Goal: Task Accomplishment & Management: Complete application form

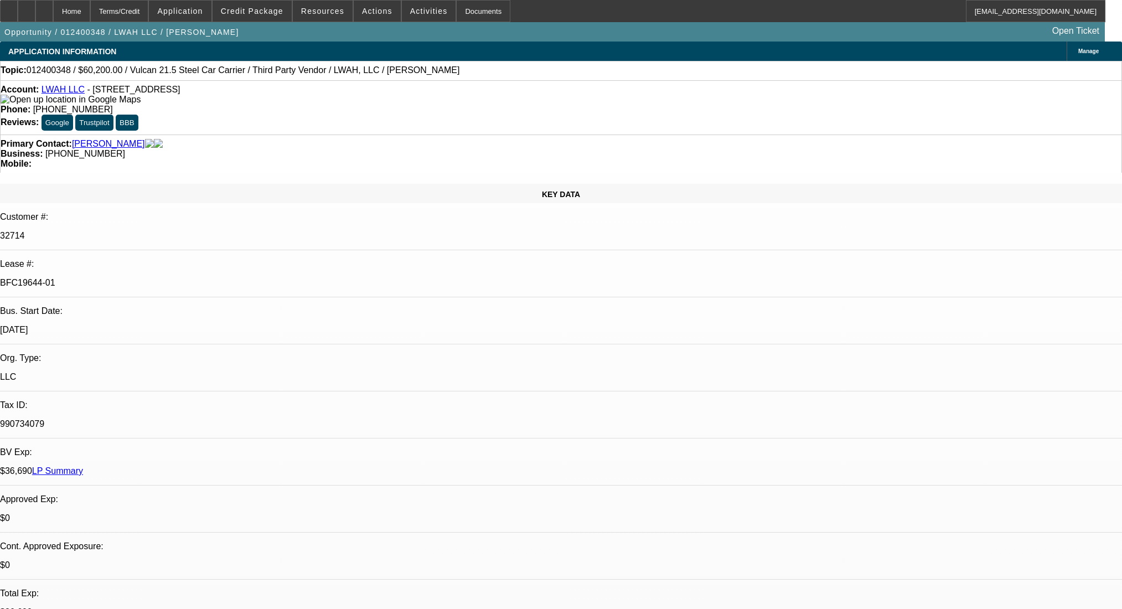
select select "0"
select select "2"
select select "0"
select select "6"
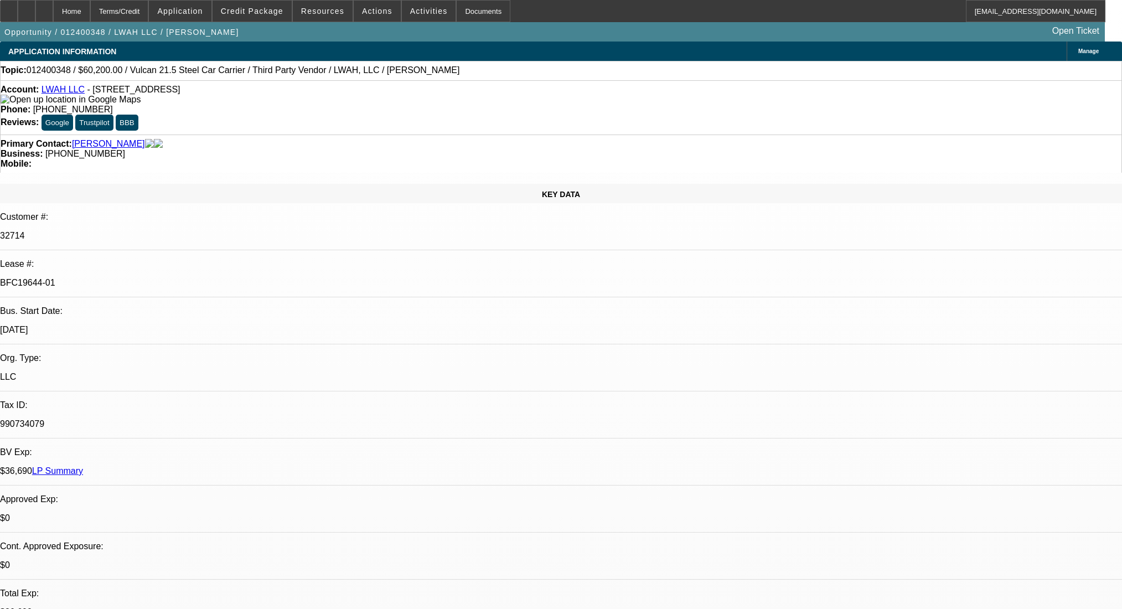
select select "0"
select select "2"
select select "0"
select select "6"
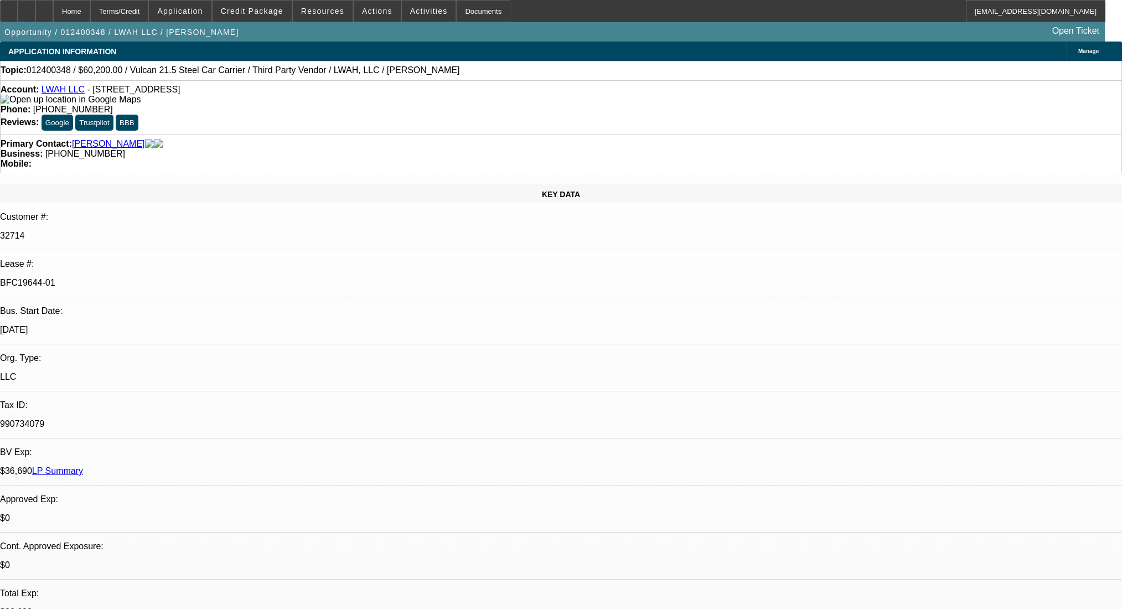
select select "0"
select select "2"
select select "0"
select select "6"
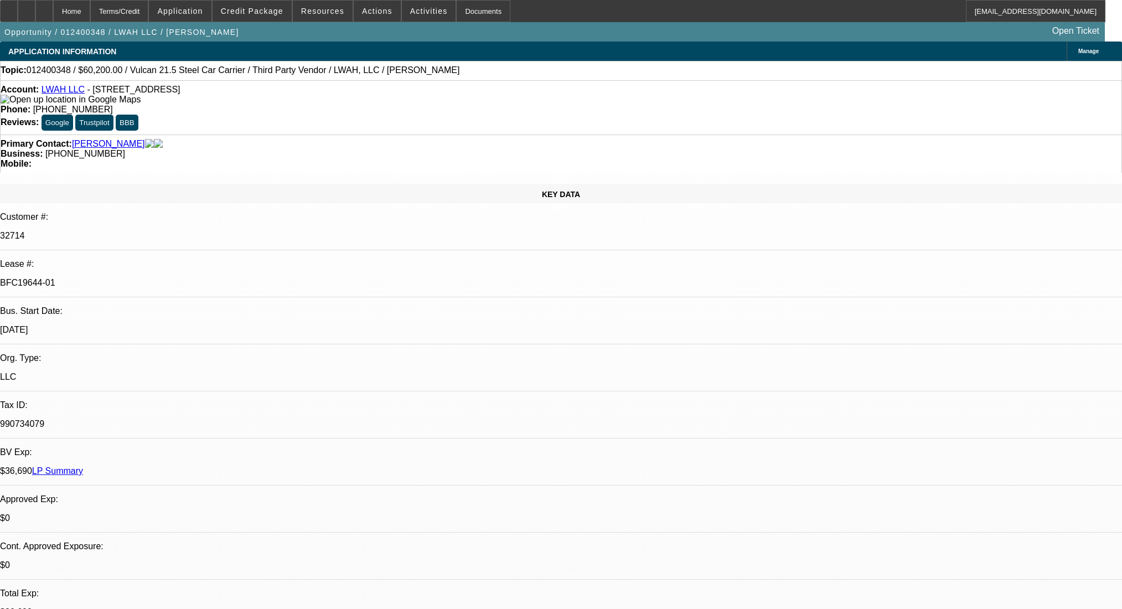
select select "0"
select select "2"
select select "0"
select select "6"
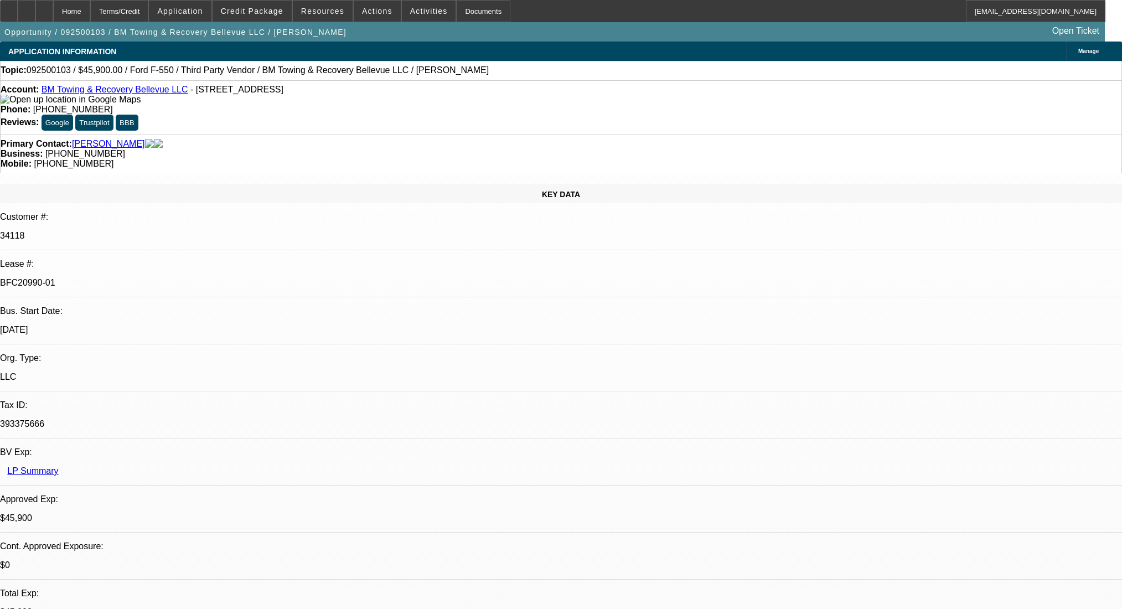
select select "0.15"
select select "2"
select select "0.1"
select select "4"
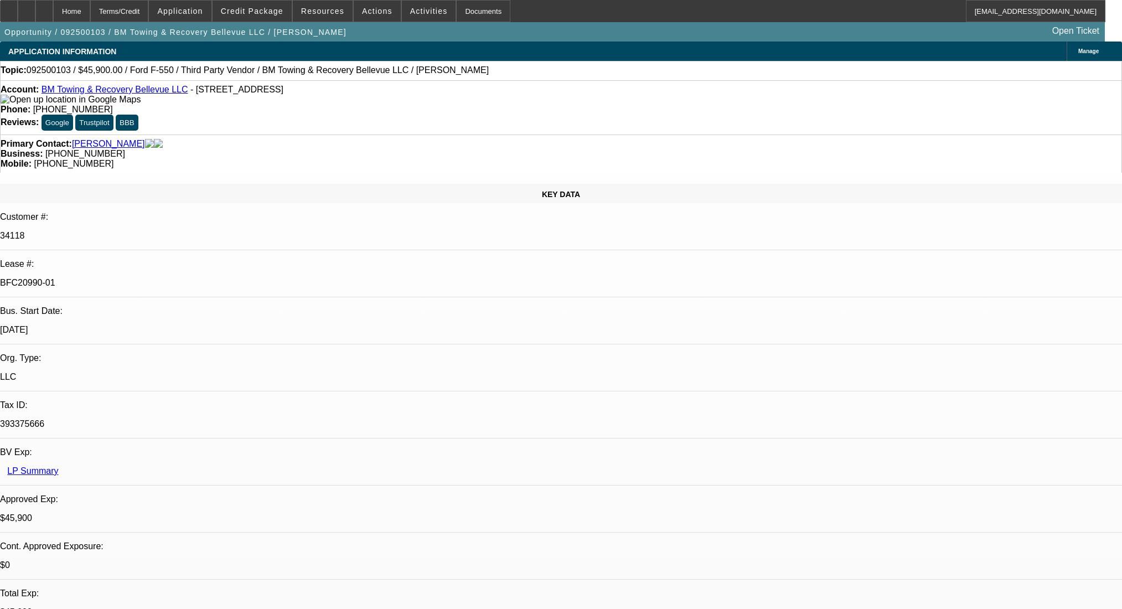
select select "0"
select select "2"
select select "0.1"
select select "4"
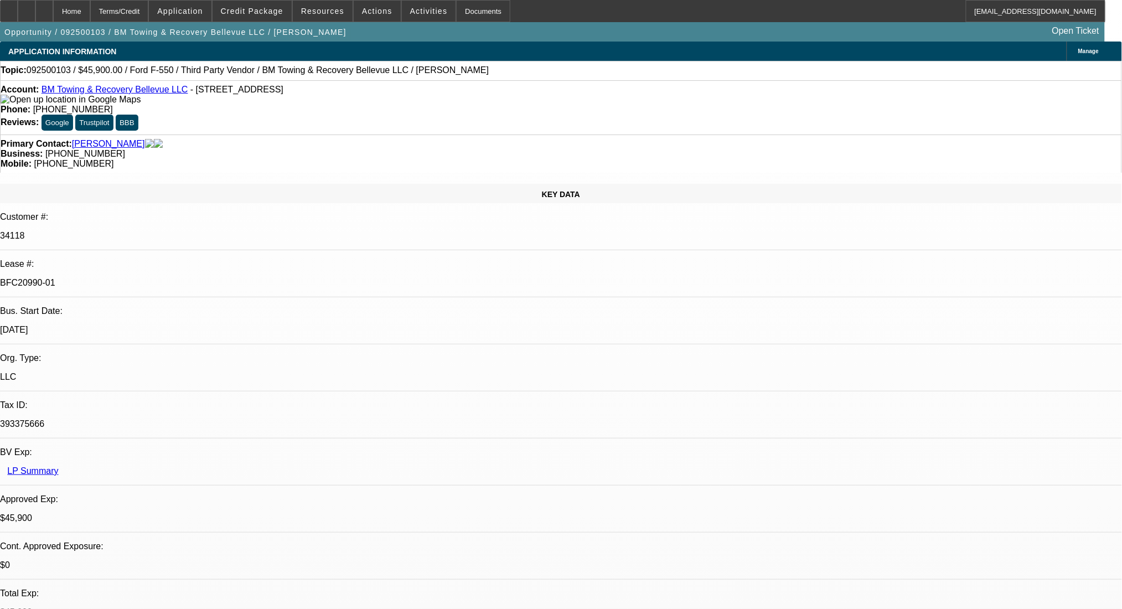
scroll to position [107, 0]
select select "0.15"
select select "2"
select select "0.1"
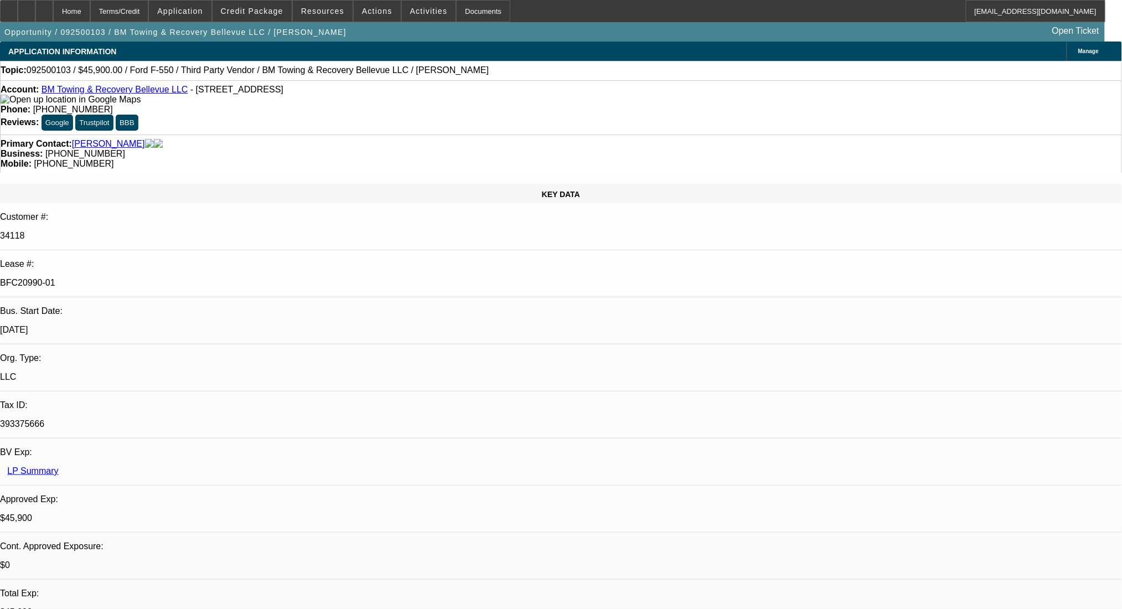
select select "4"
select select "0"
select select "2"
select select "0.1"
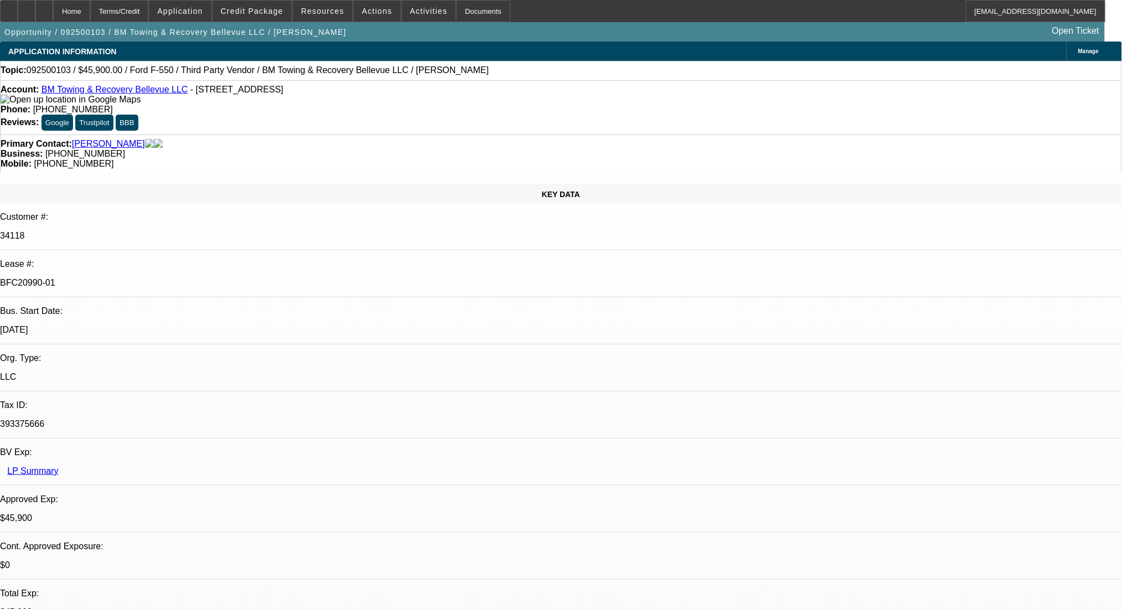
select select "4"
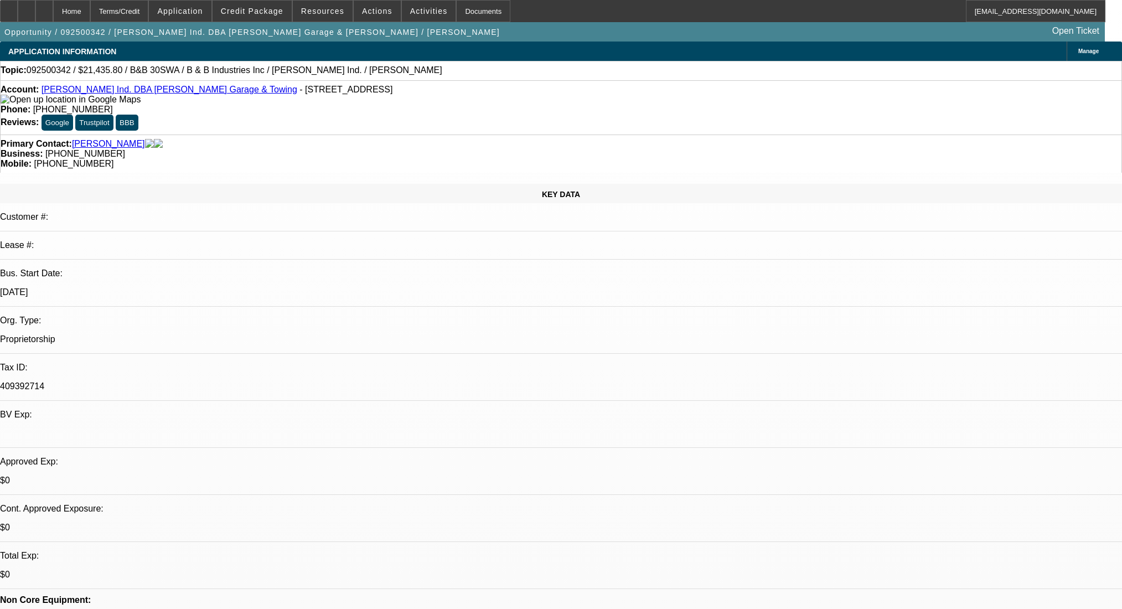
select select "0"
select select "6"
select select "0"
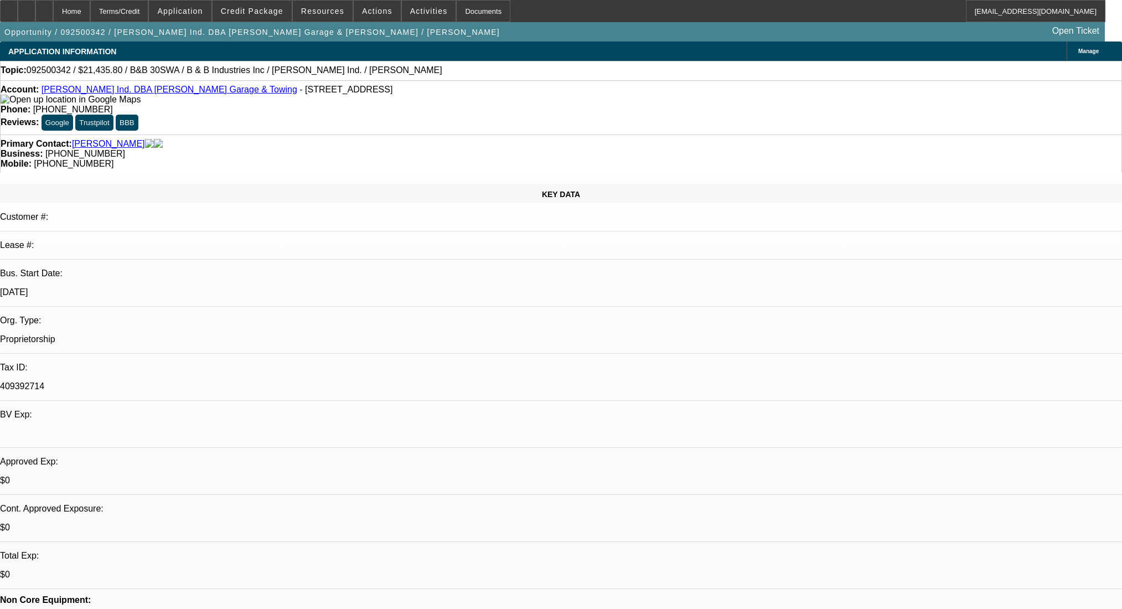
select select "0"
select select "6"
select select "0"
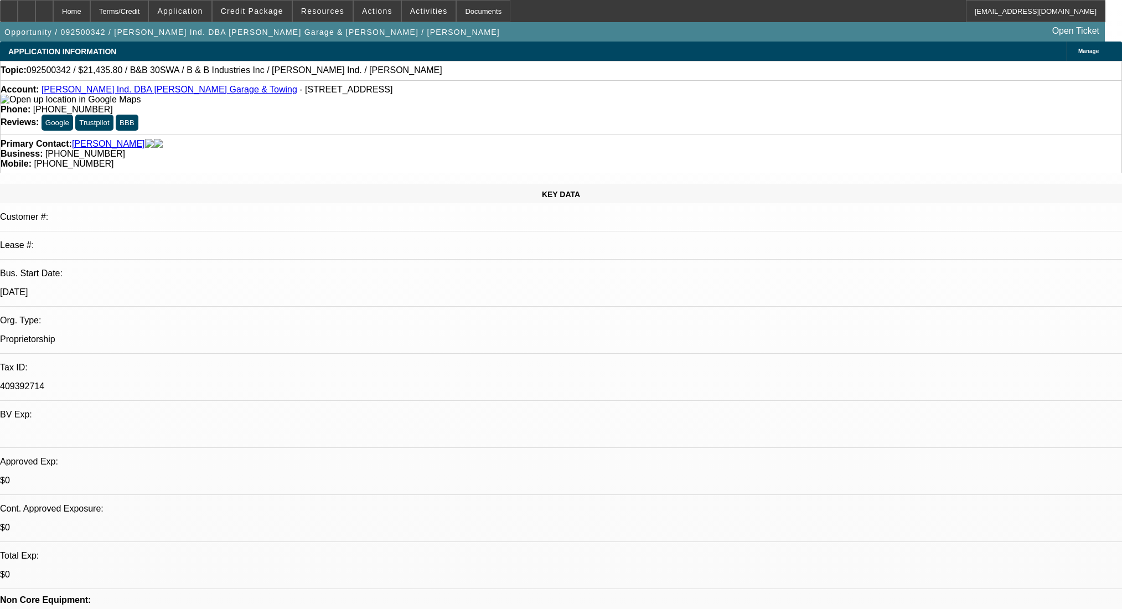
select select "0"
select select "6"
select select "0"
select select "2"
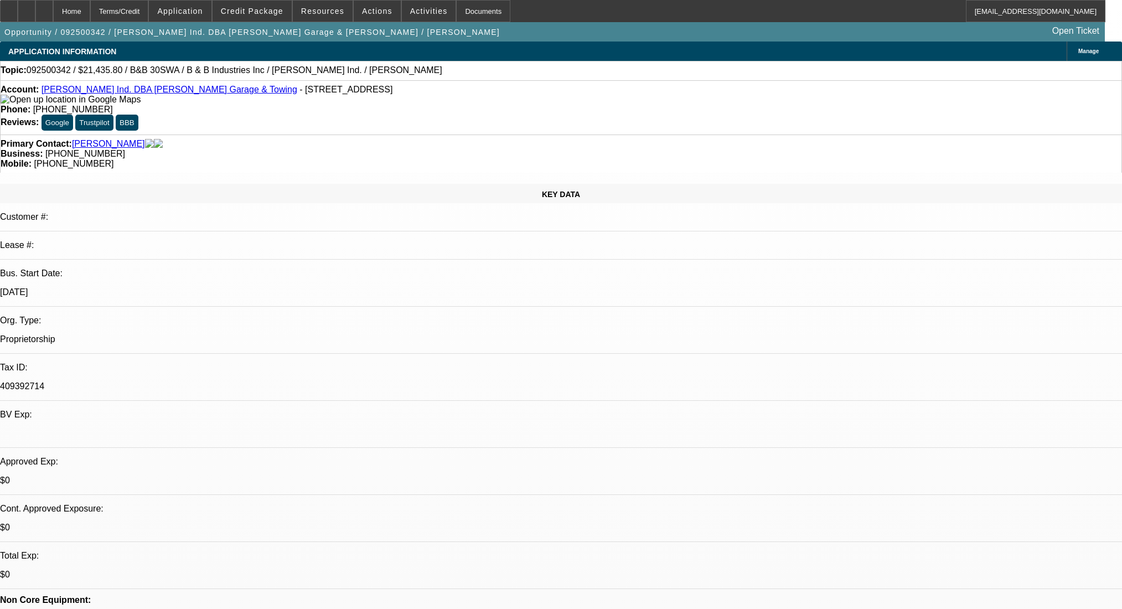
select select "0"
select select "6"
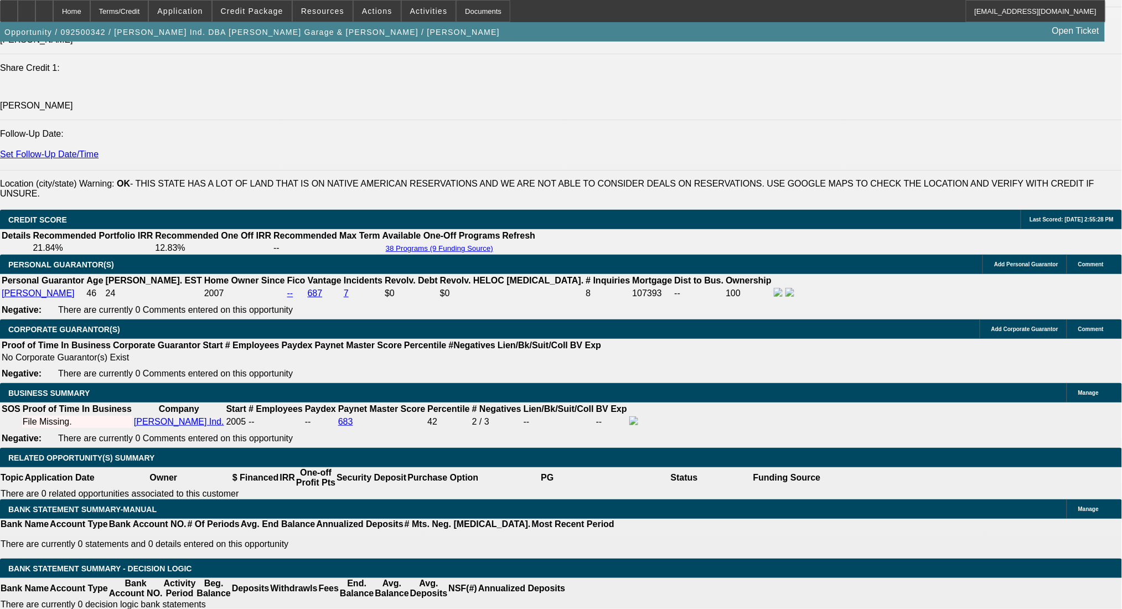
scroll to position [147, 0]
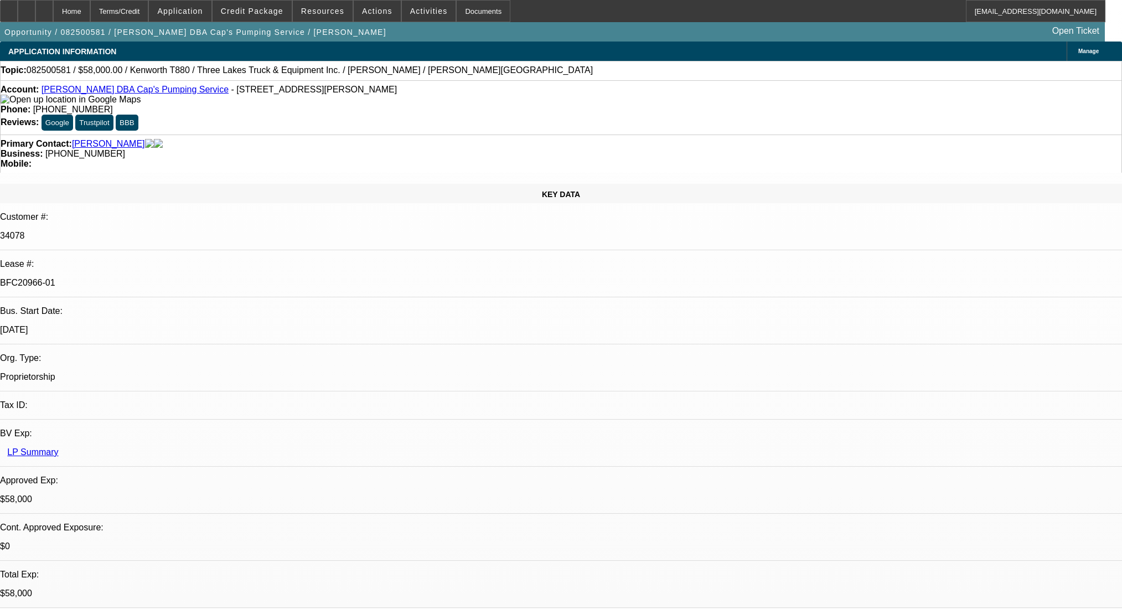
select select "0"
select select "9"
select select "0"
select select "6"
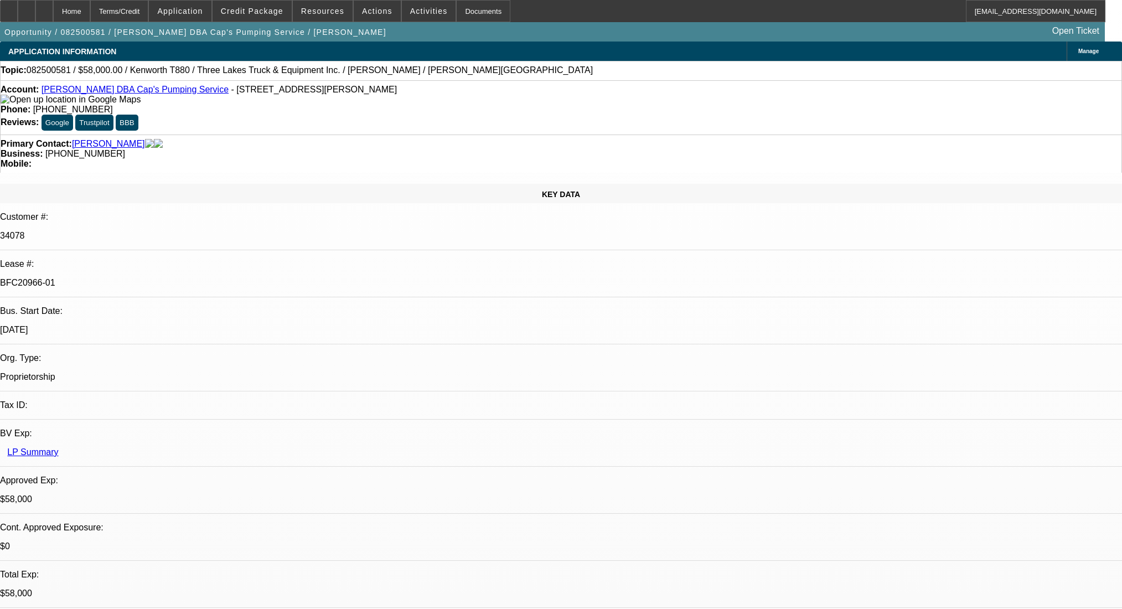
select select "0"
select select "9"
select select "0"
select select "6"
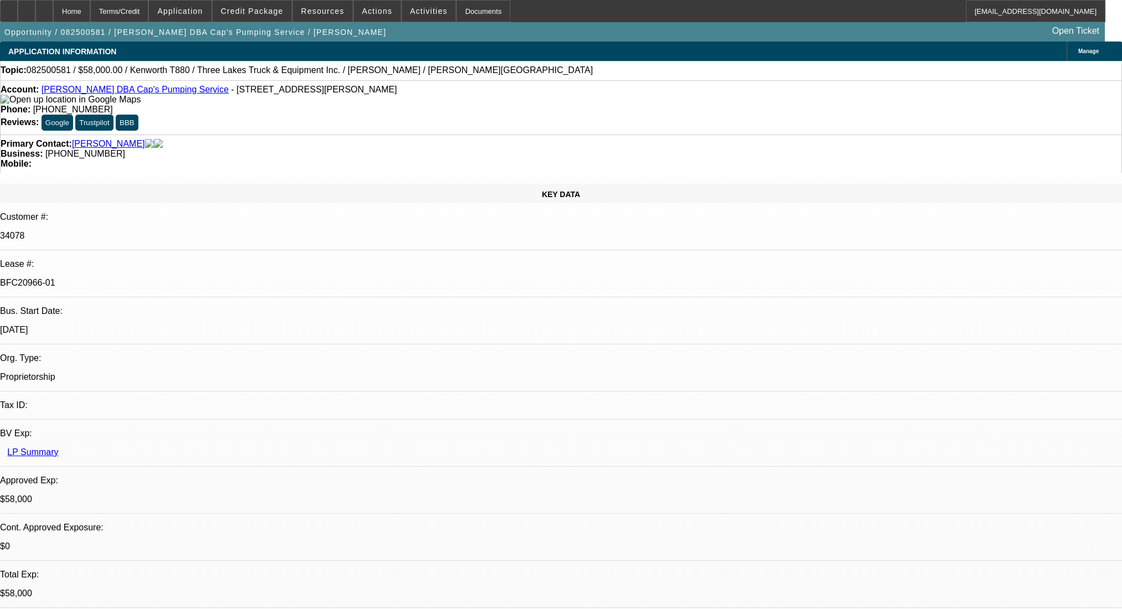
select select "0"
select select "9"
select select "0.1"
select select "4"
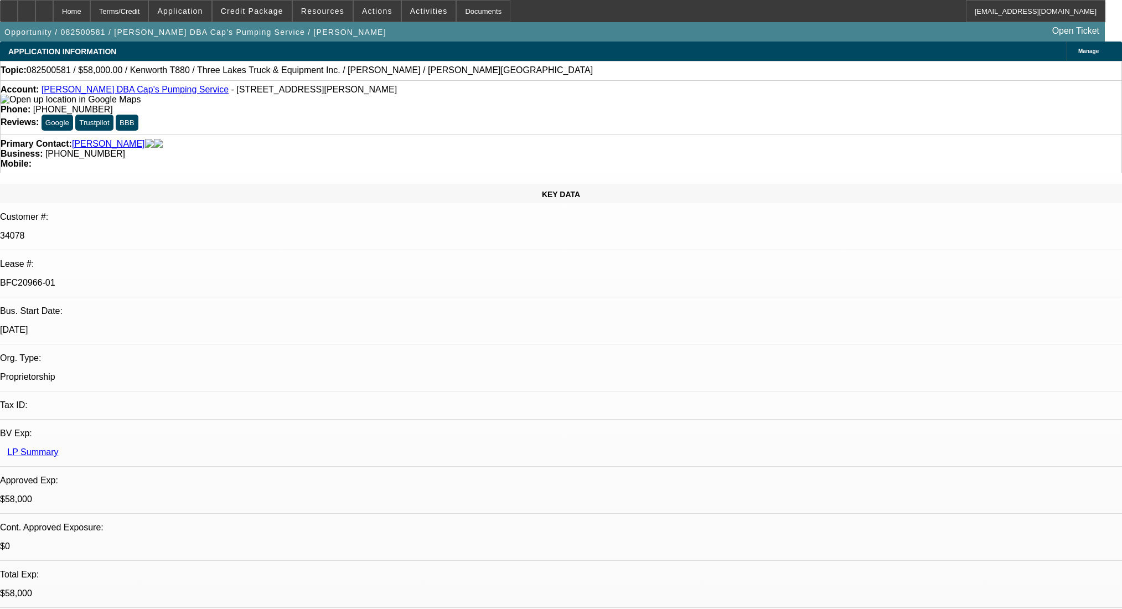
select select "0"
select select "0.1"
select select "4"
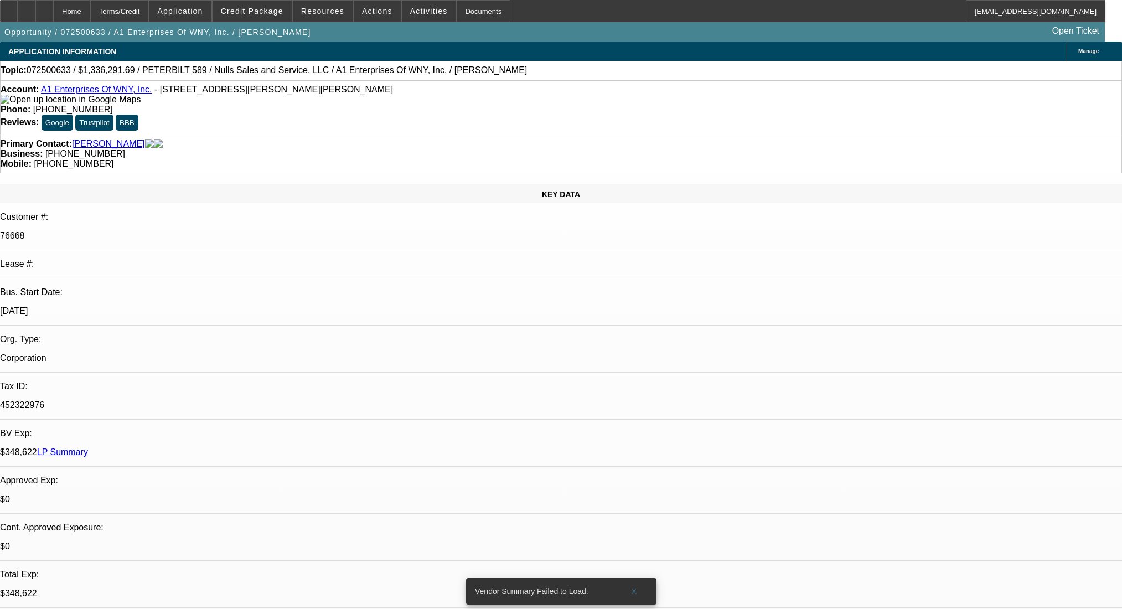
select select "0.1"
select select "2"
select select "0.1"
select select "4"
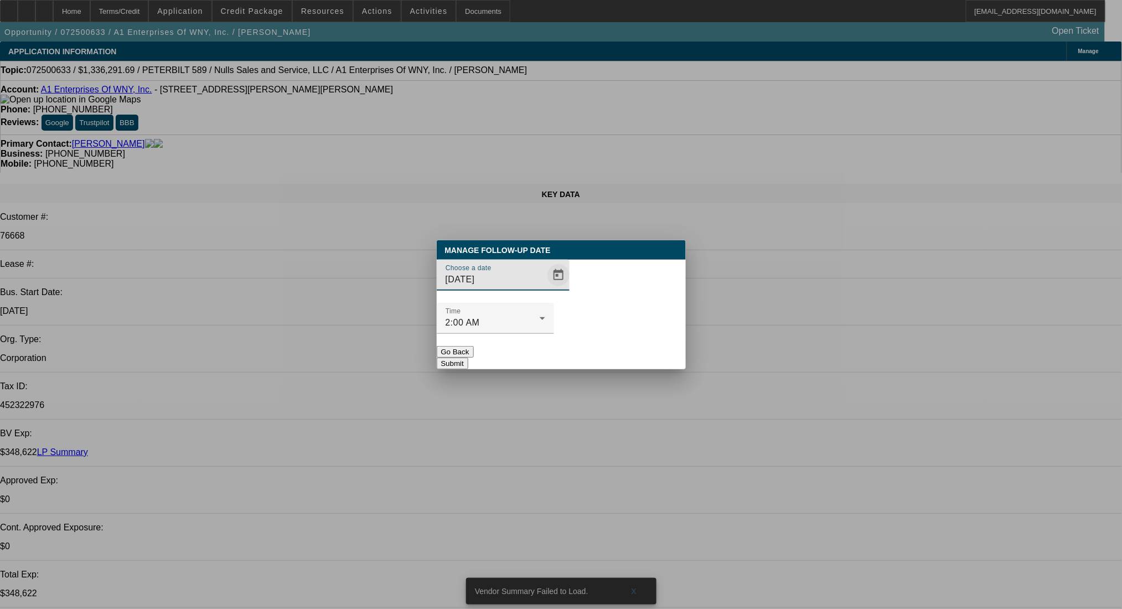
click at [545, 288] on span "Open calendar" at bounding box center [558, 275] width 27 height 27
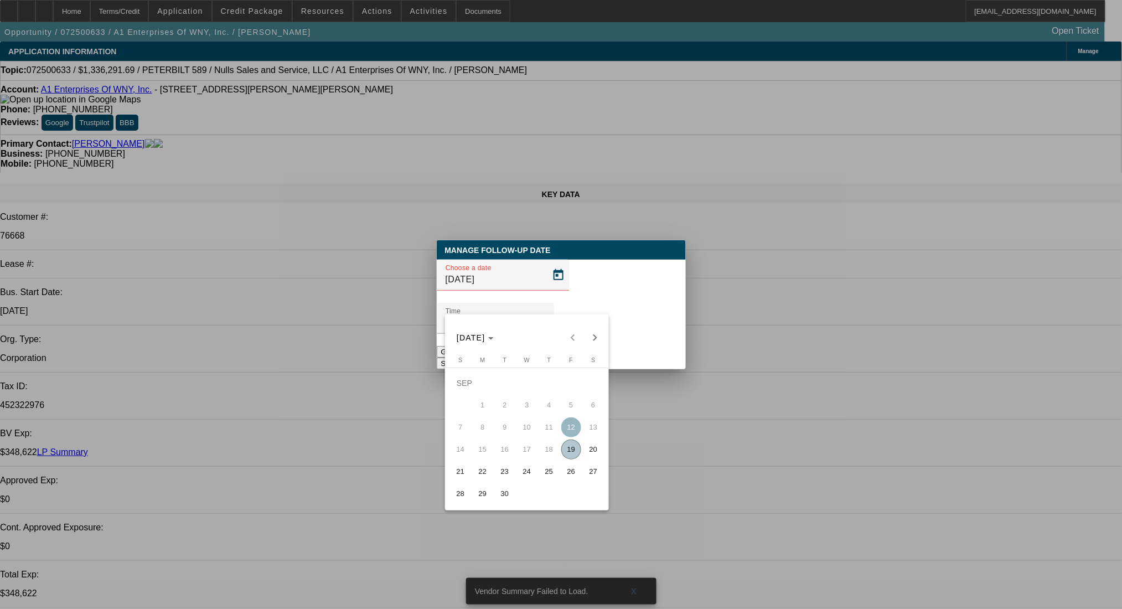
click at [530, 473] on span "24" at bounding box center [527, 472] width 20 height 20
type input "9/24/2025"
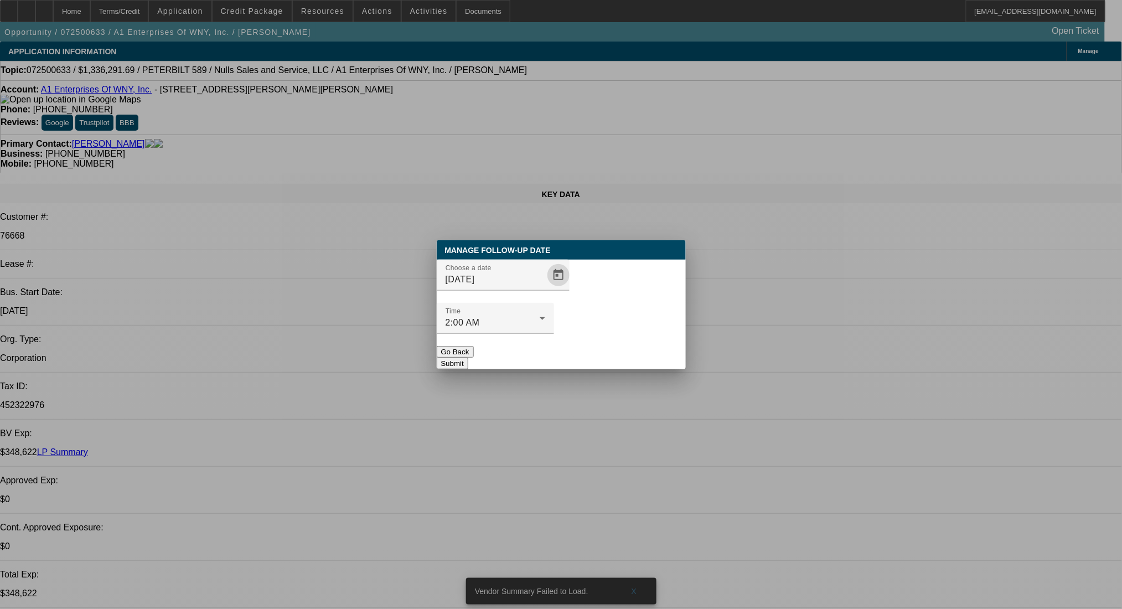
click at [468, 358] on button "Submit" at bounding box center [453, 364] width 32 height 12
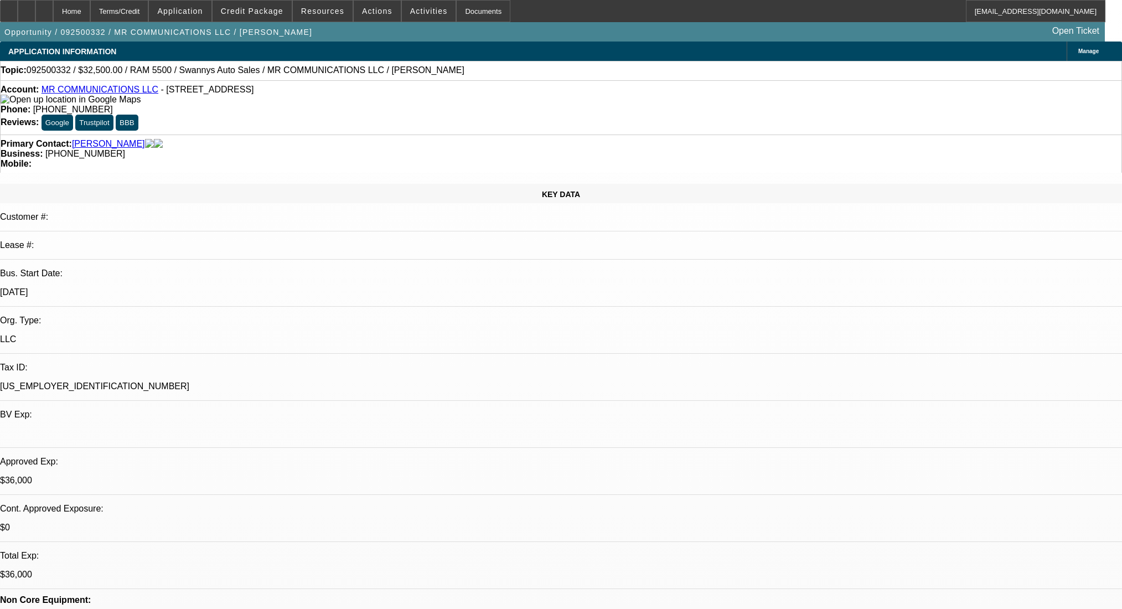
select select "0"
select select "2"
select select "0"
select select "6"
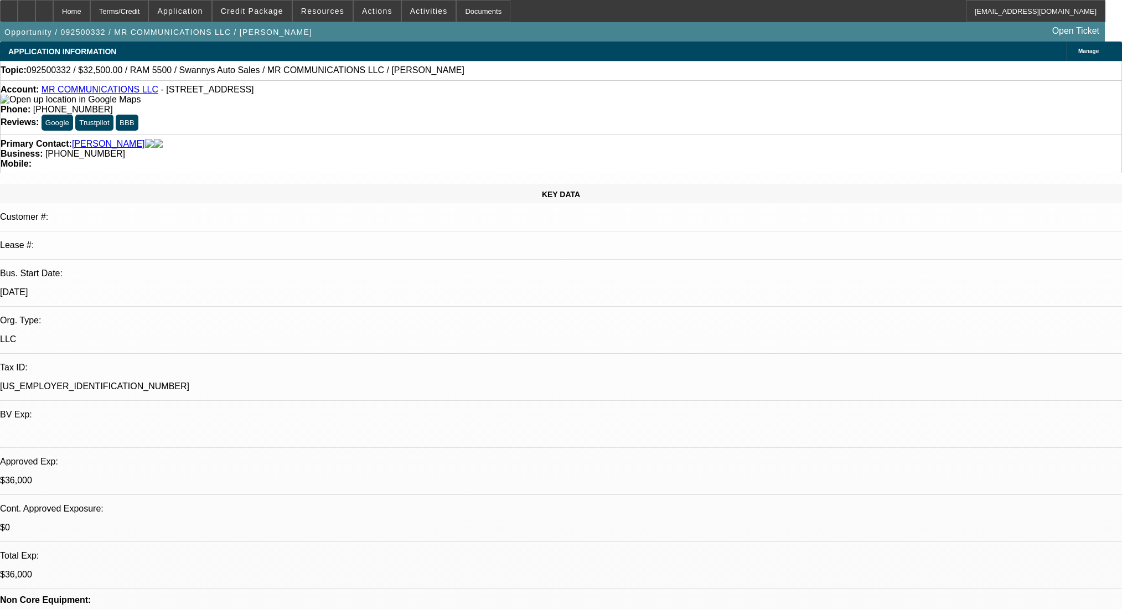
select select "0"
select select "2"
select select "0"
select select "6"
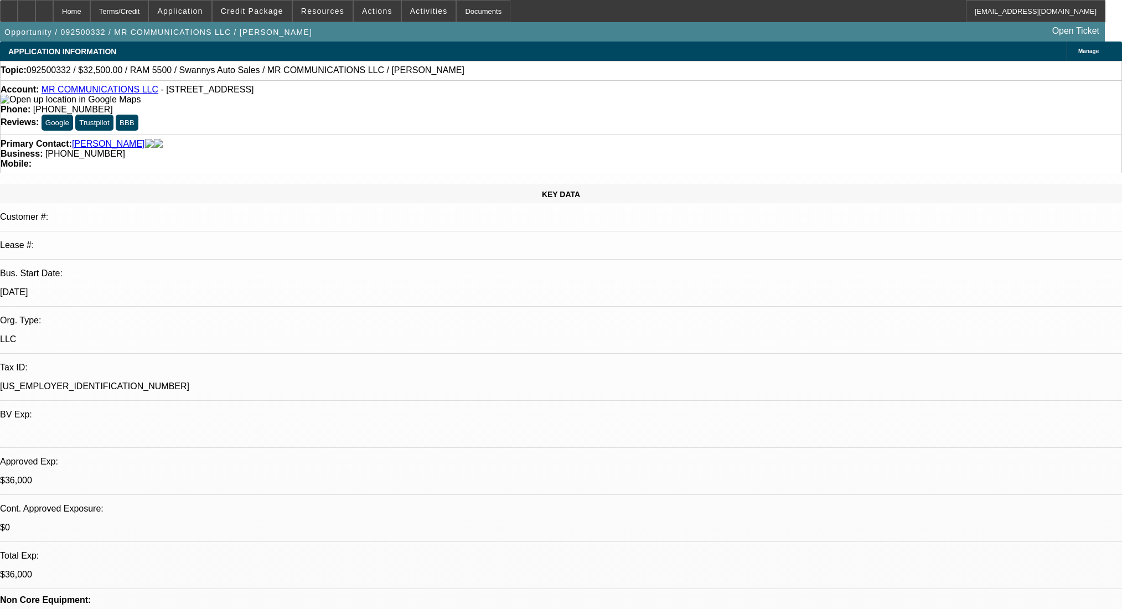
select select "0"
select select "2"
select select "0"
select select "6"
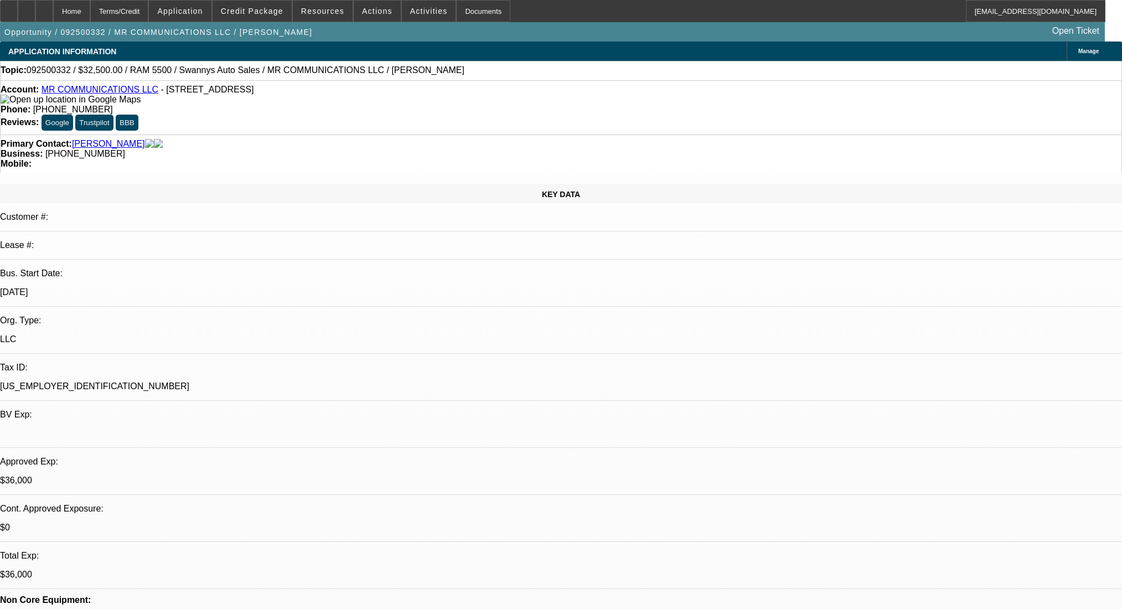
select select "0"
select select "2"
select select "0"
select select "6"
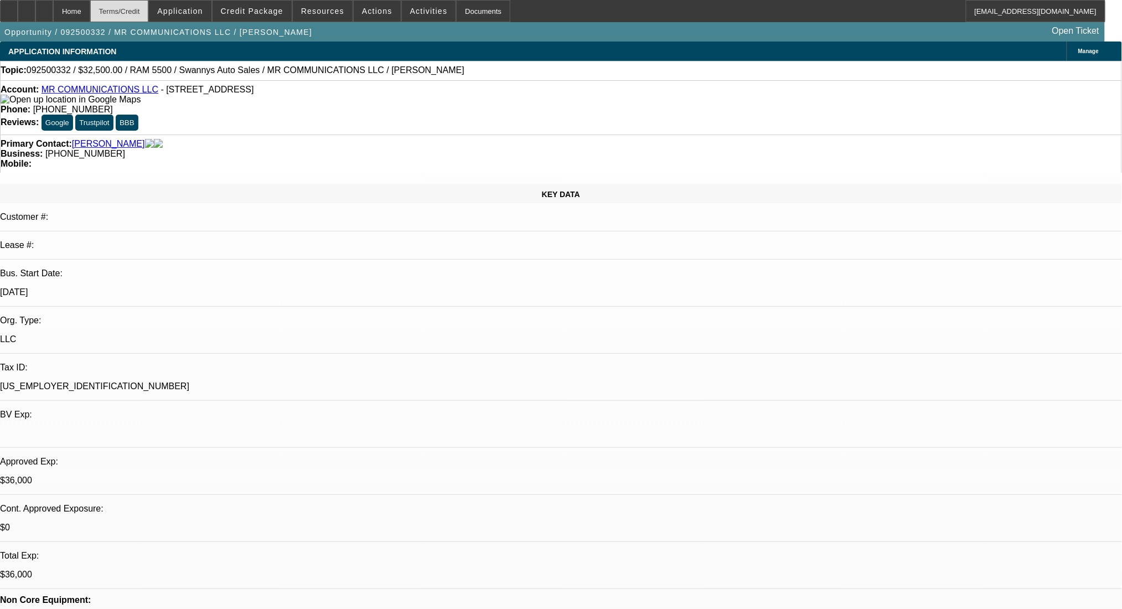
click at [139, 10] on div "Terms/Credit" at bounding box center [119, 11] width 59 height 22
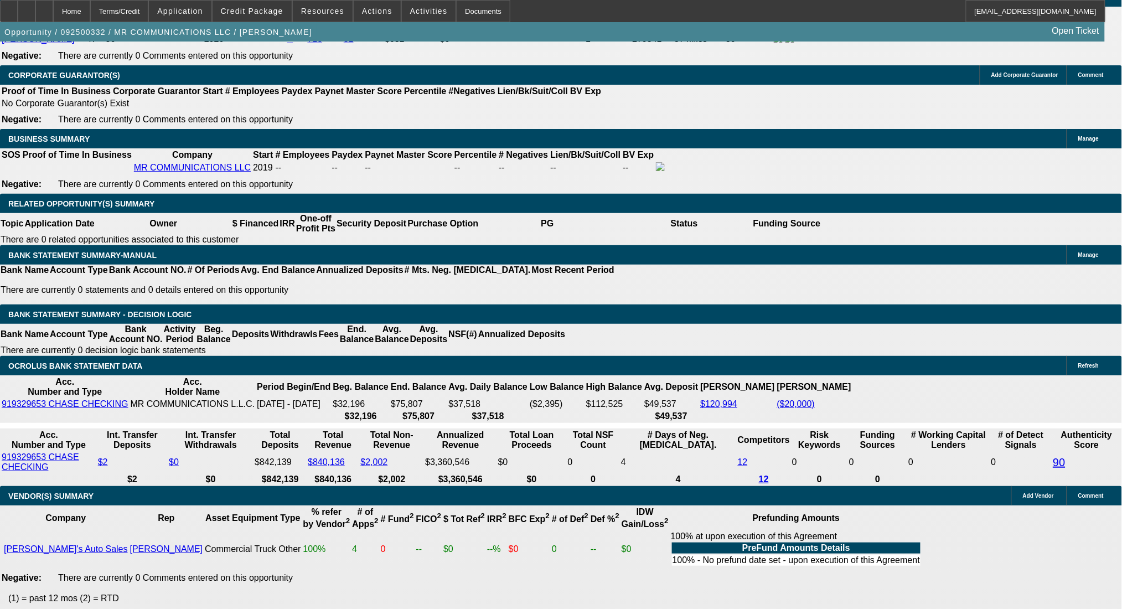
scroll to position [1720, 0]
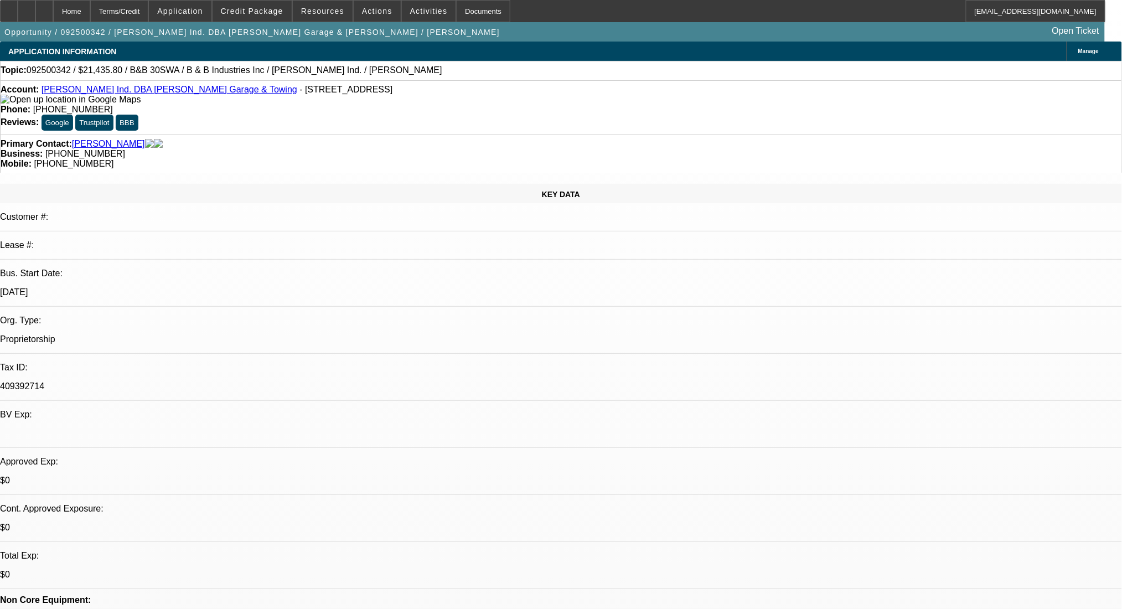
select select "0"
select select "6"
select select "0"
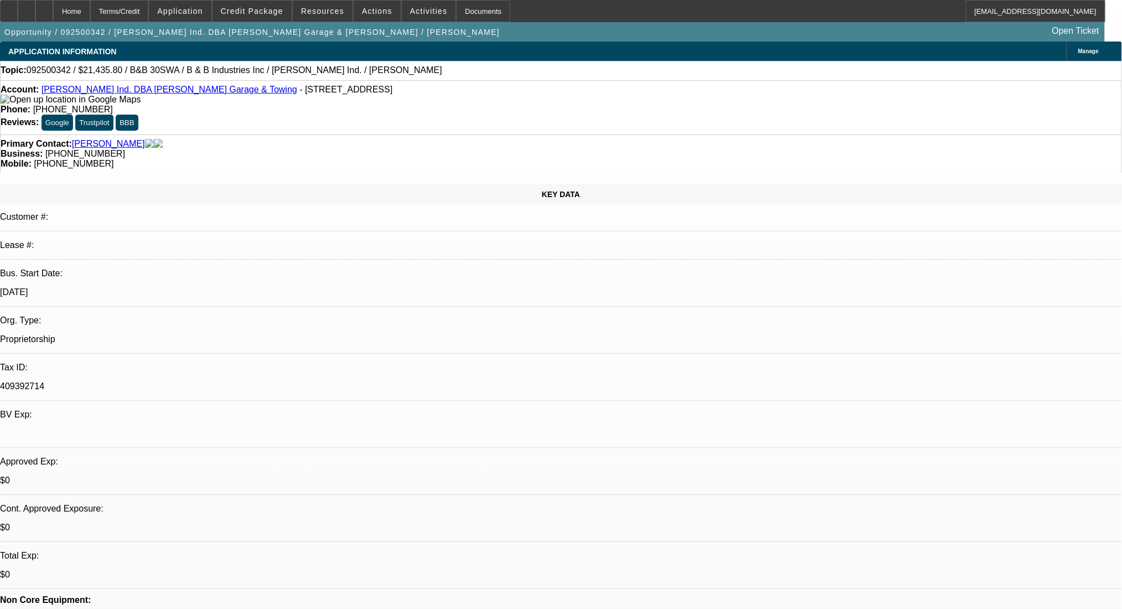
select select "0"
select select "6"
select select "0"
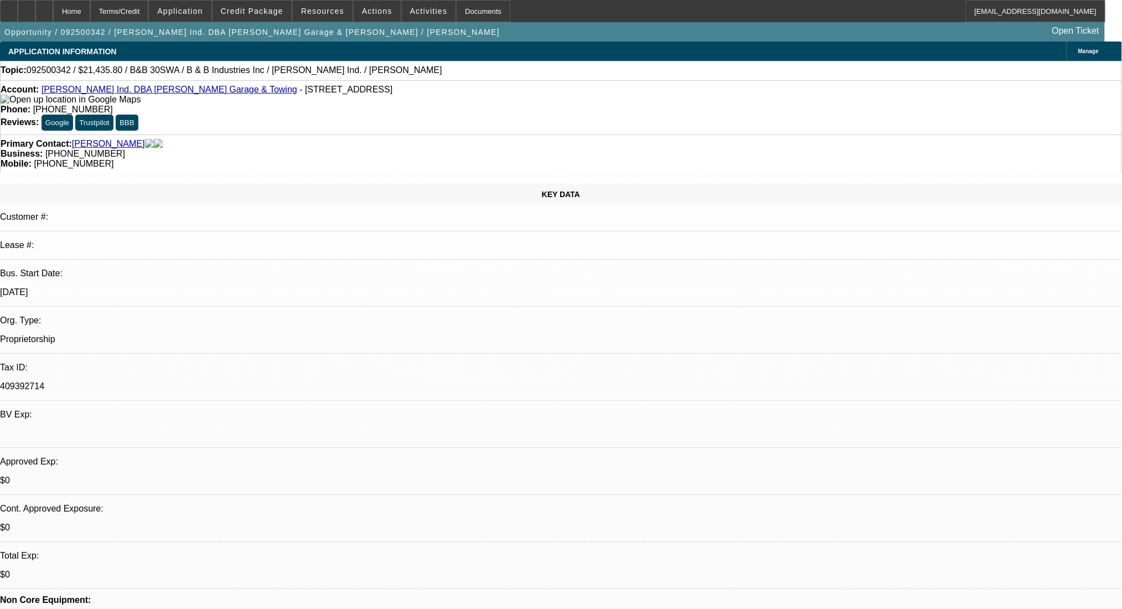
select select "0"
select select "6"
select select "0"
select select "2"
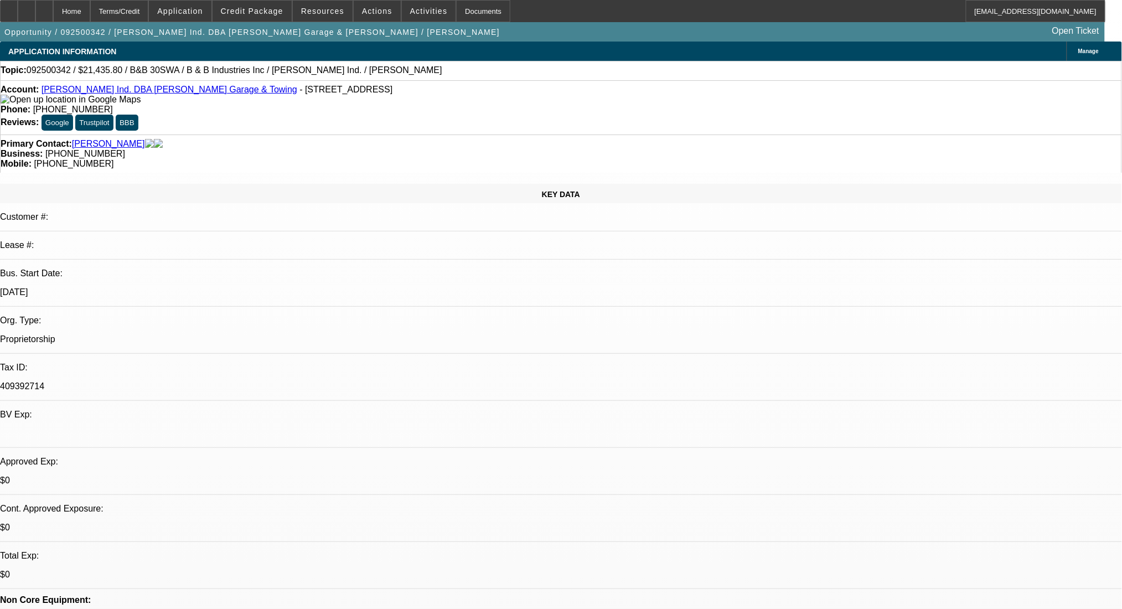
select select "0"
select select "6"
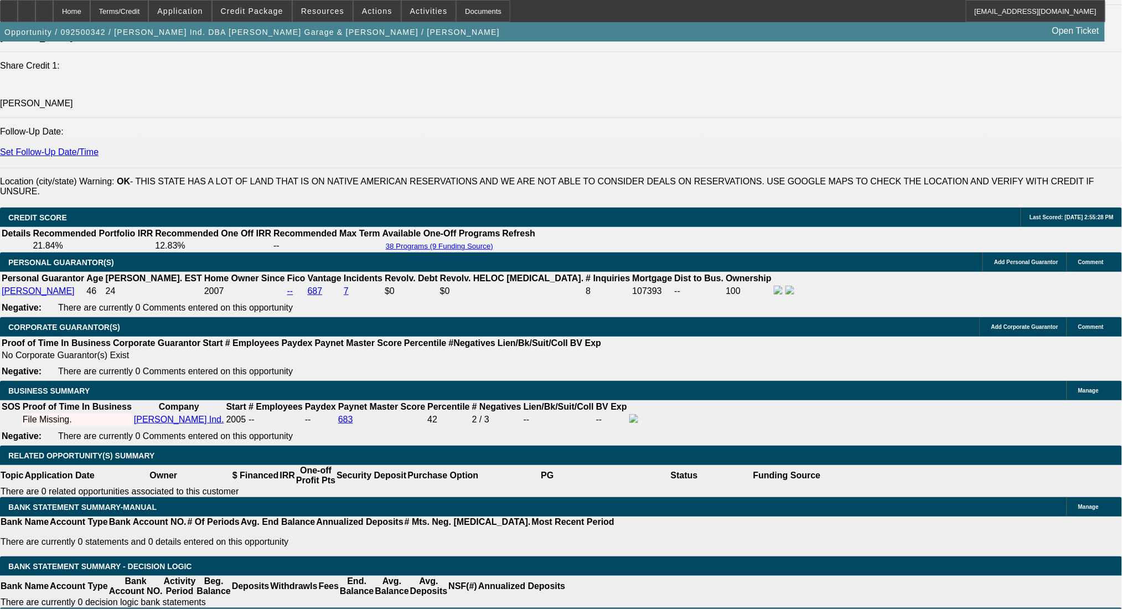
scroll to position [1476, 0]
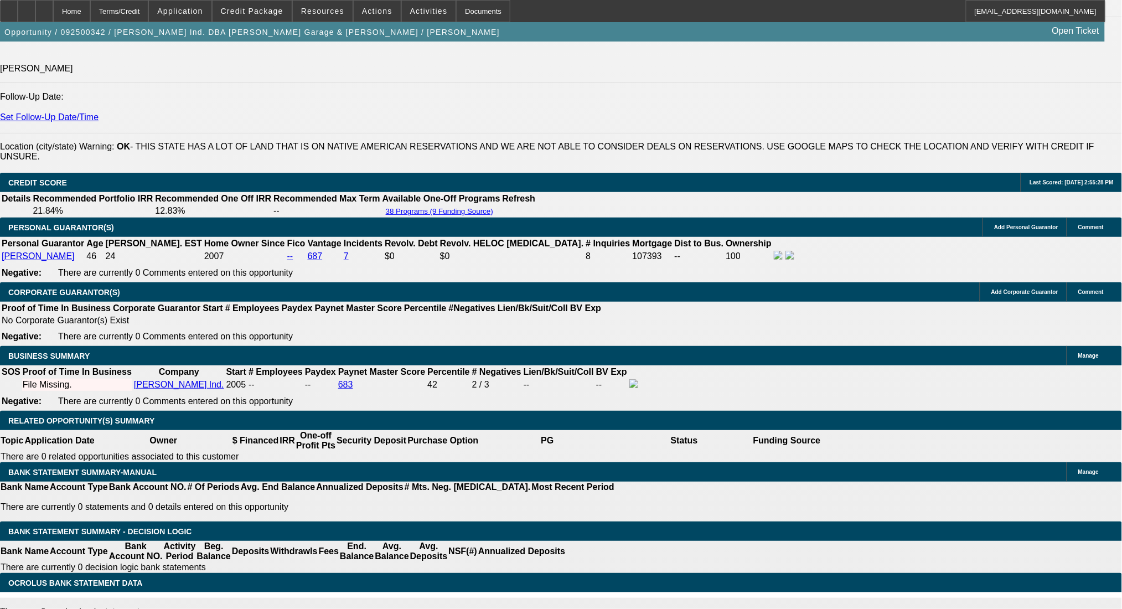
drag, startPoint x: 180, startPoint y: 310, endPoint x: 251, endPoint y: 310, distance: 70.9
type input "748"
type input "UNKNOWN"
type input "15.5"
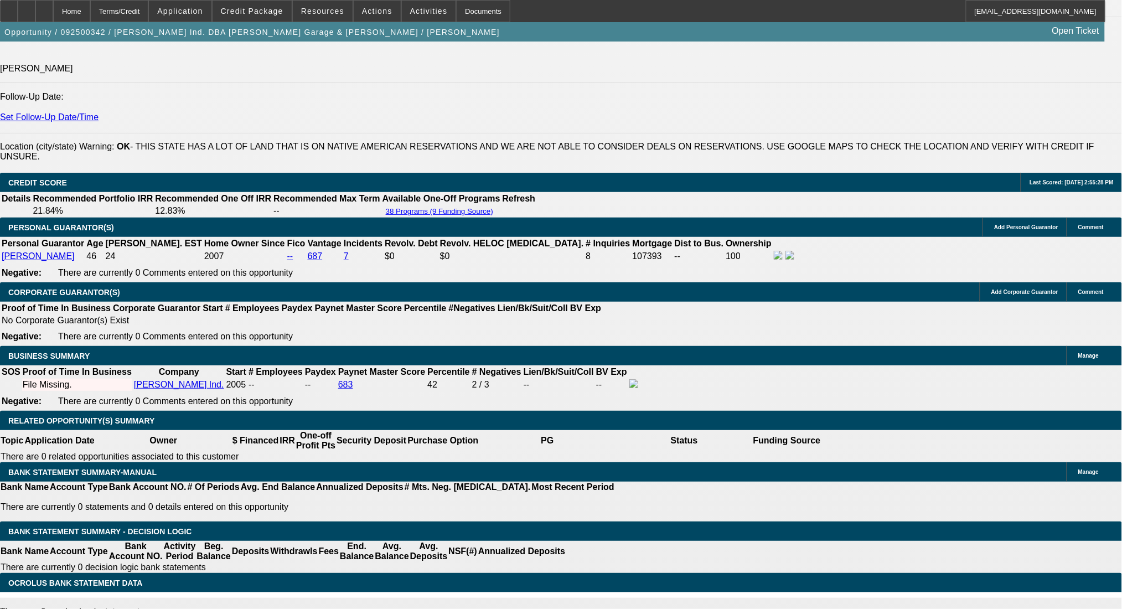
type input "$748.00"
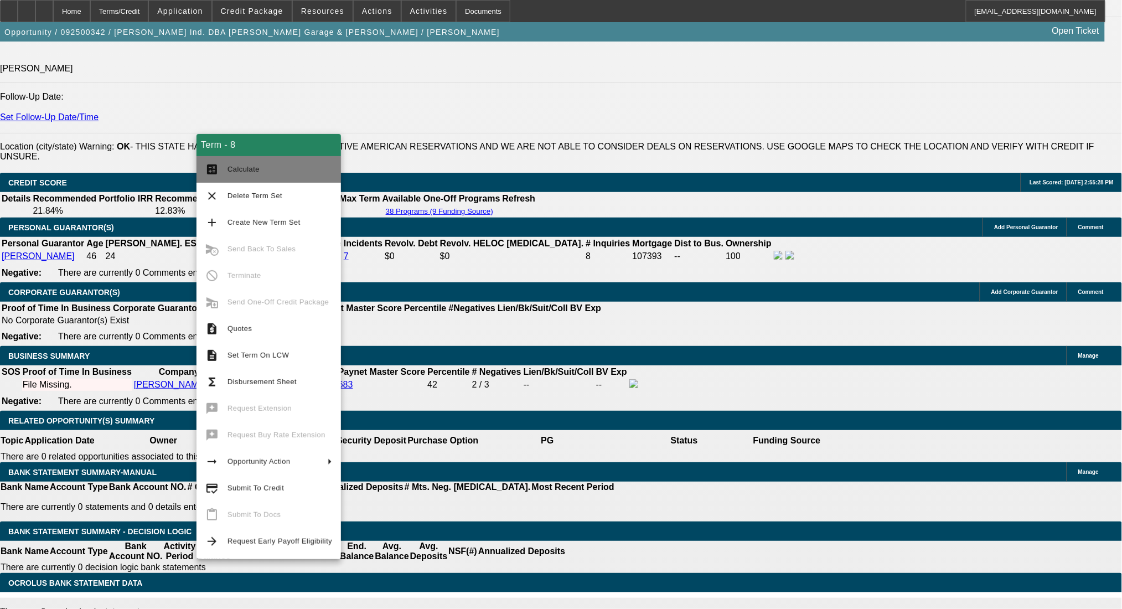
click at [225, 171] on button "calculate Calculate" at bounding box center [269, 169] width 145 height 27
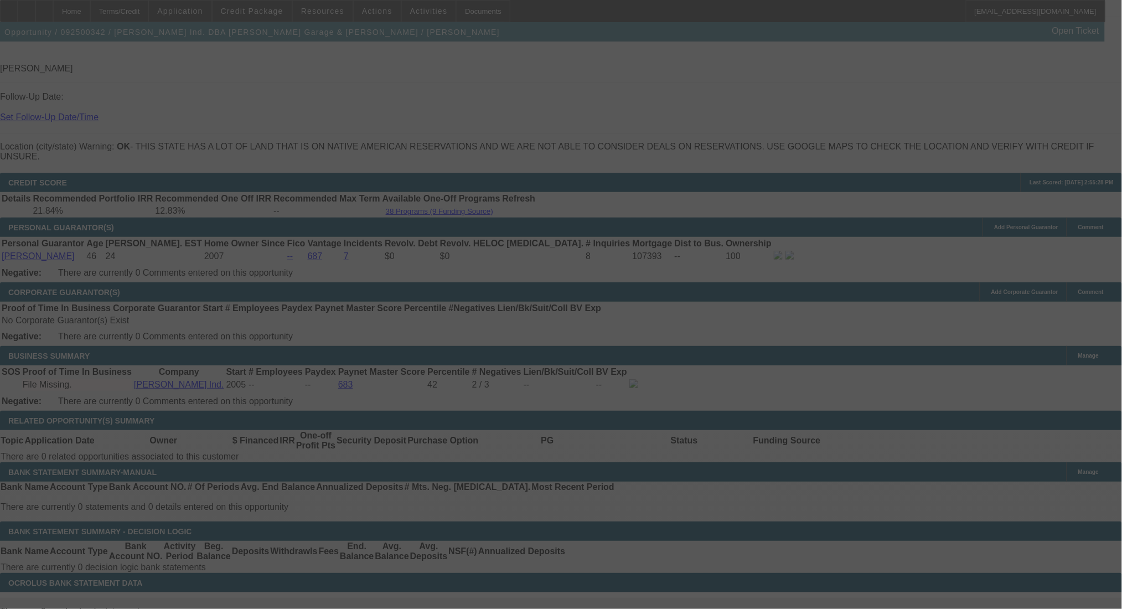
select select "0"
select select "6"
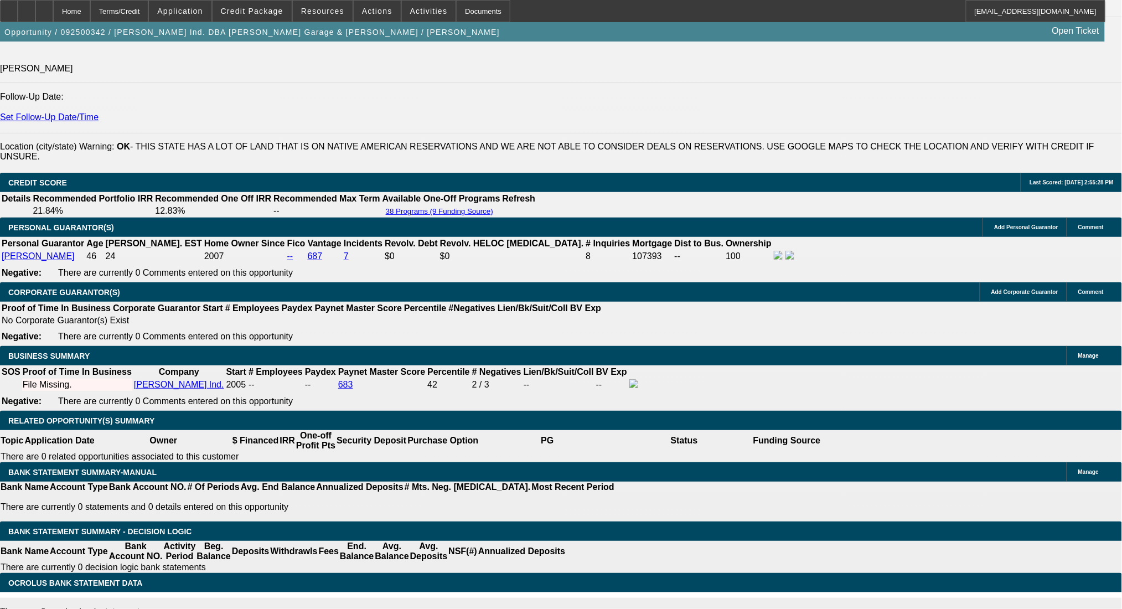
drag, startPoint x: 175, startPoint y: 311, endPoint x: 234, endPoint y: 312, distance: 59.3
type input "751"
type input "UNKNOWN"
type input "15.8"
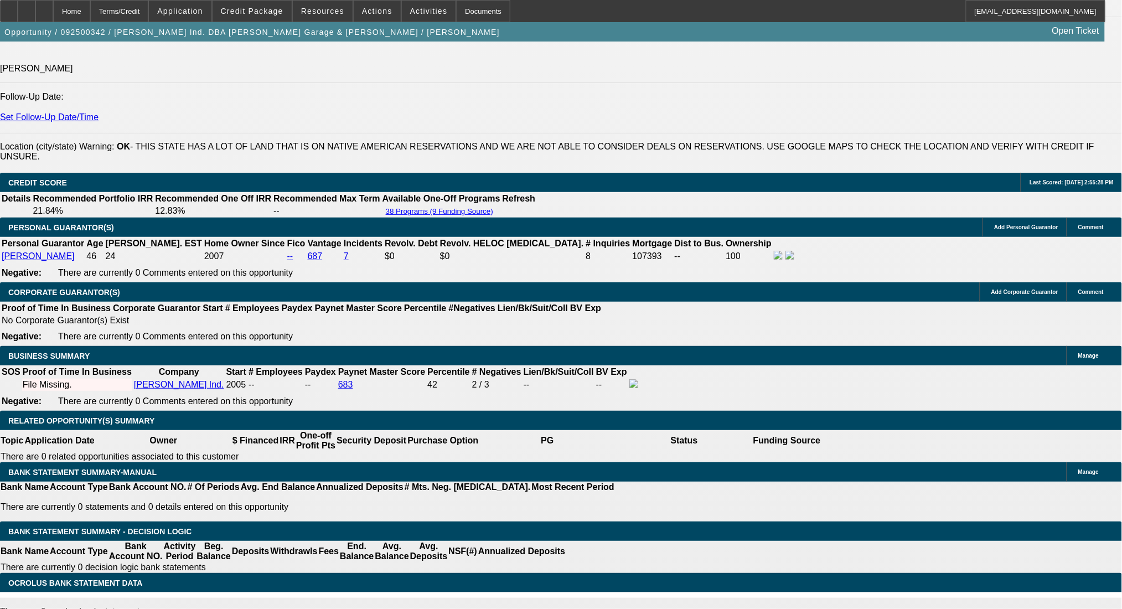
type input "$751.00"
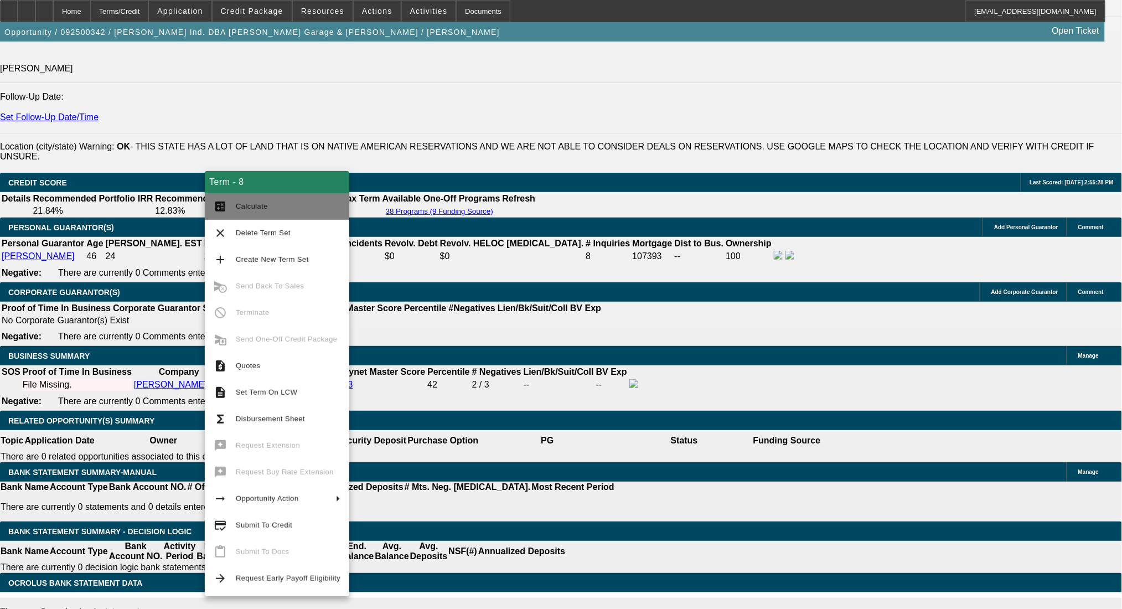
click at [234, 207] on button "calculate Calculate" at bounding box center [277, 206] width 145 height 27
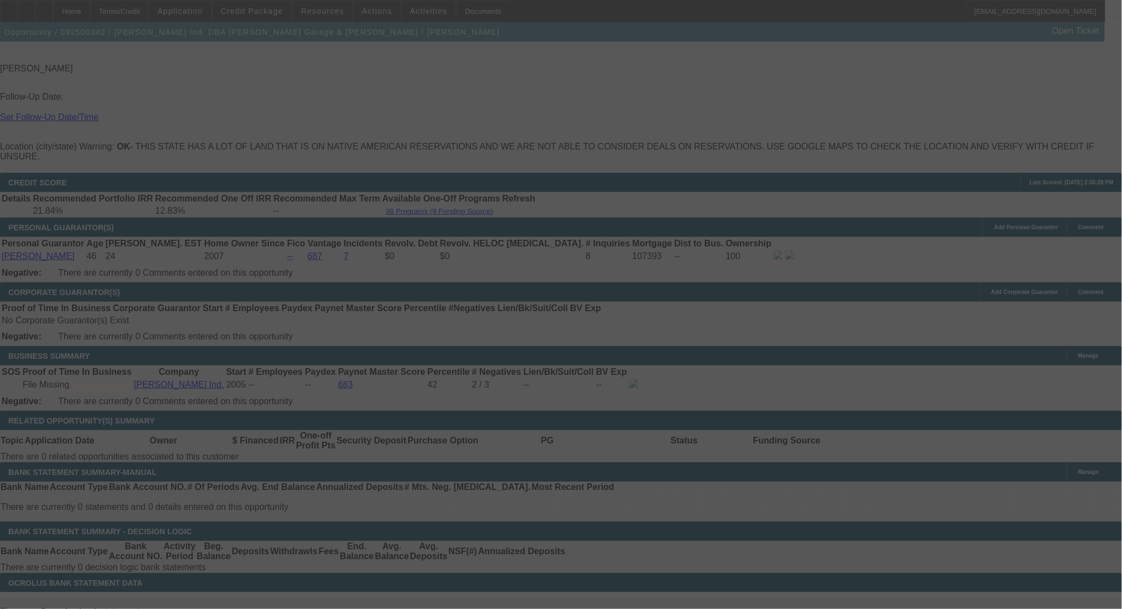
select select "0"
select select "6"
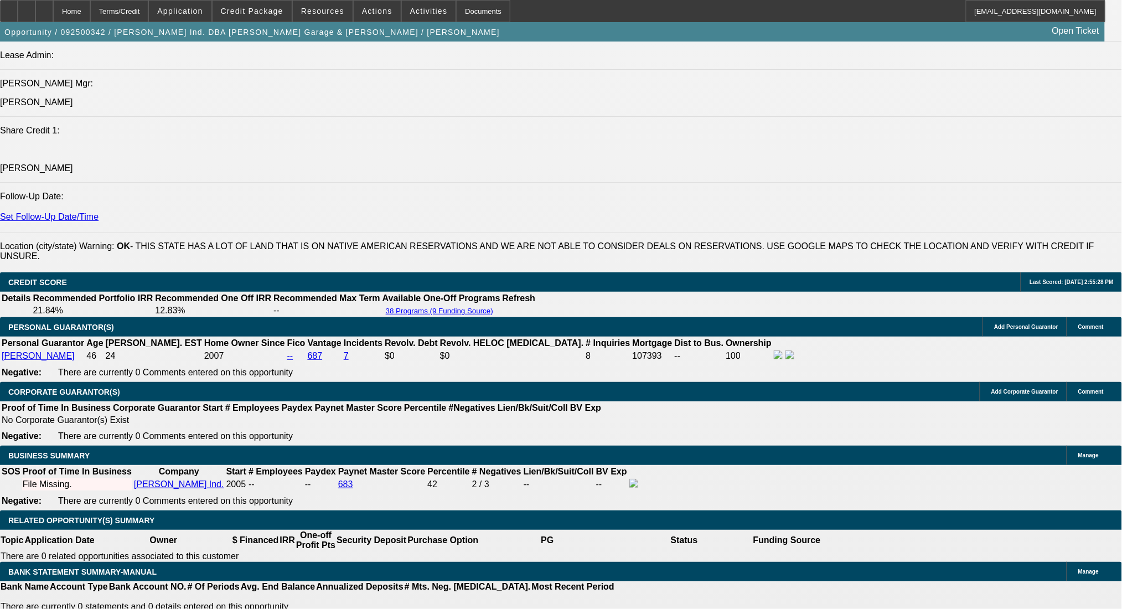
scroll to position [1403, 0]
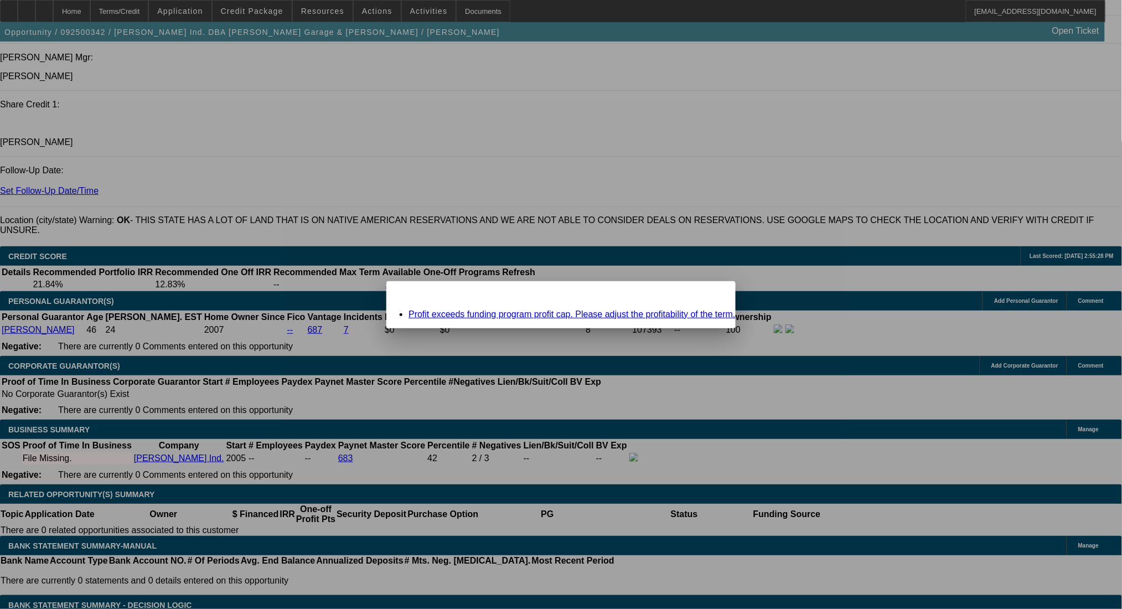
scroll to position [0, 0]
click at [714, 294] on span "Close" at bounding box center [721, 291] width 15 height 6
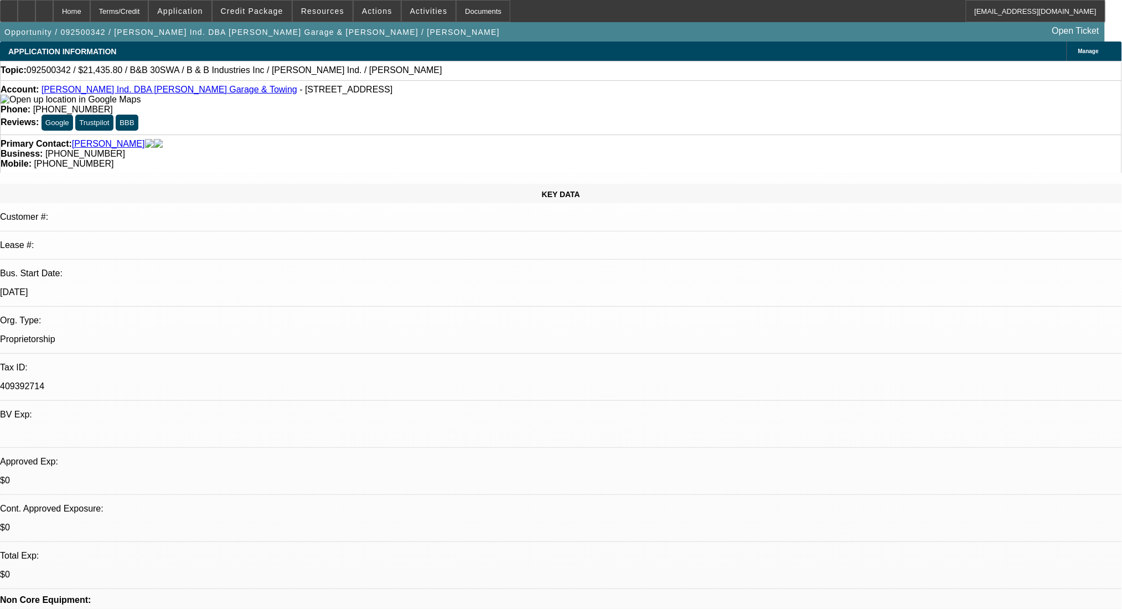
scroll to position [1403, 0]
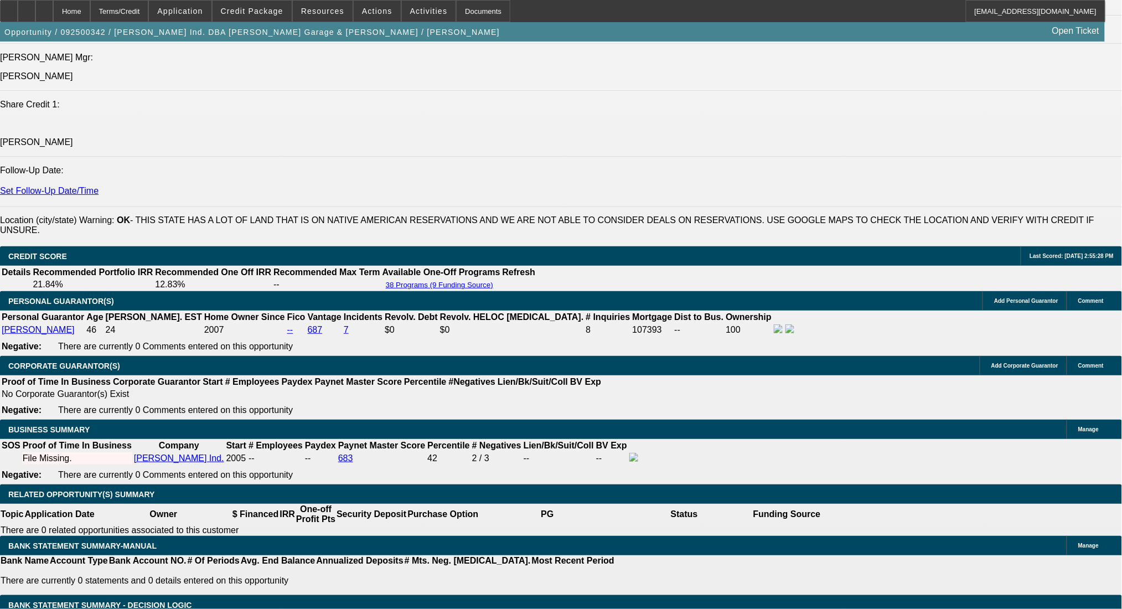
drag, startPoint x: 217, startPoint y: 391, endPoint x: 224, endPoint y: 392, distance: 7.2
type input "749"
type input "UNKNOWN"
type input "15.6"
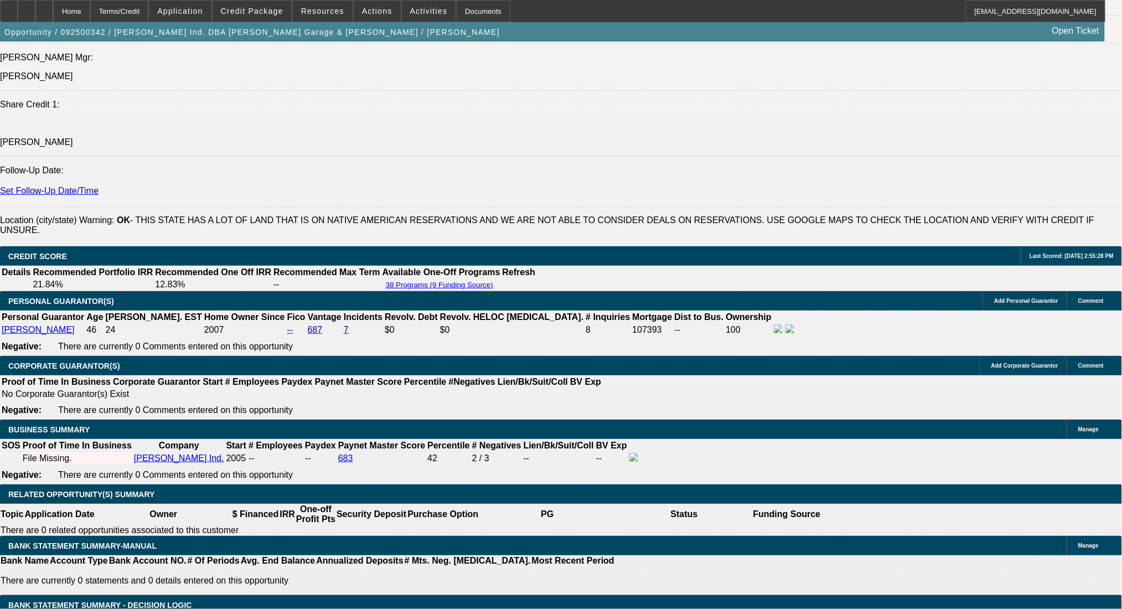
type input "$749.00"
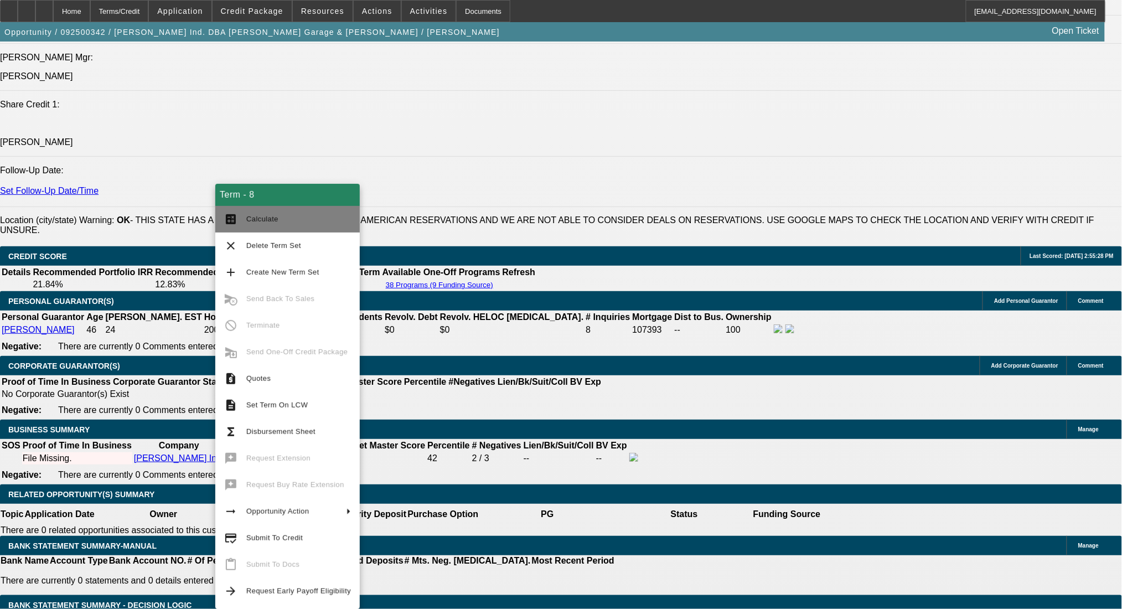
click at [255, 220] on span "Calculate" at bounding box center [262, 219] width 32 height 8
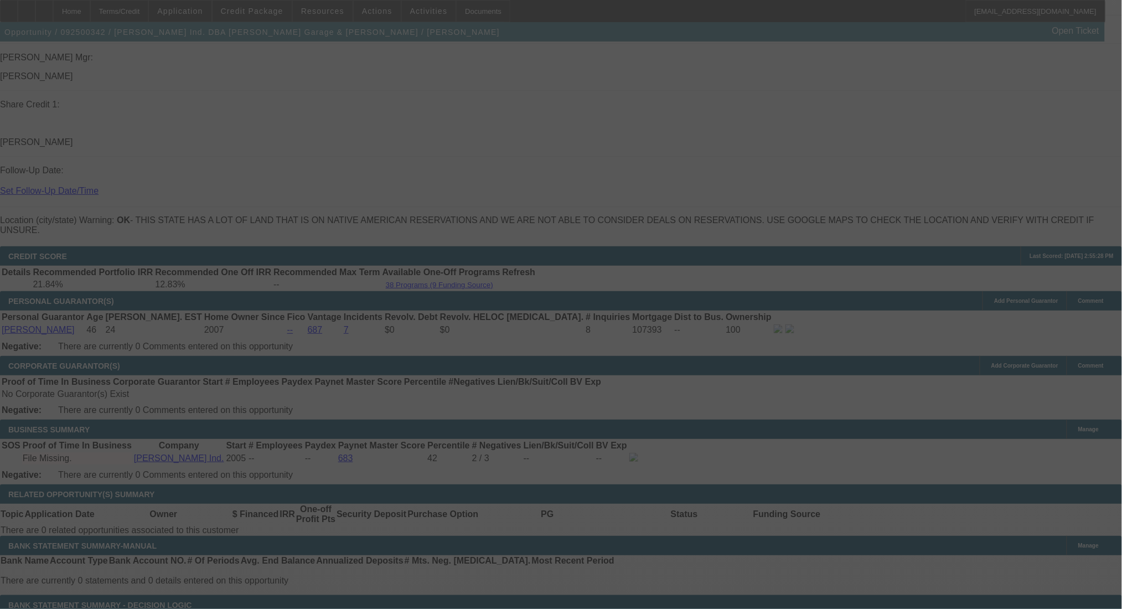
select select "0"
select select "6"
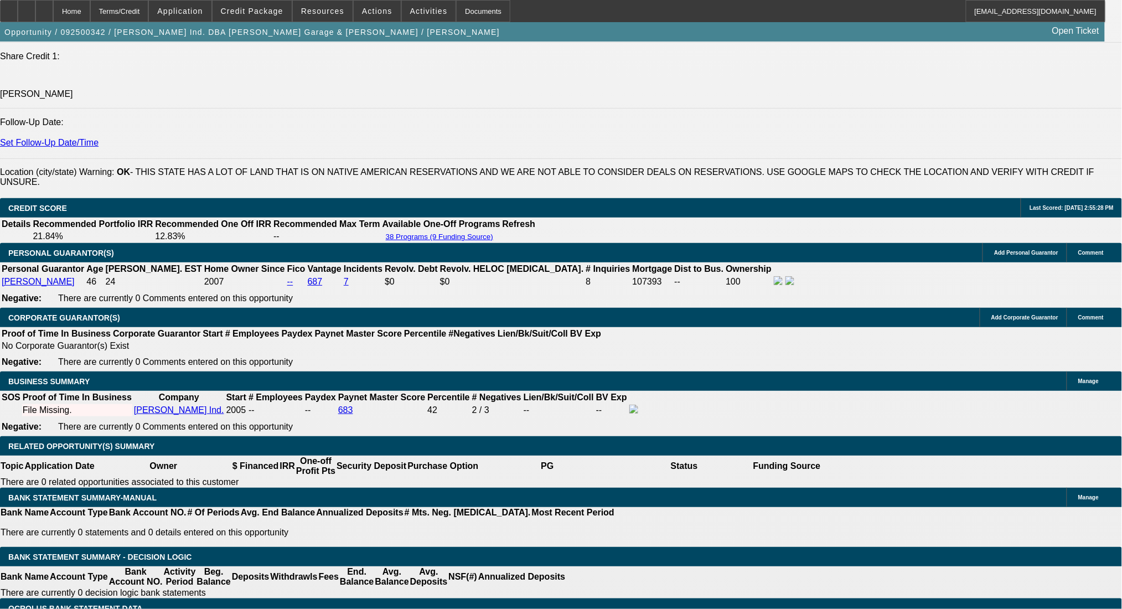
scroll to position [1476, 0]
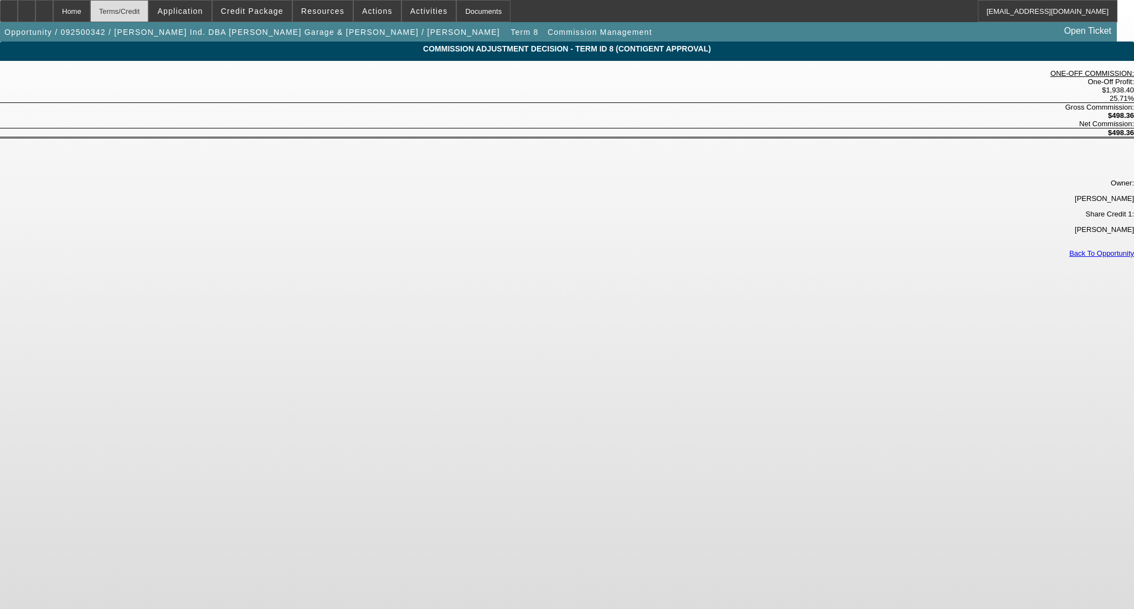
click at [131, 13] on div "Terms/Credit" at bounding box center [119, 11] width 59 height 22
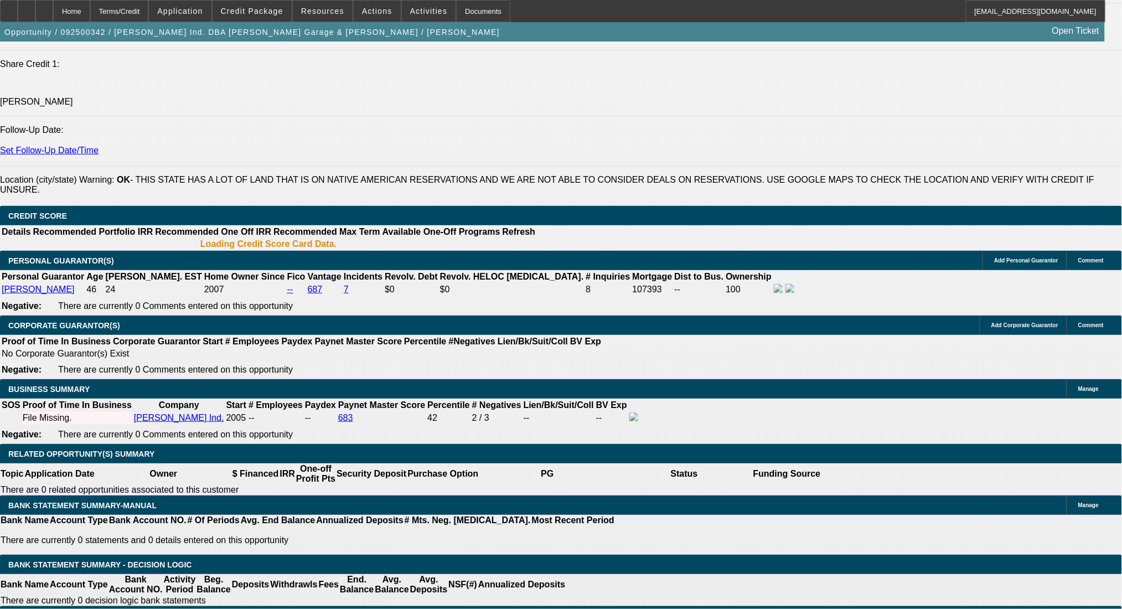
select select "0"
select select "6"
select select "0"
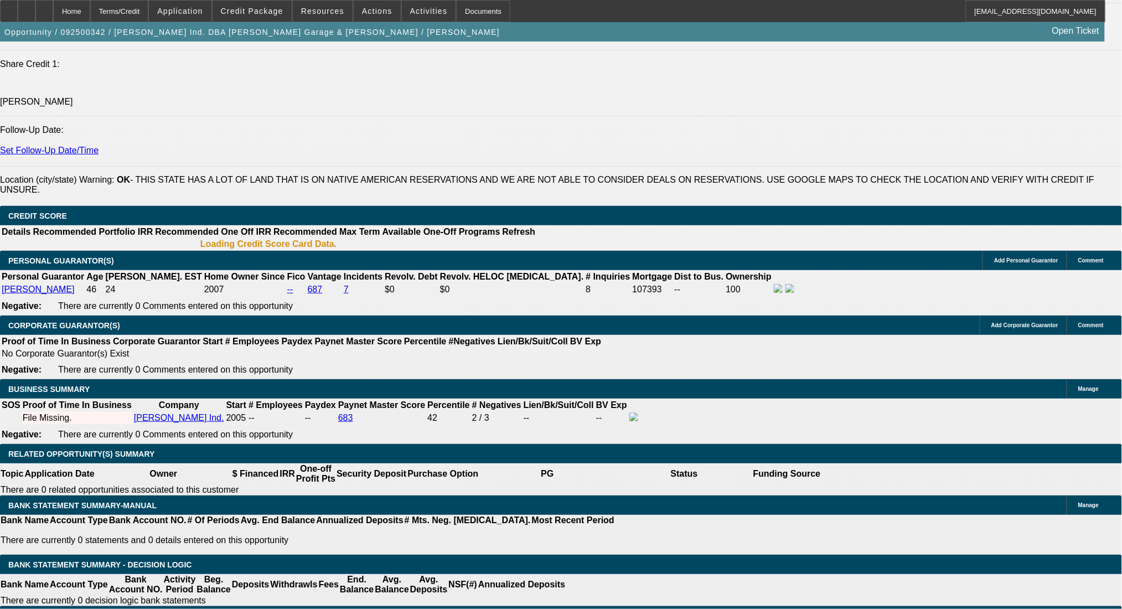
select select "0"
select select "6"
select select "0"
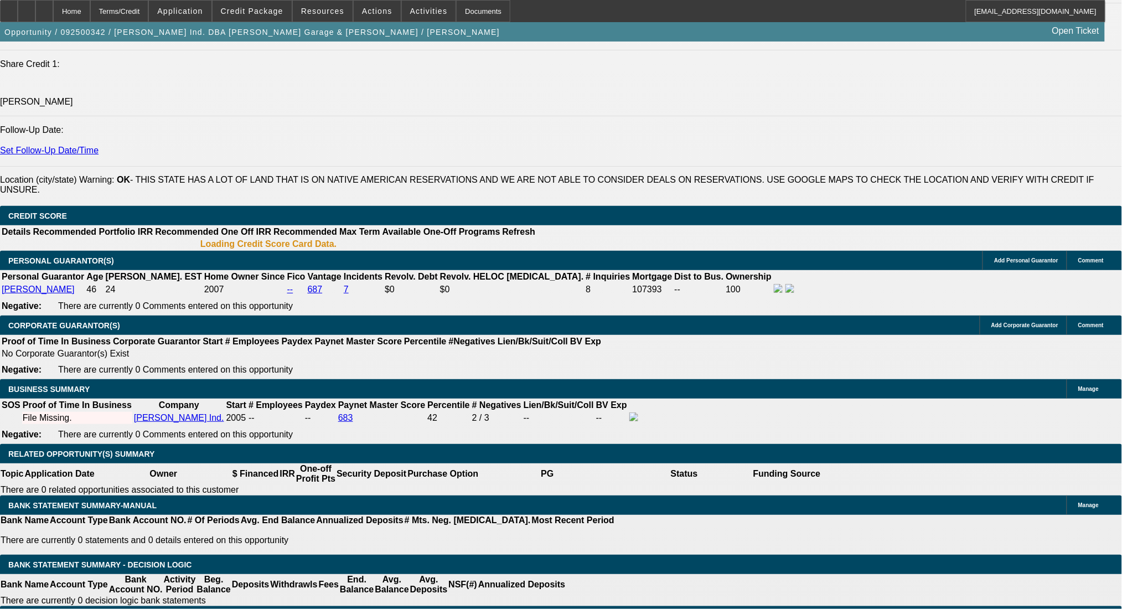
select select "0"
select select "6"
select select "0"
select select "2"
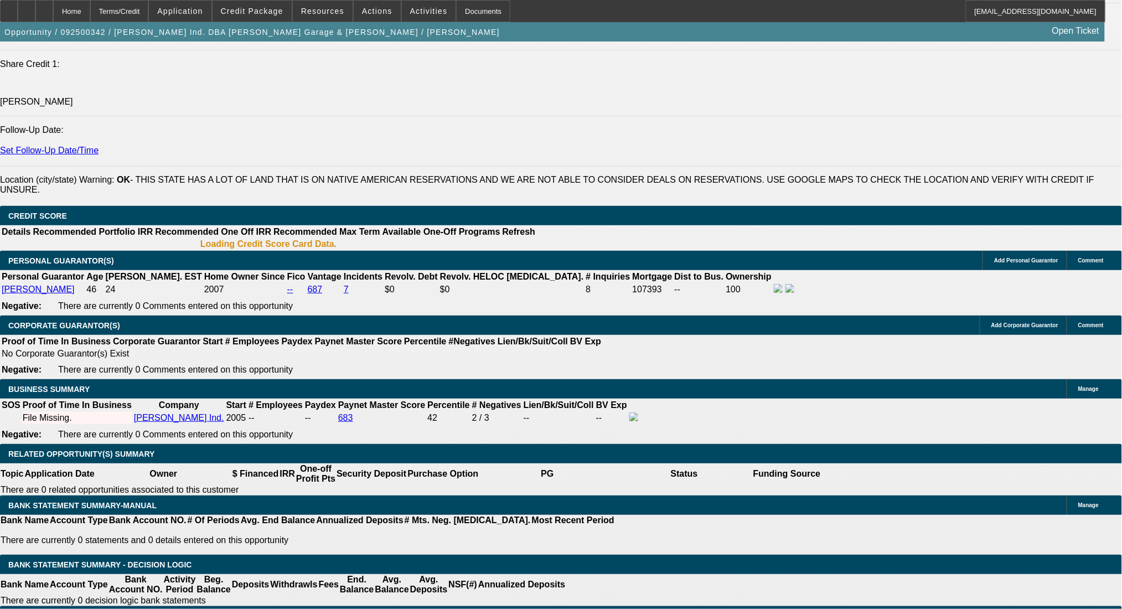
select select "0"
select select "6"
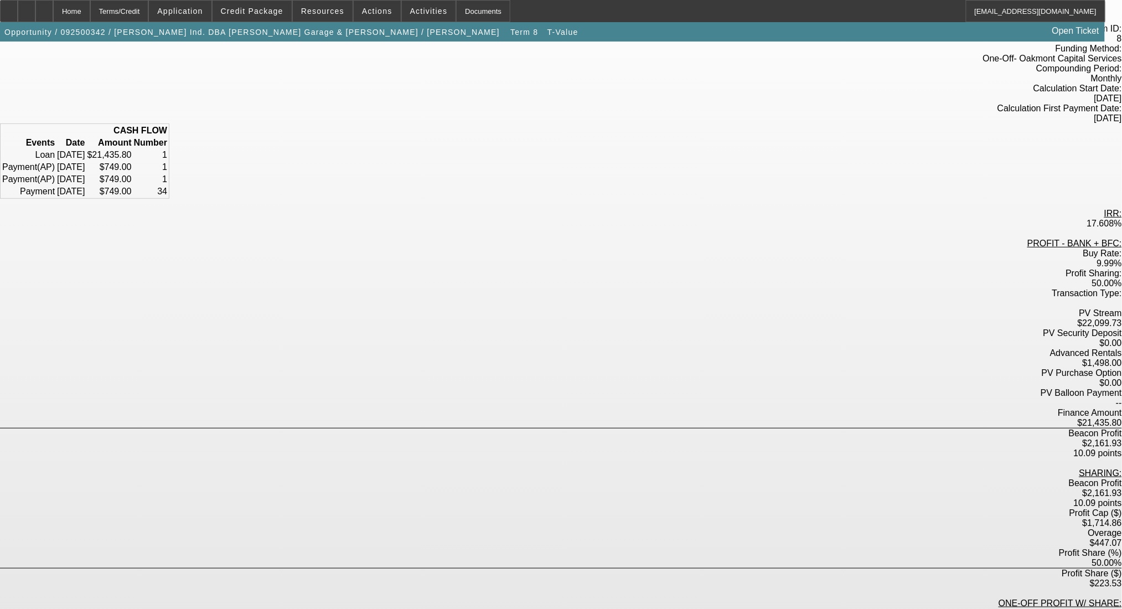
scroll to position [111, 0]
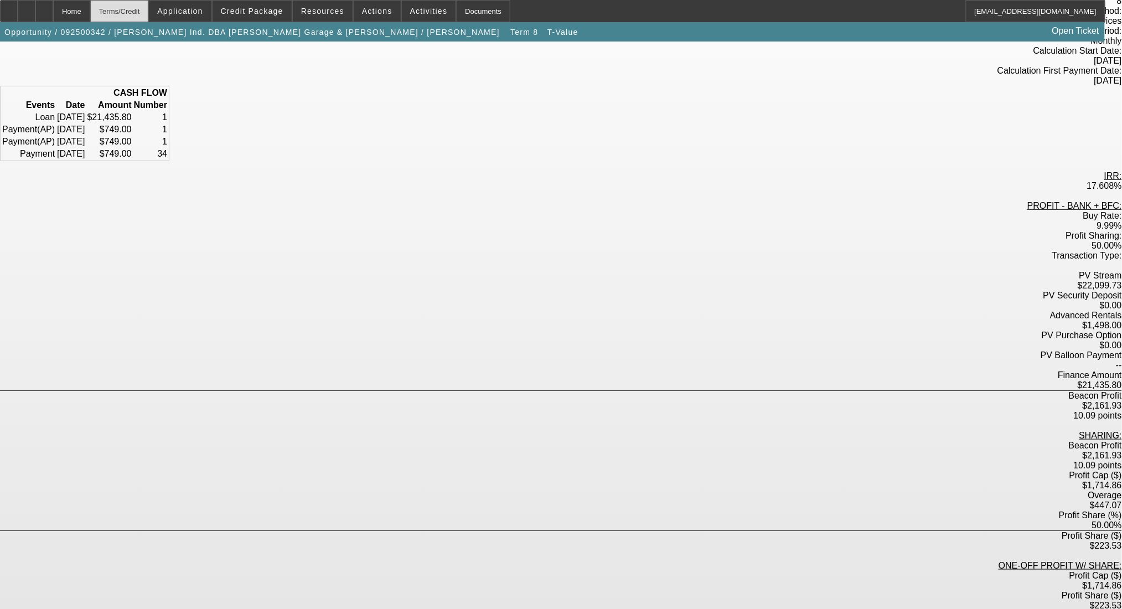
click at [139, 13] on div "Terms/Credit" at bounding box center [119, 11] width 59 height 22
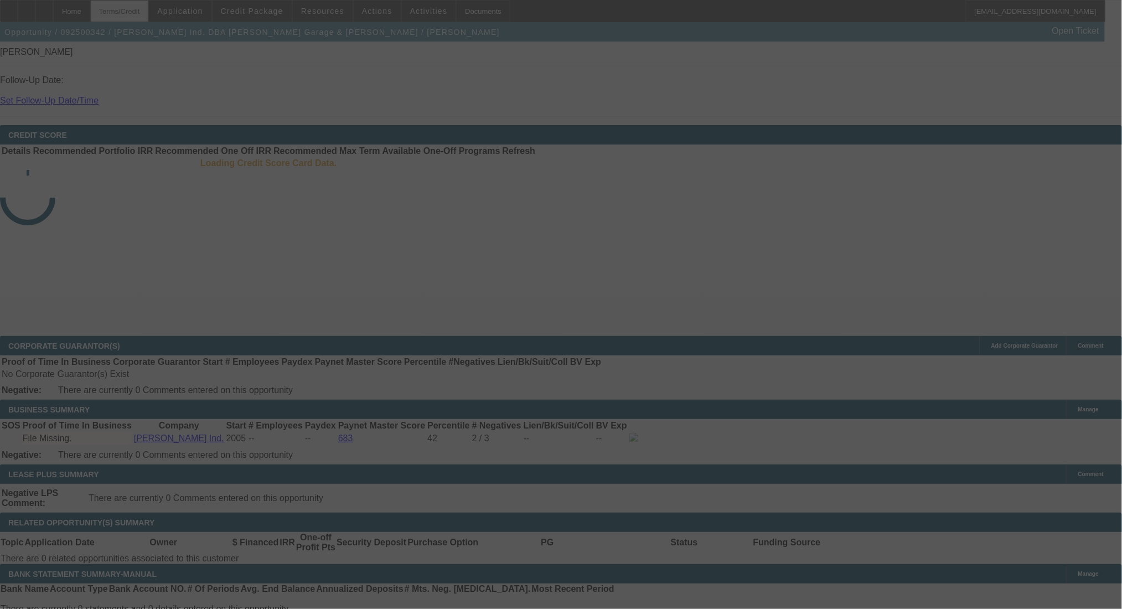
scroll to position [1369, 0]
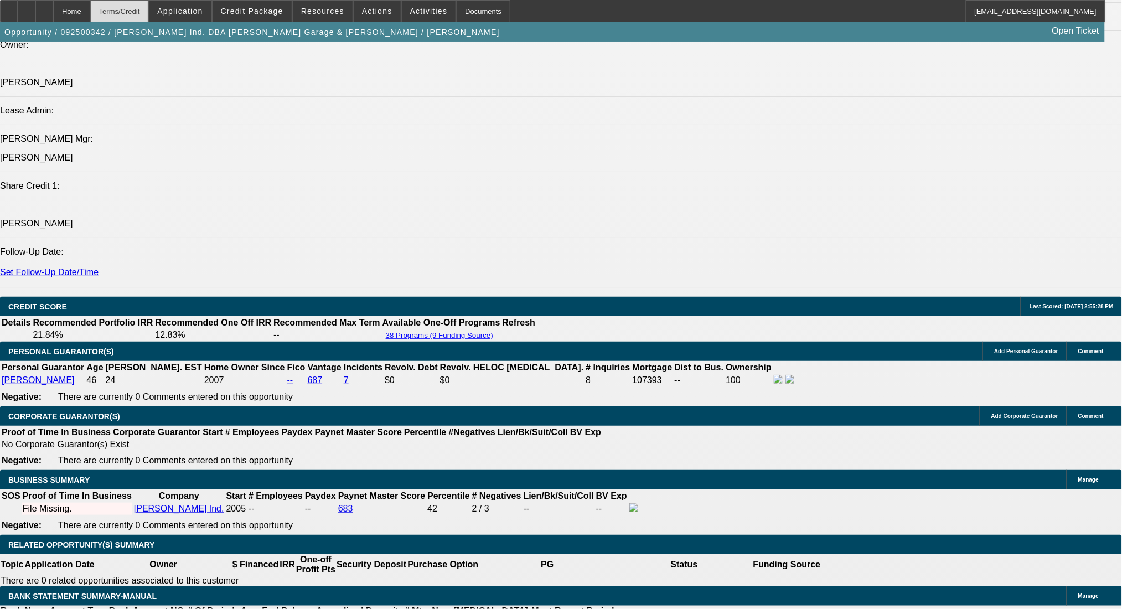
select select "0"
select select "6"
select select "0"
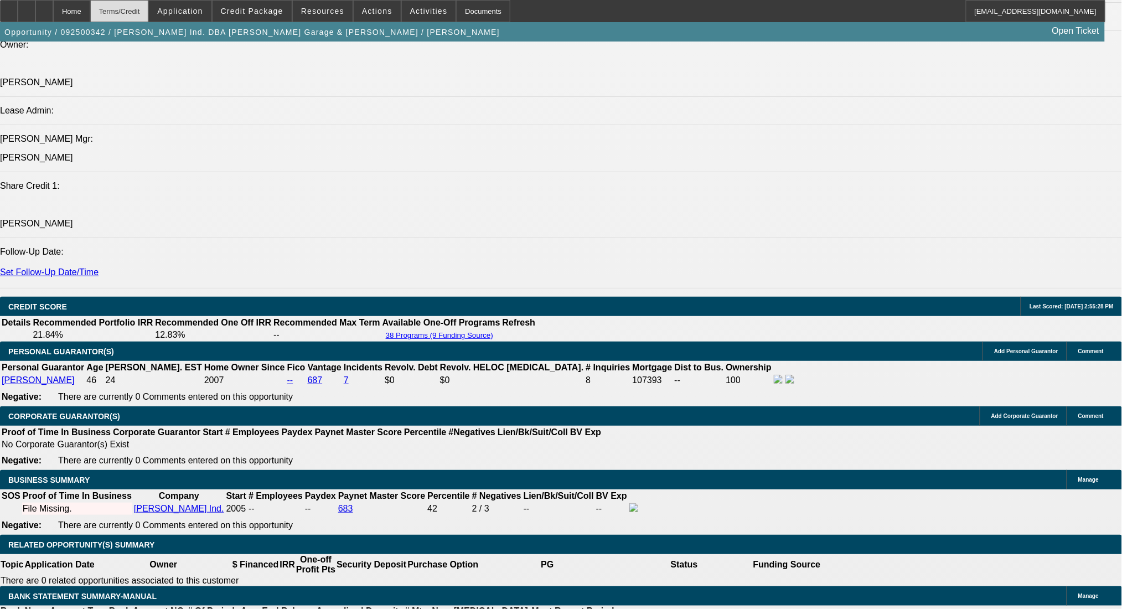
select select "0"
select select "6"
select select "0"
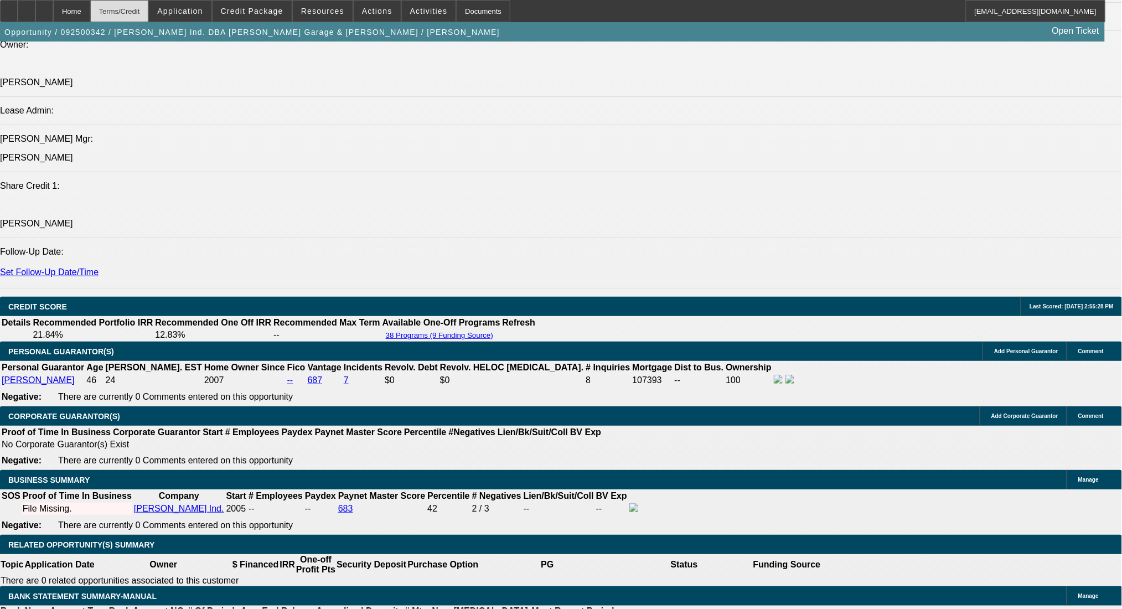
select select "0"
select select "6"
select select "0"
select select "2"
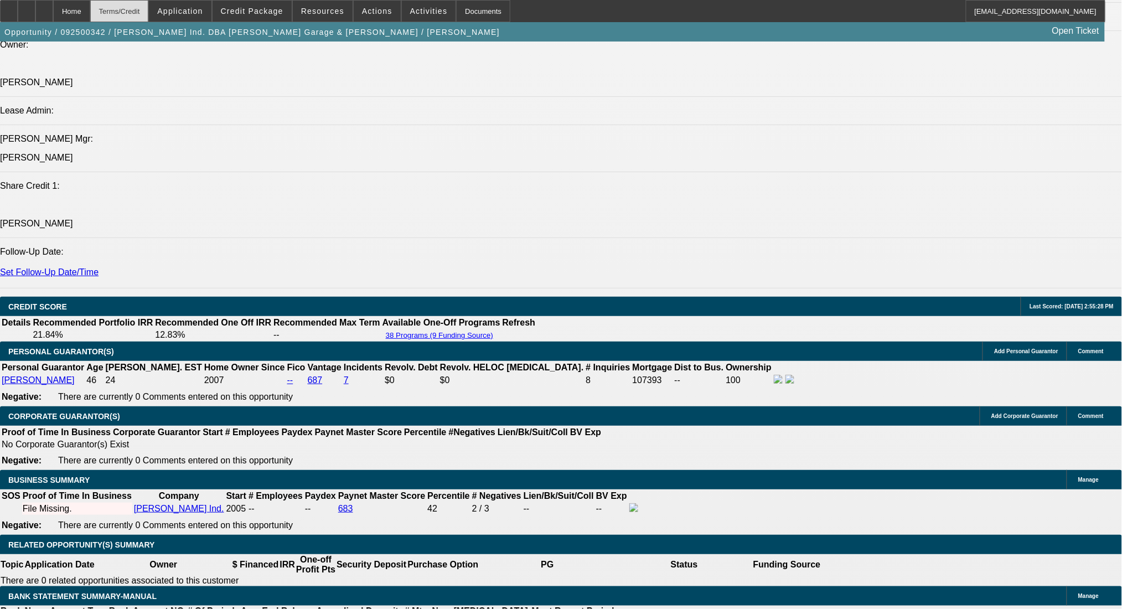
select select "0"
select select "6"
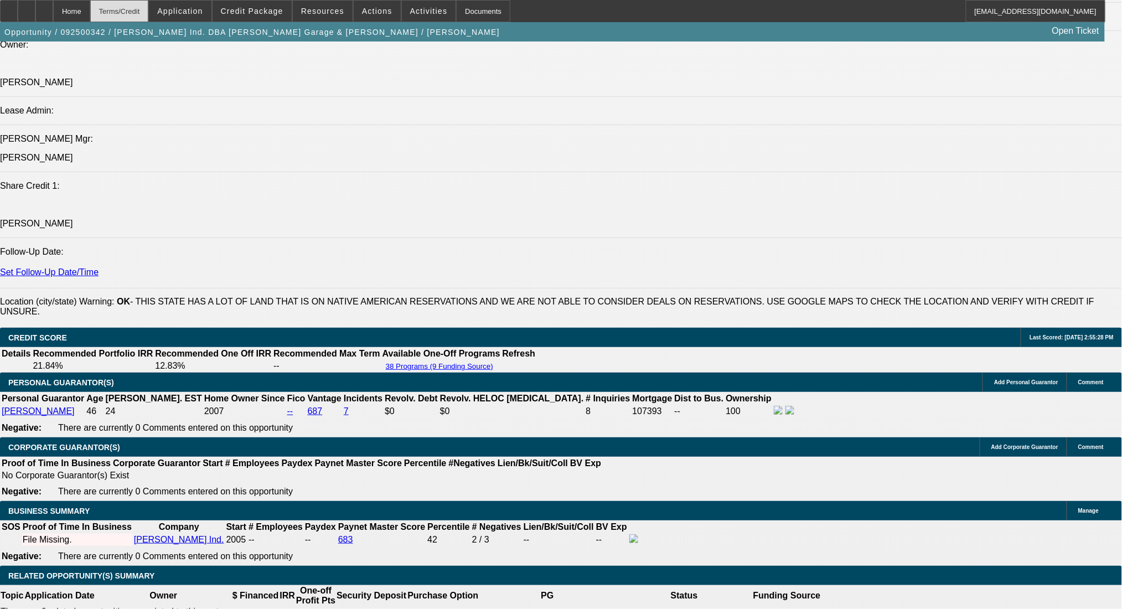
scroll to position [1370, 0]
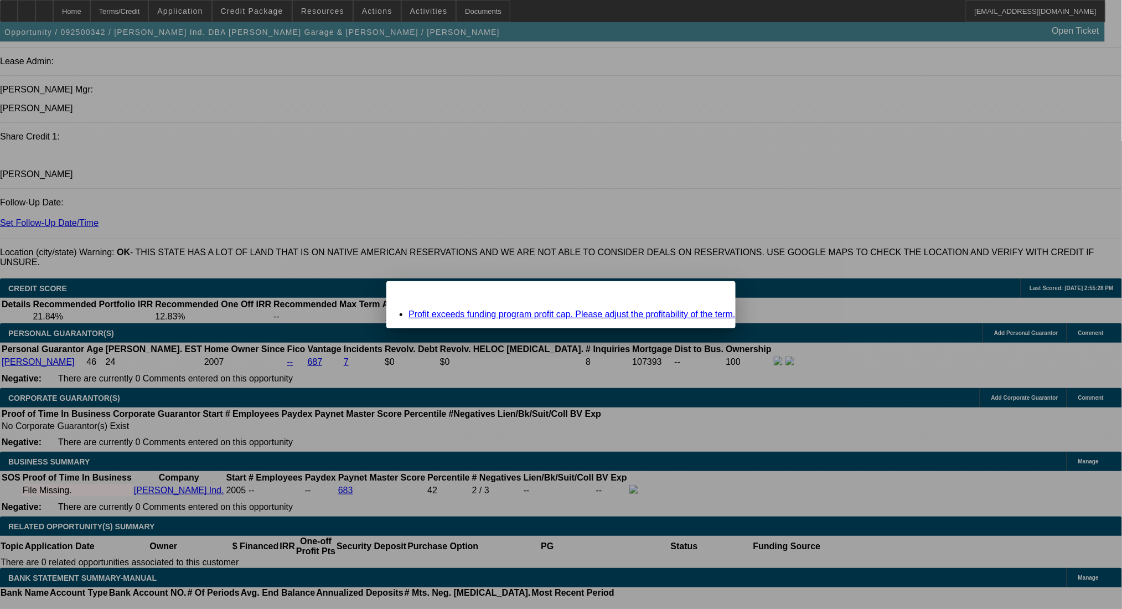
drag, startPoint x: 692, startPoint y: 292, endPoint x: 578, endPoint y: 315, distance: 116.8
click at [711, 292] on div "Close" at bounding box center [723, 287] width 24 height 13
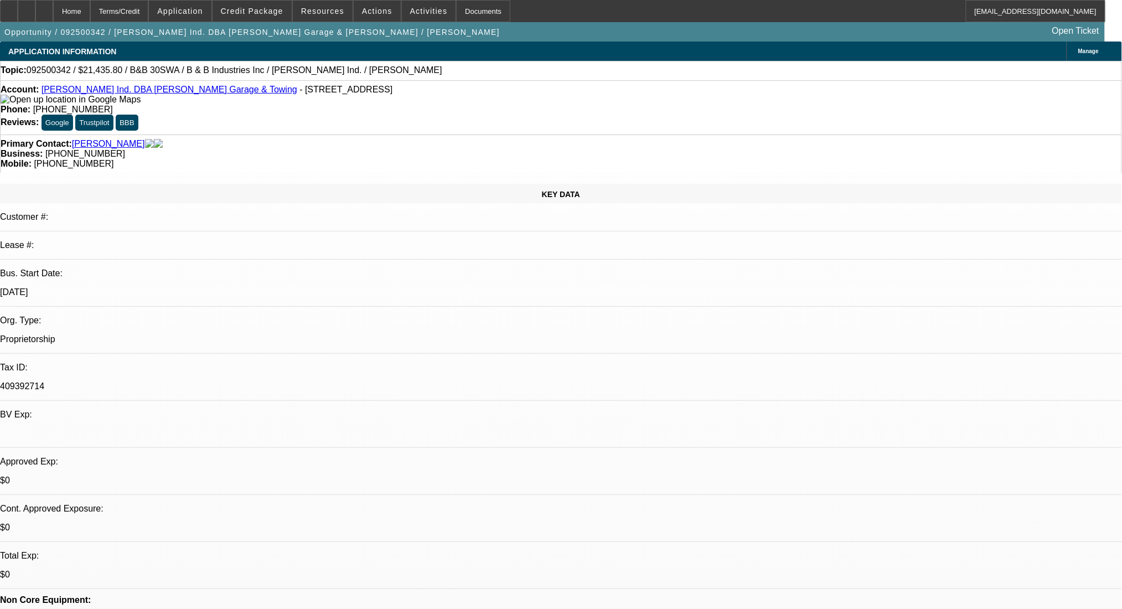
scroll to position [1370, 0]
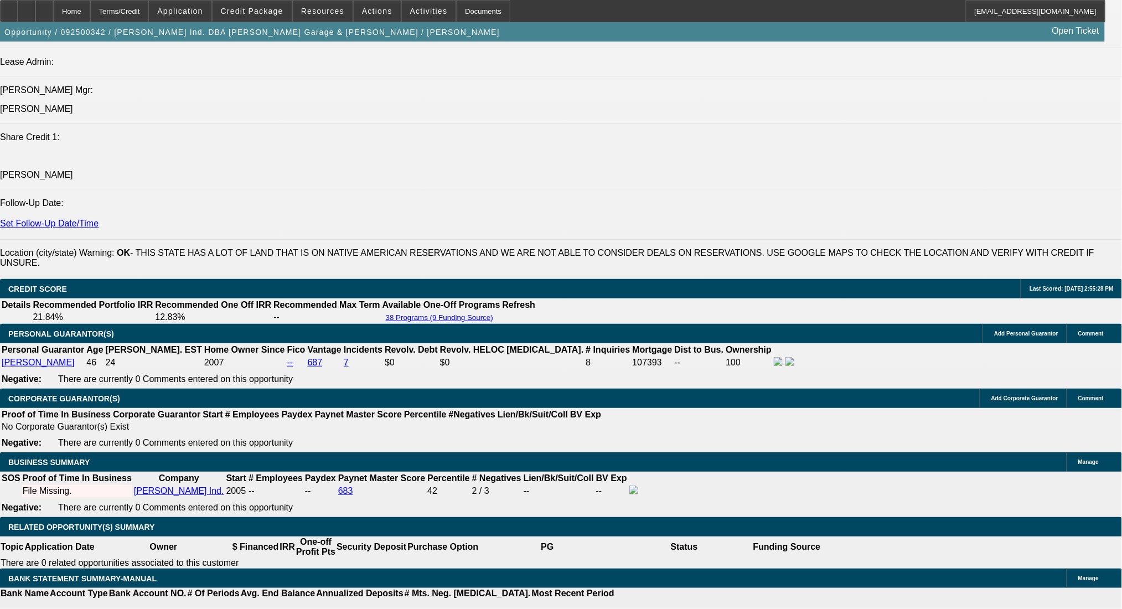
drag, startPoint x: 173, startPoint y: 418, endPoint x: 254, endPoint y: 425, distance: 81.1
type input "745"
type input "UNKNOWN"
type input "15.2"
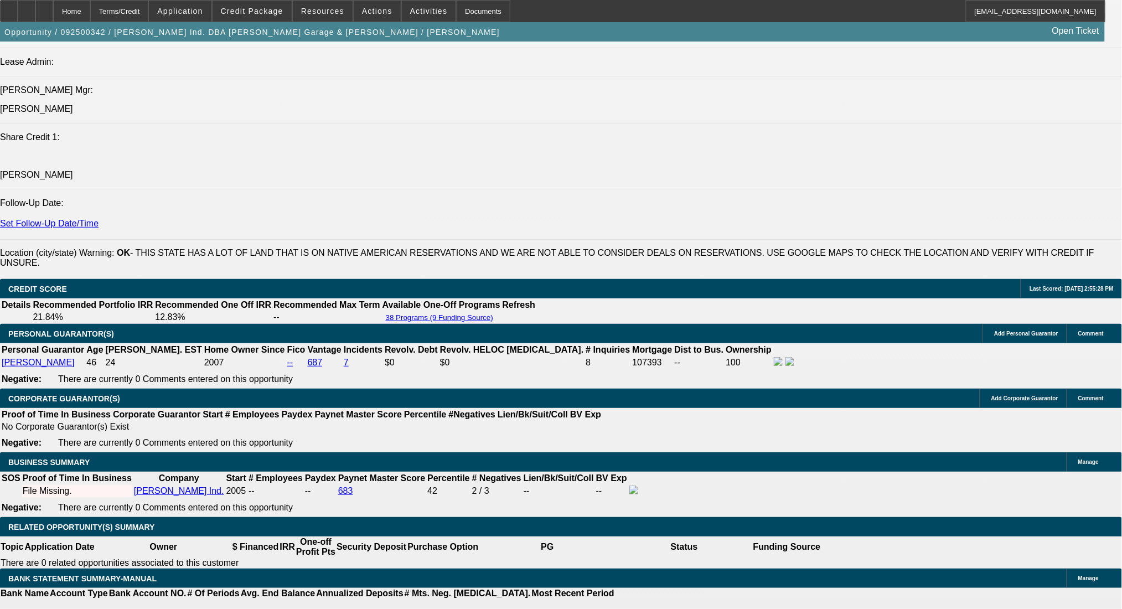
type input "$745.00"
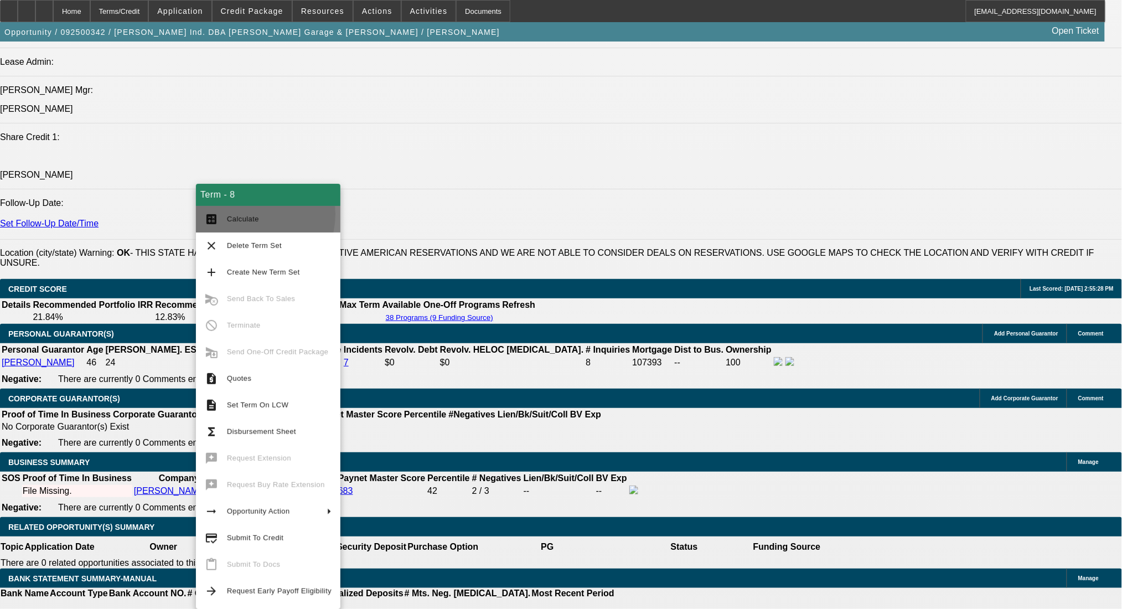
click at [250, 215] on span "Calculate" at bounding box center [243, 219] width 32 height 8
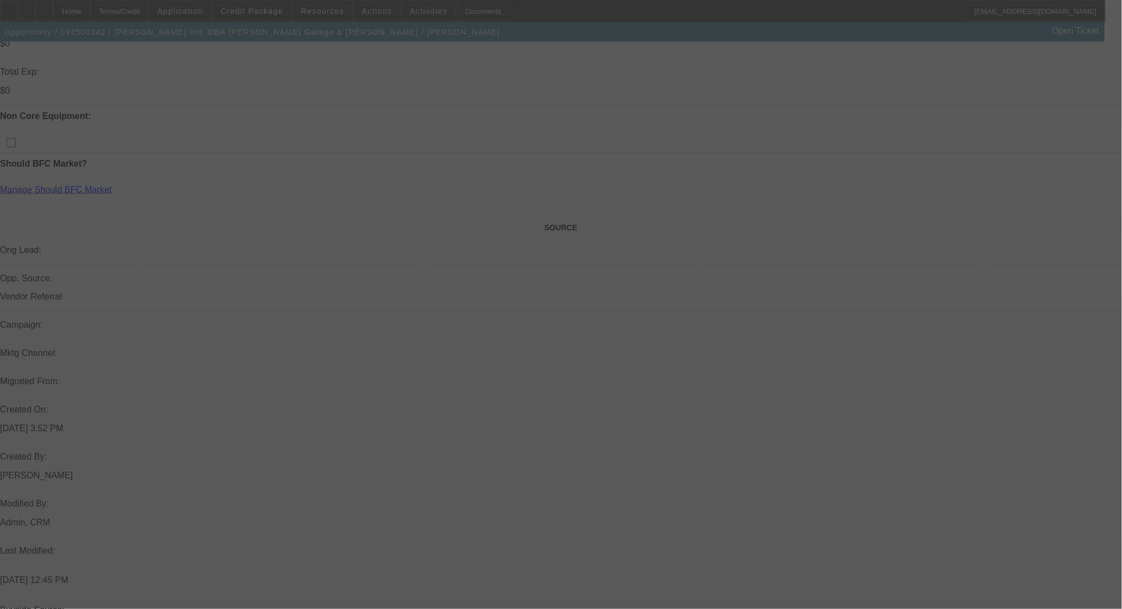
scroll to position [317, 0]
select select "0"
select select "6"
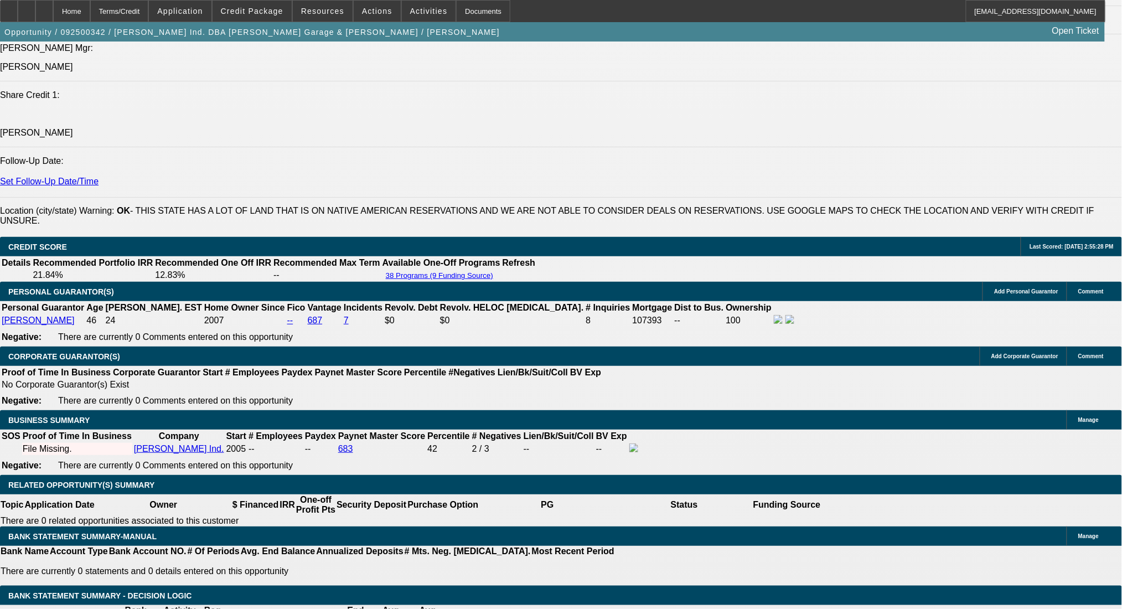
scroll to position [1386, 0]
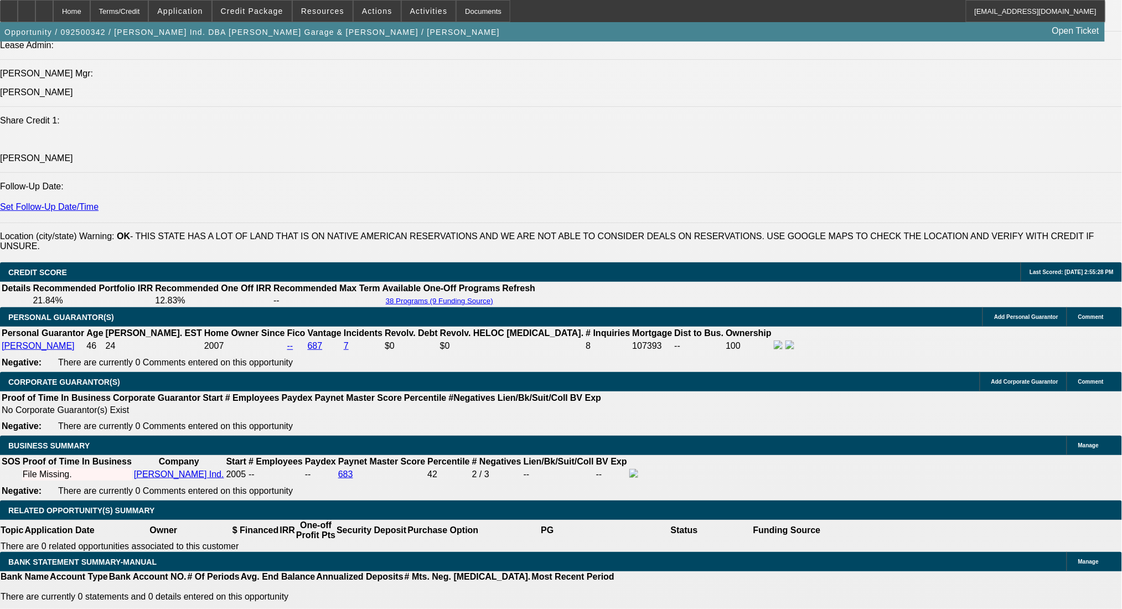
drag, startPoint x: 182, startPoint y: 398, endPoint x: 262, endPoint y: 398, distance: 80.3
type input "748"
type input "UNKNOWN"
type input "$748.00"
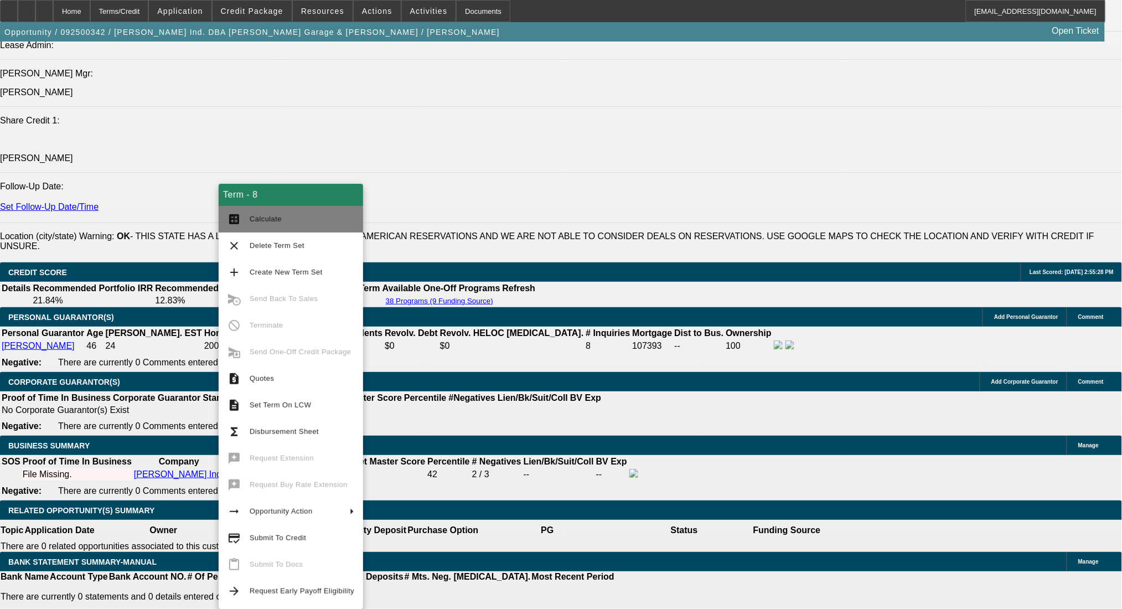
click at [262, 218] on span "Calculate" at bounding box center [266, 219] width 32 height 8
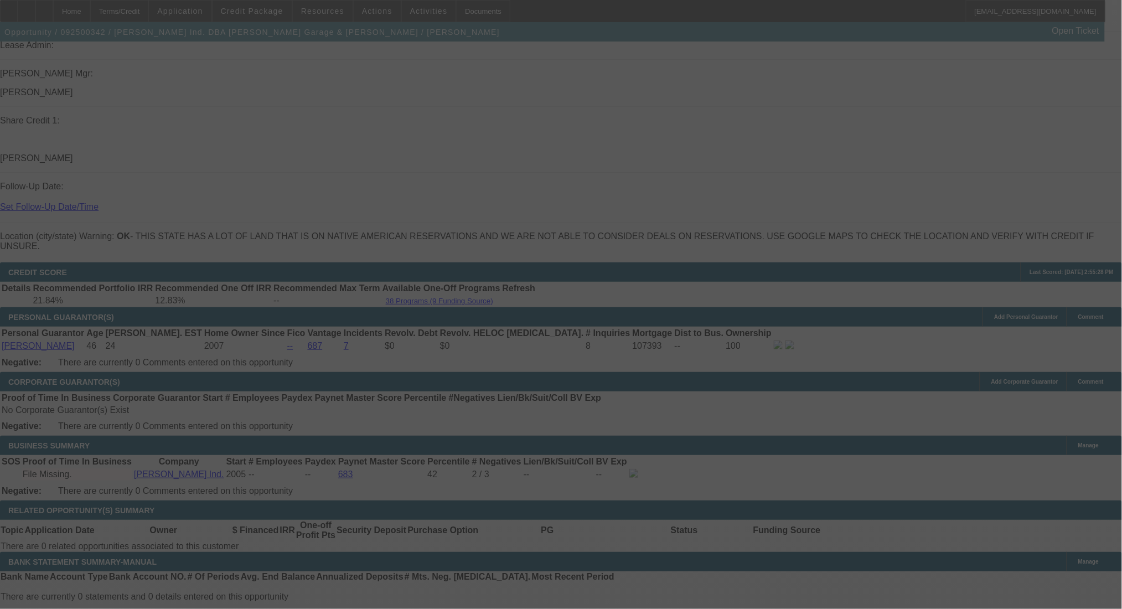
select select "0"
select select "6"
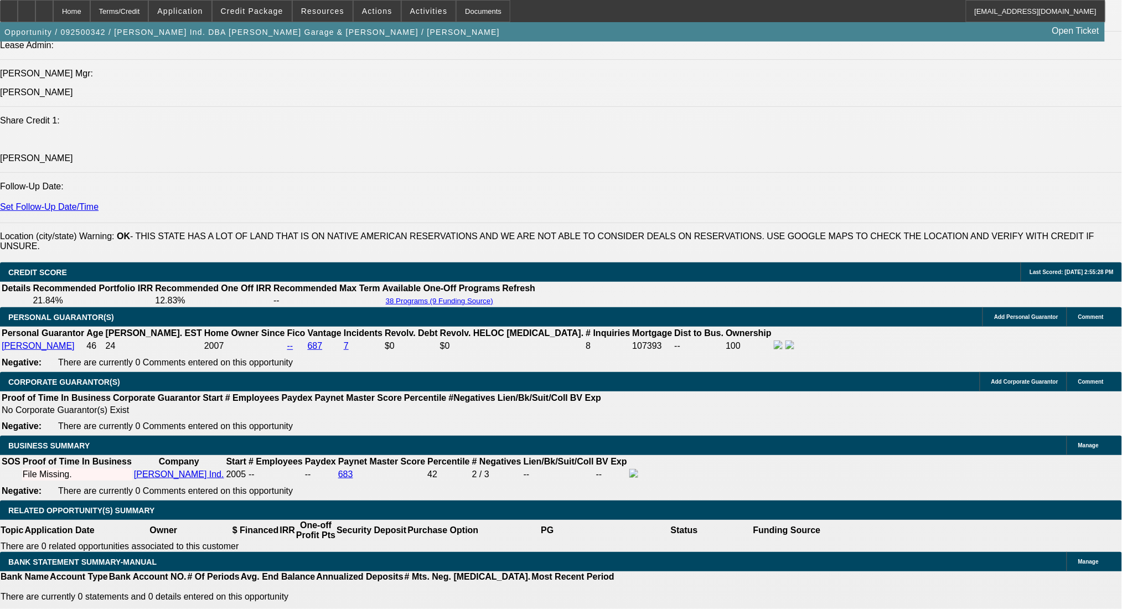
select select "0"
select select "2"
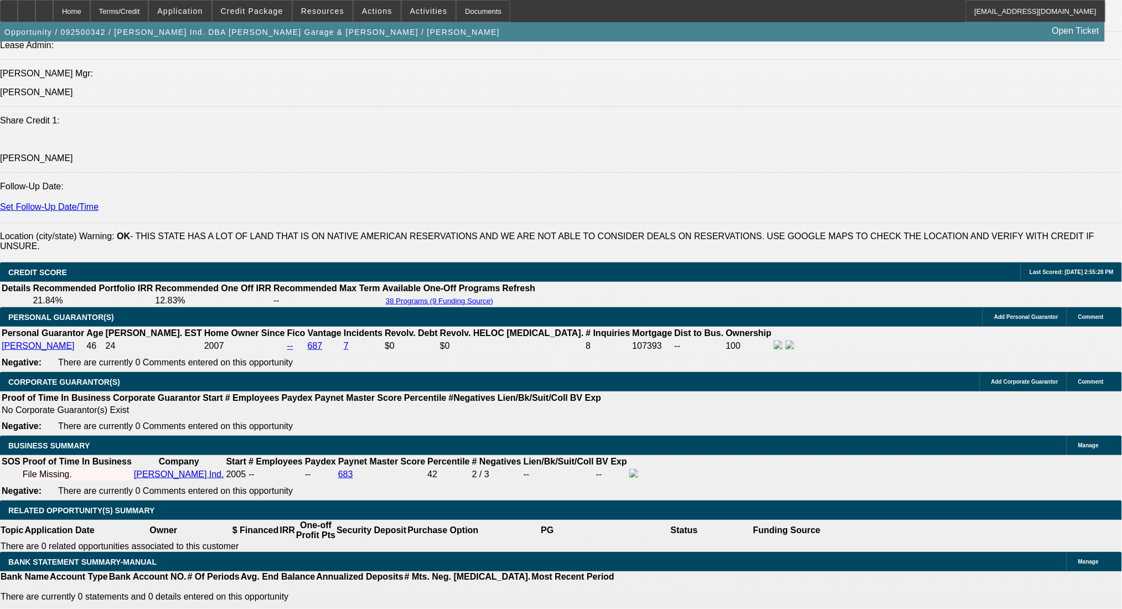
select select "0"
select select "6"
select select "0"
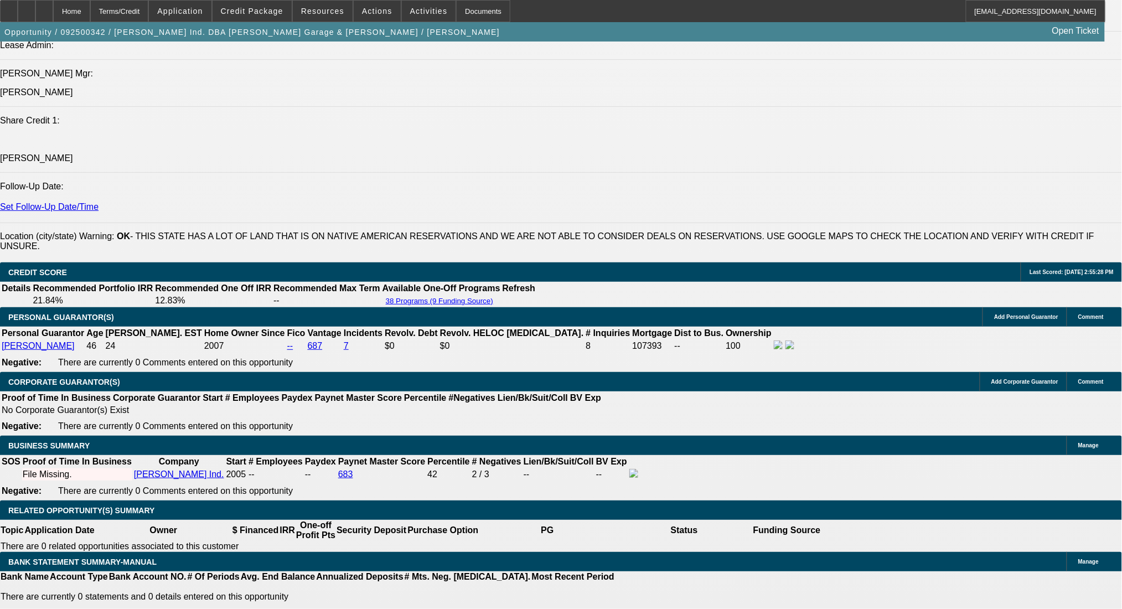
select select "6"
select select "0"
select select "6"
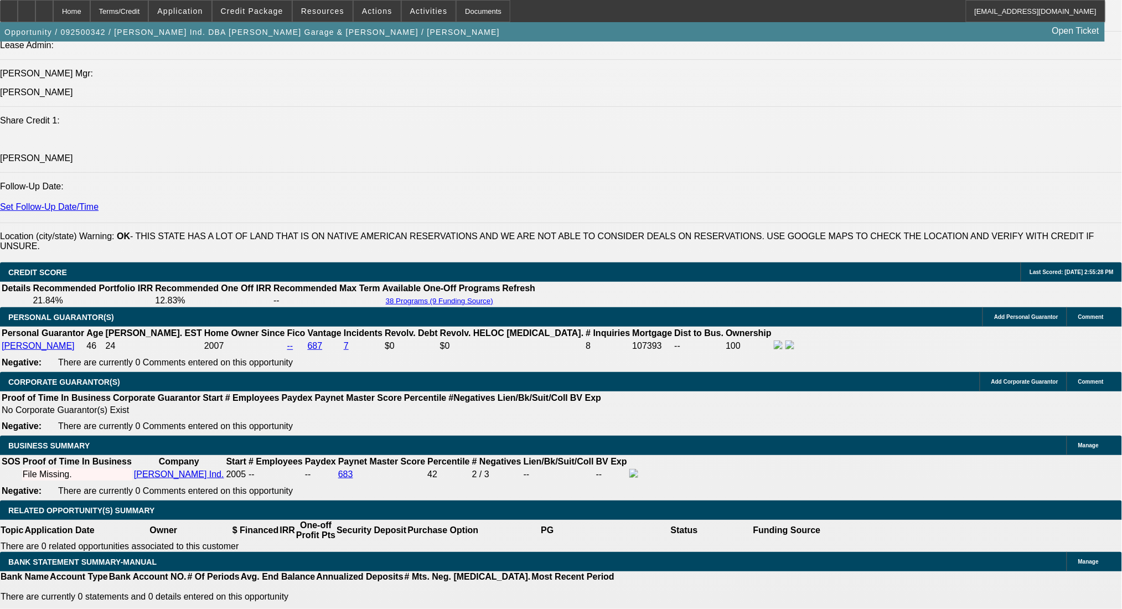
select select "0"
select select "6"
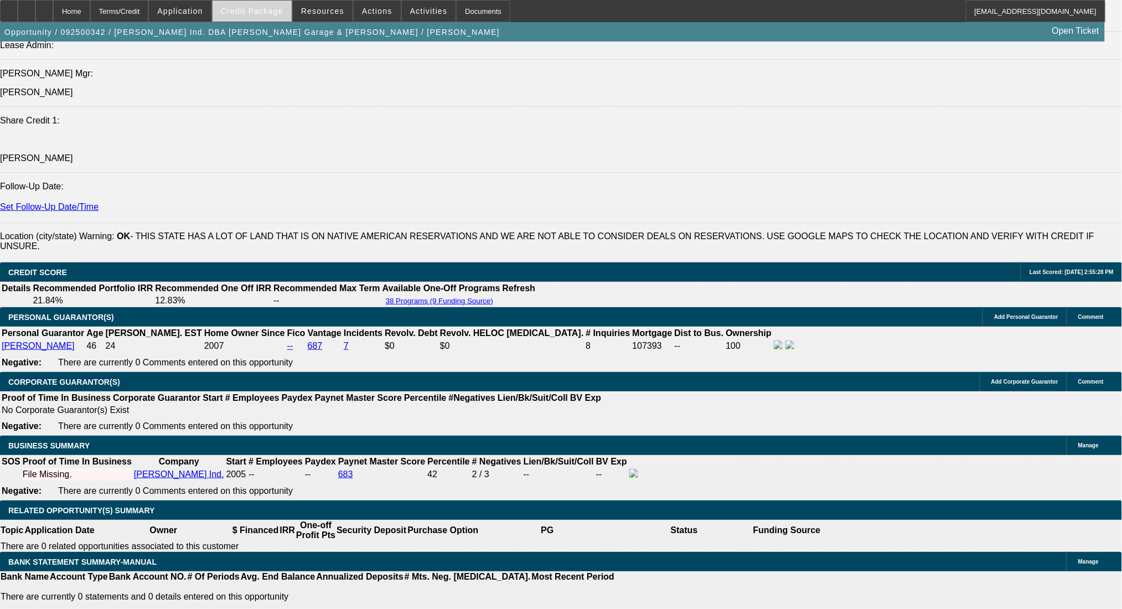
select select "0"
select select "6"
select select "0"
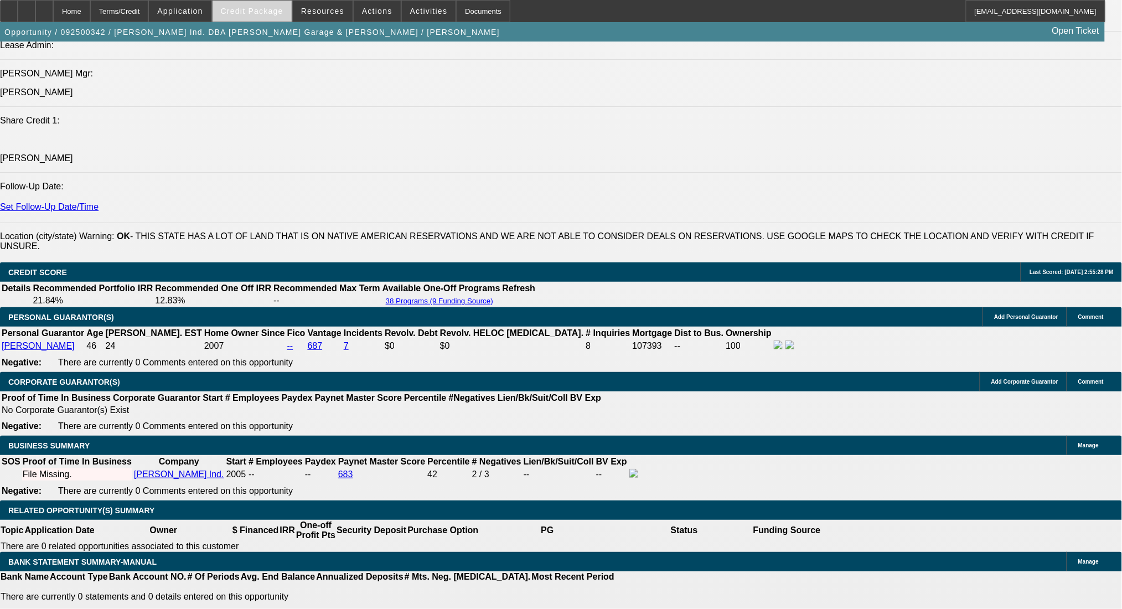
select select "0"
select select "6"
select select "0"
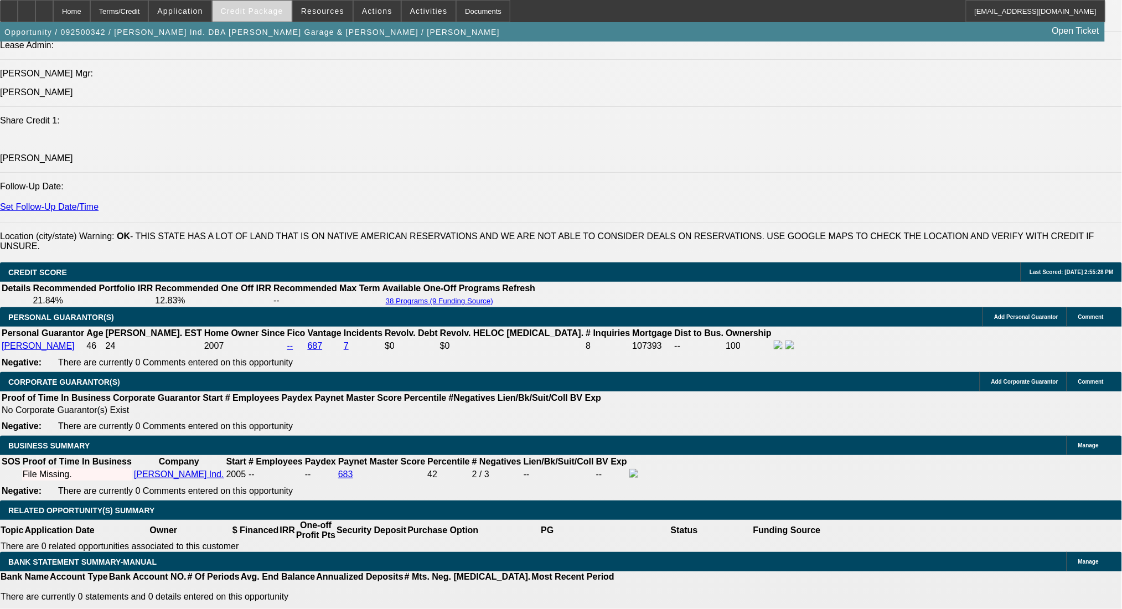
select select "0"
select select "6"
select select "0"
select select "2"
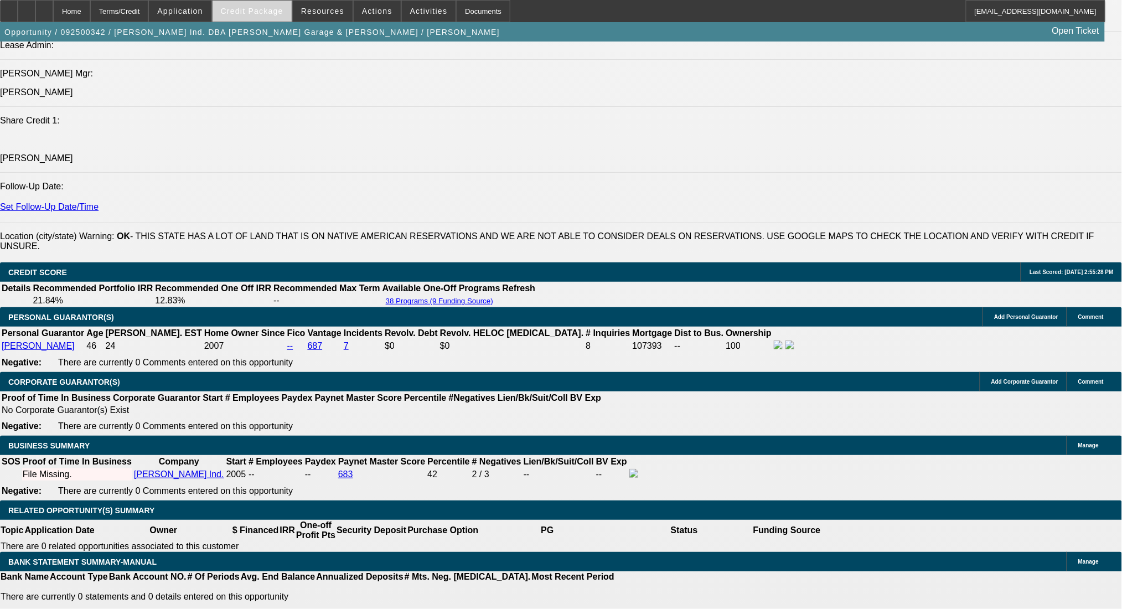
select select "0"
select select "6"
click at [279, 5] on span at bounding box center [252, 11] width 79 height 27
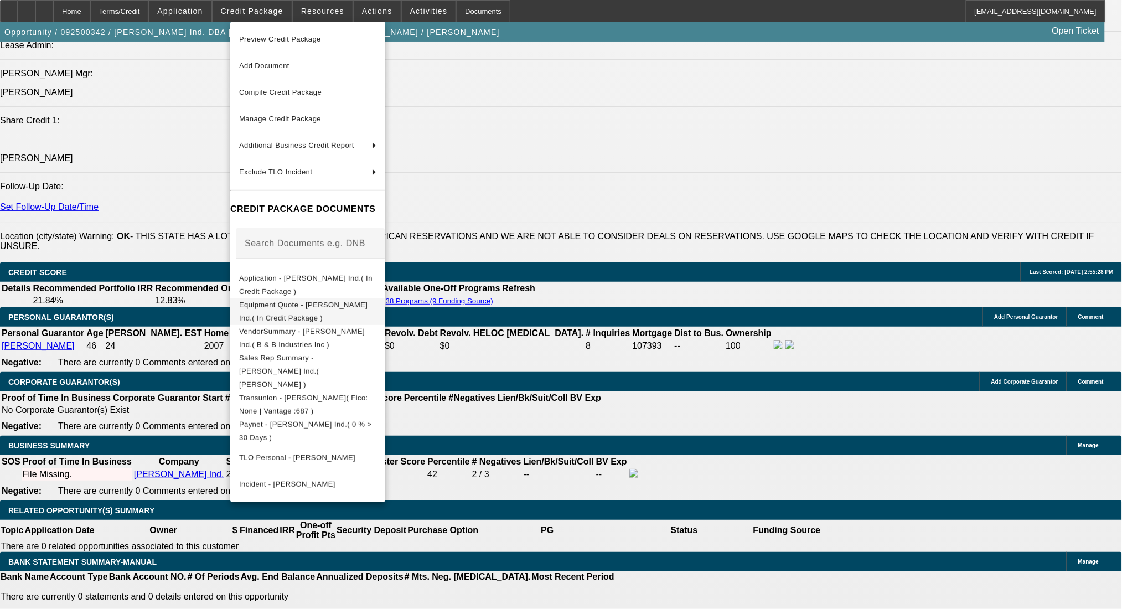
click at [368, 308] on span "Equipment Quote - Benny Eskew Ind.( In Credit Package )" at bounding box center [303, 311] width 128 height 22
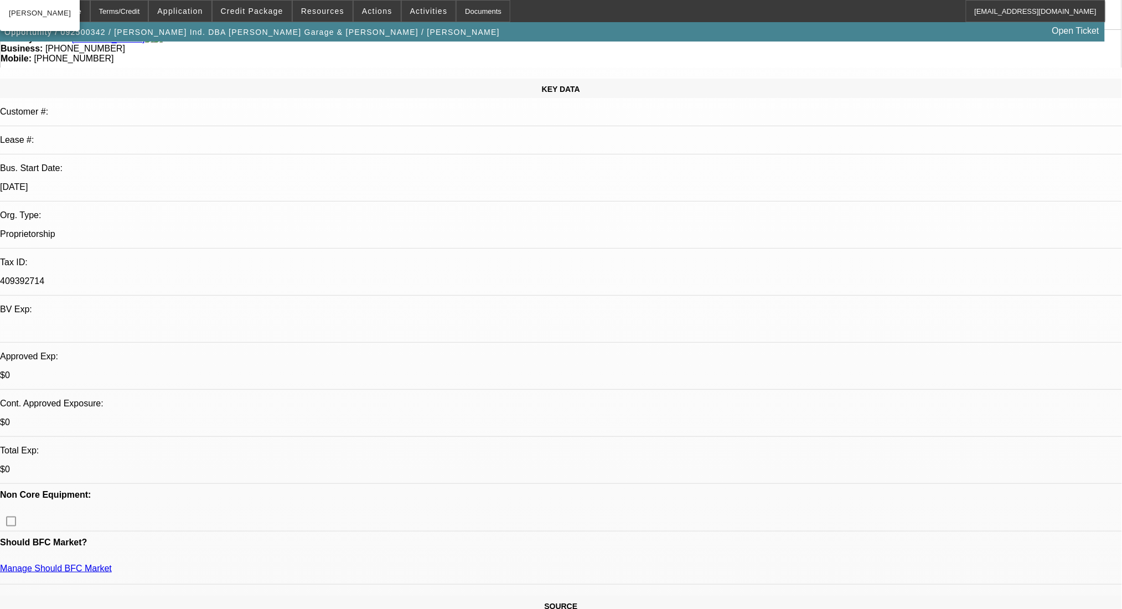
scroll to position [0, 0]
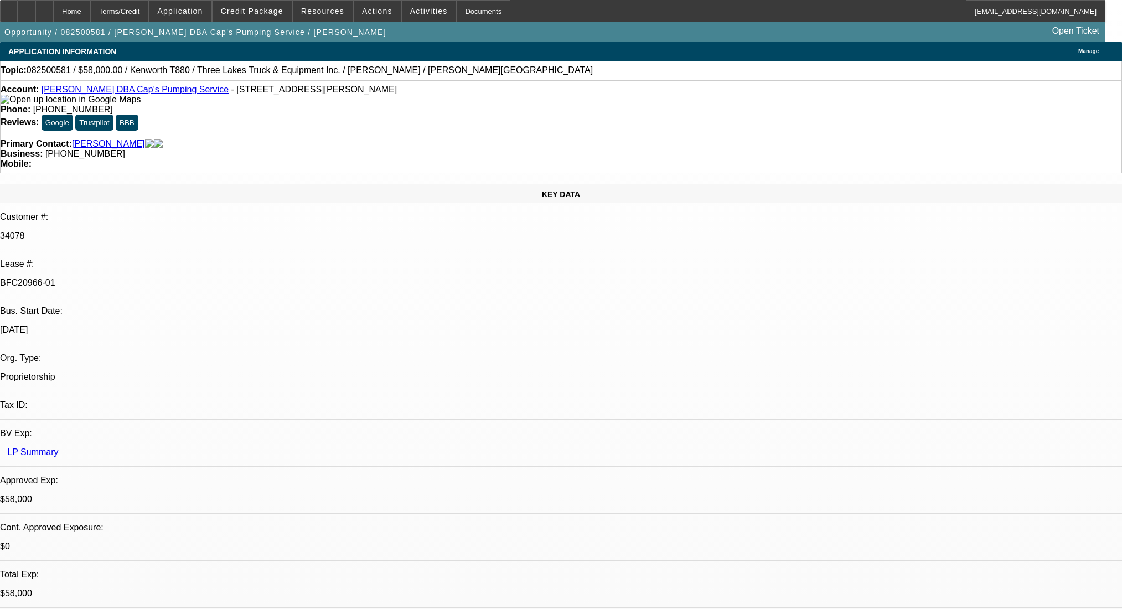
select select "0"
select select "9"
select select "0"
select select "6"
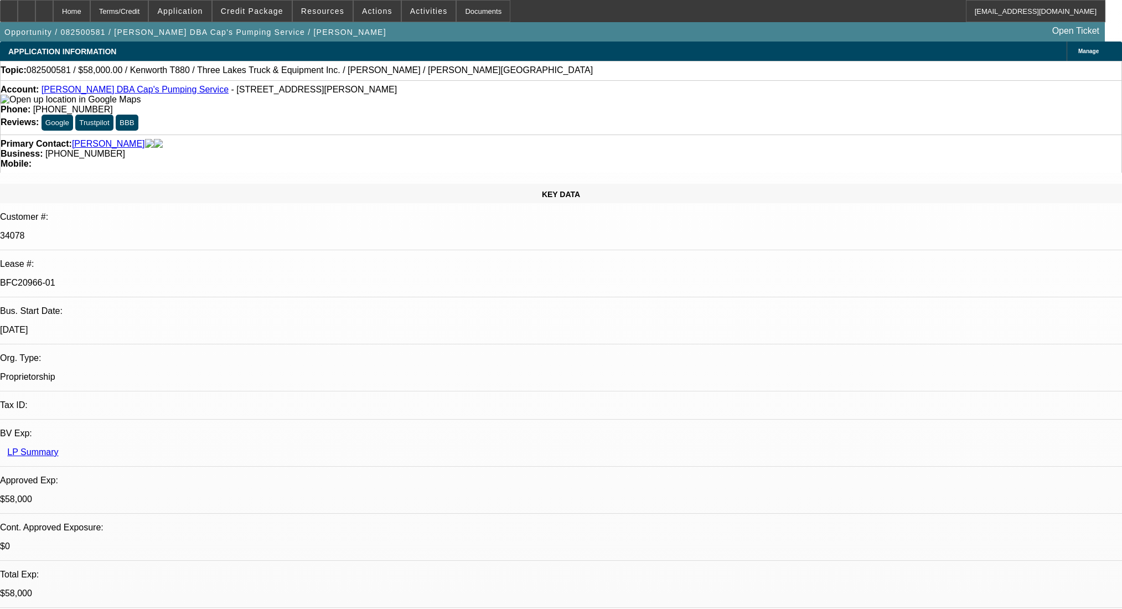
select select "0"
select select "9"
select select "0"
select select "6"
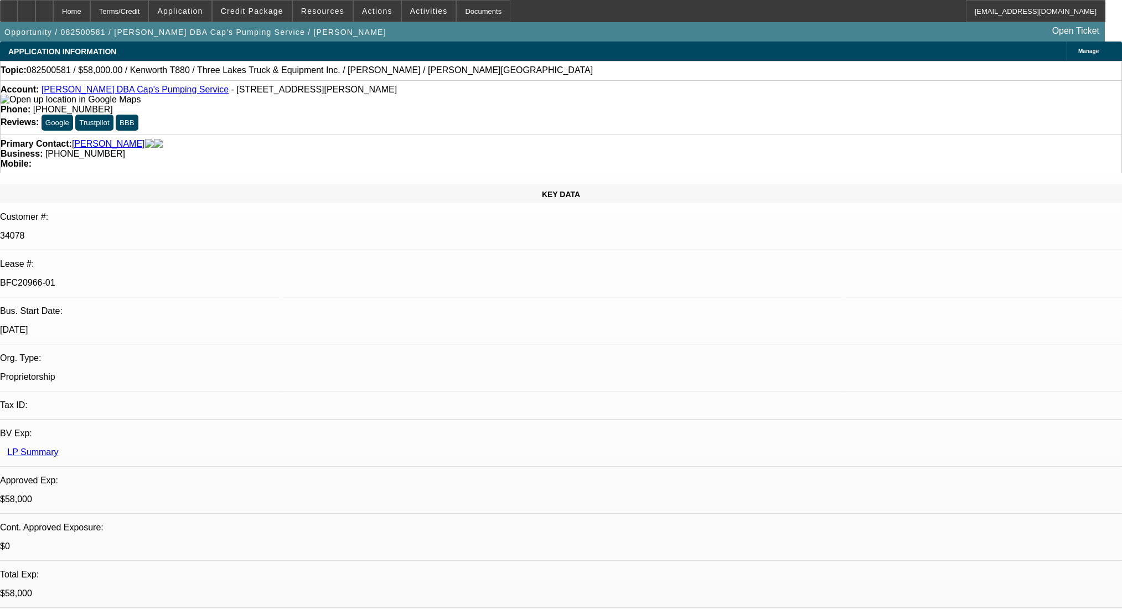
select select "0"
select select "9"
select select "0.1"
select select "4"
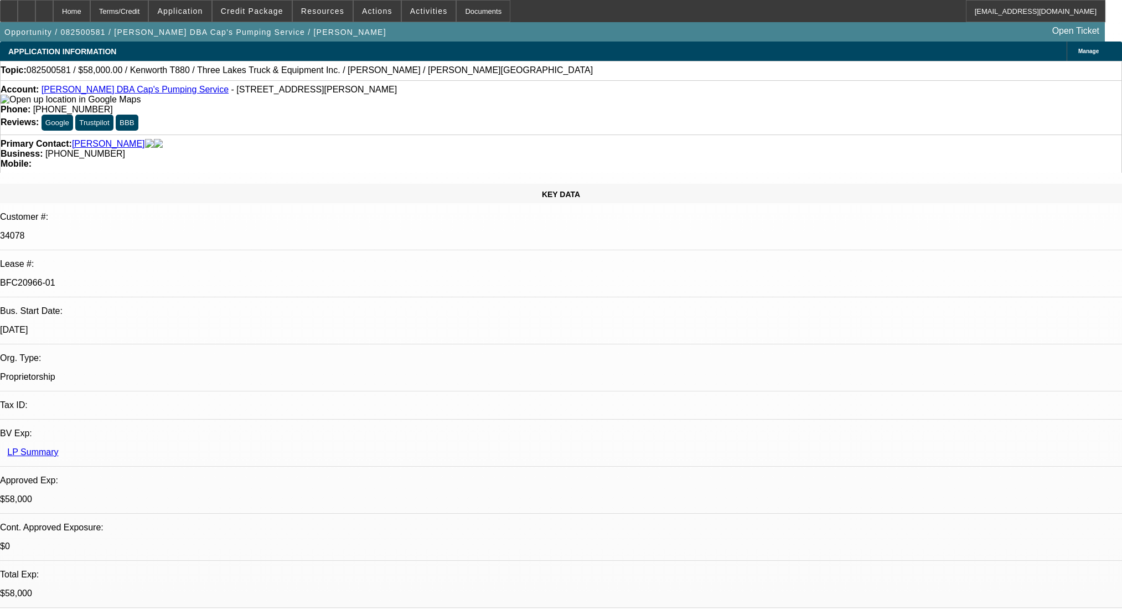
select select "0"
select select "0.1"
select select "4"
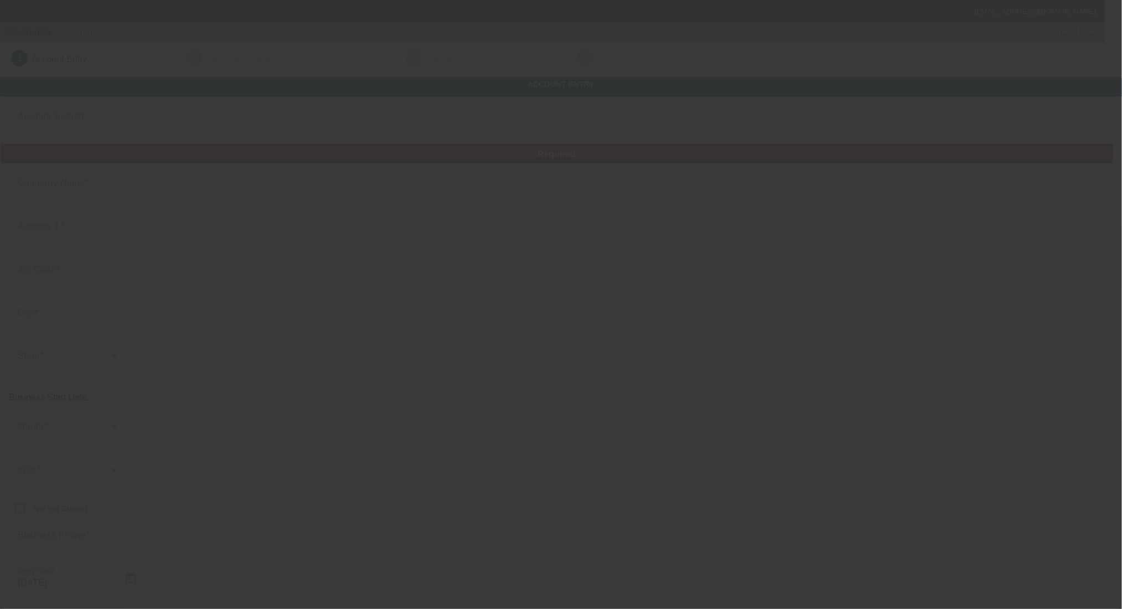
type input "L & J's Wrecker Service"
type input "PO Box 767"
type input "78355"
type input "Falfurrias"
type input "[PHONE_NUMBER]"
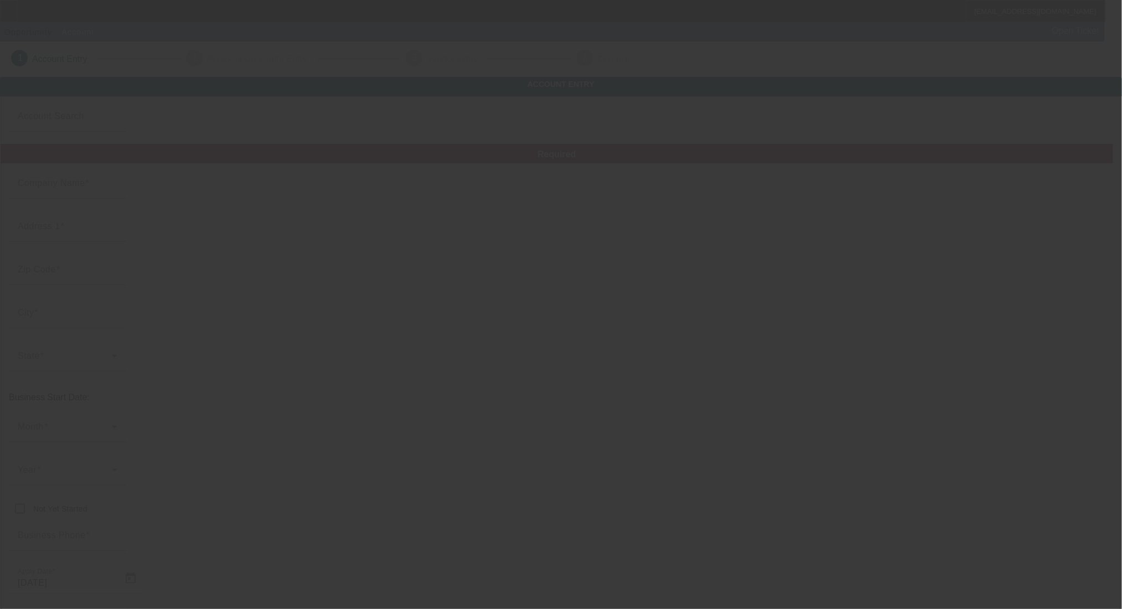
type input "[EMAIL_ADDRESS][DOMAIN_NAME]"
type input "[URL][DOMAIN_NAME]."
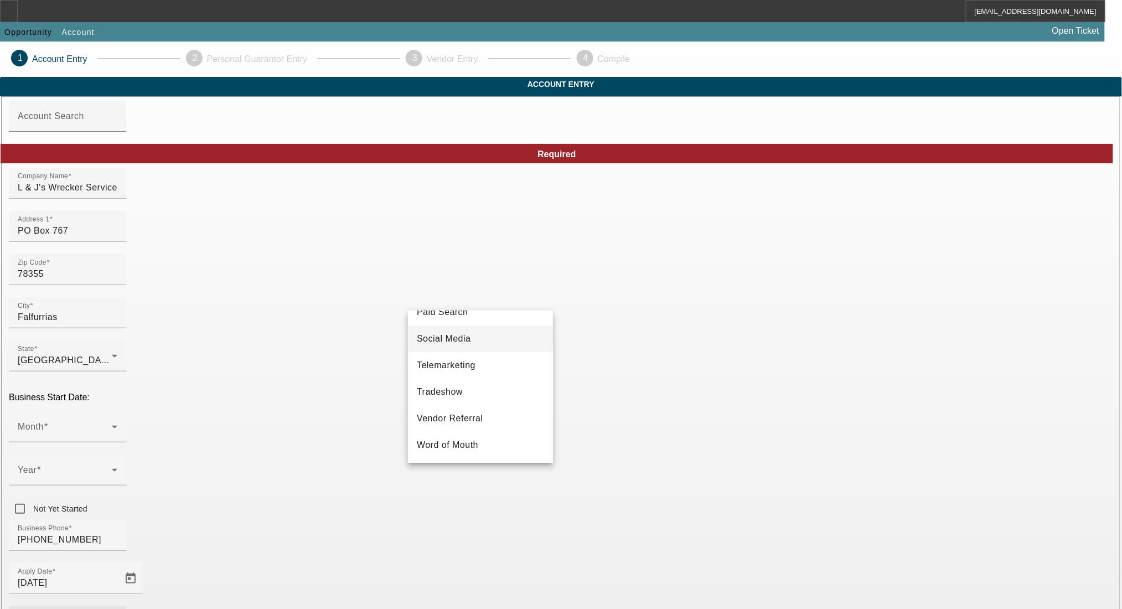
scroll to position [399, 0]
click at [476, 415] on span "Vendor Referral" at bounding box center [450, 418] width 66 height 13
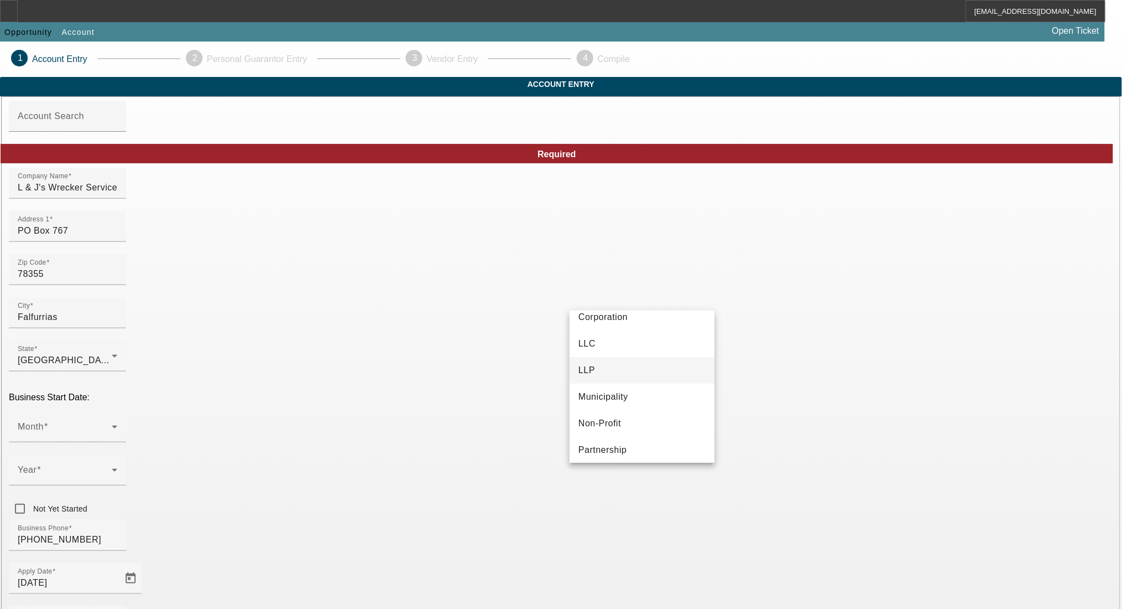
scroll to position [69, 0]
click at [630, 445] on span "Proprietorship" at bounding box center [608, 445] width 59 height 13
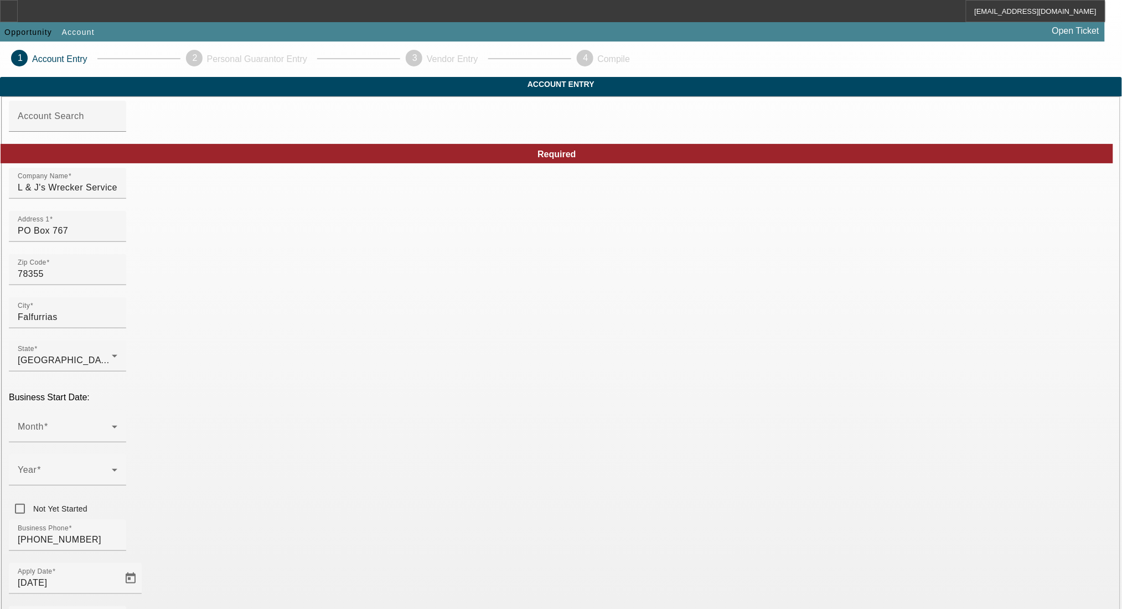
click at [117, 411] on div "Month" at bounding box center [68, 426] width 100 height 31
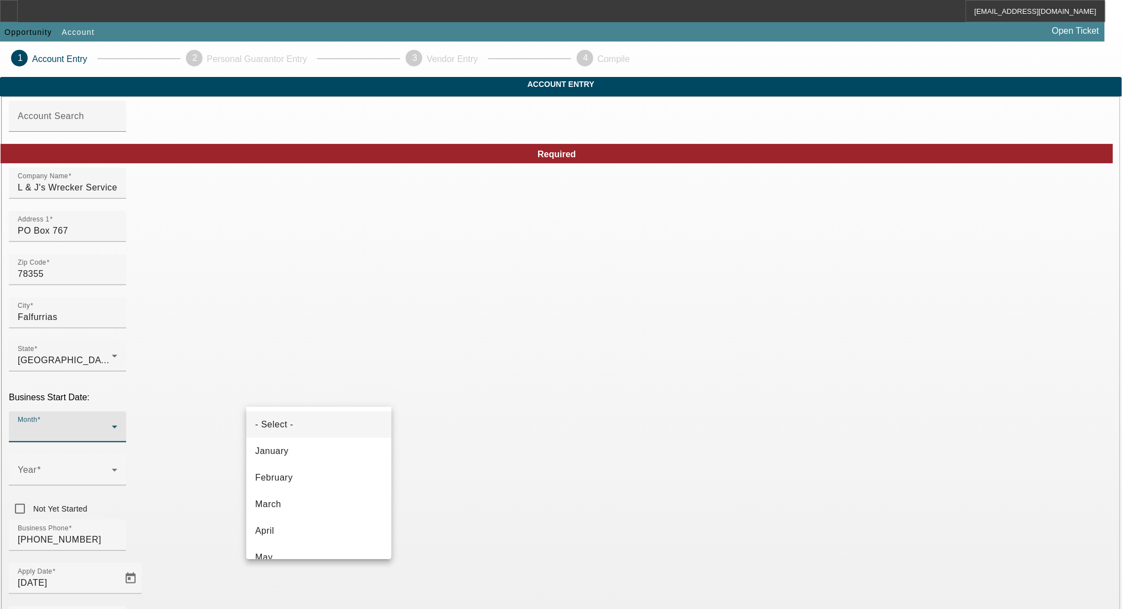
drag, startPoint x: 317, startPoint y: 255, endPoint x: 263, endPoint y: 248, distance: 54.7
click at [239, 251] on div at bounding box center [561, 304] width 1122 height 609
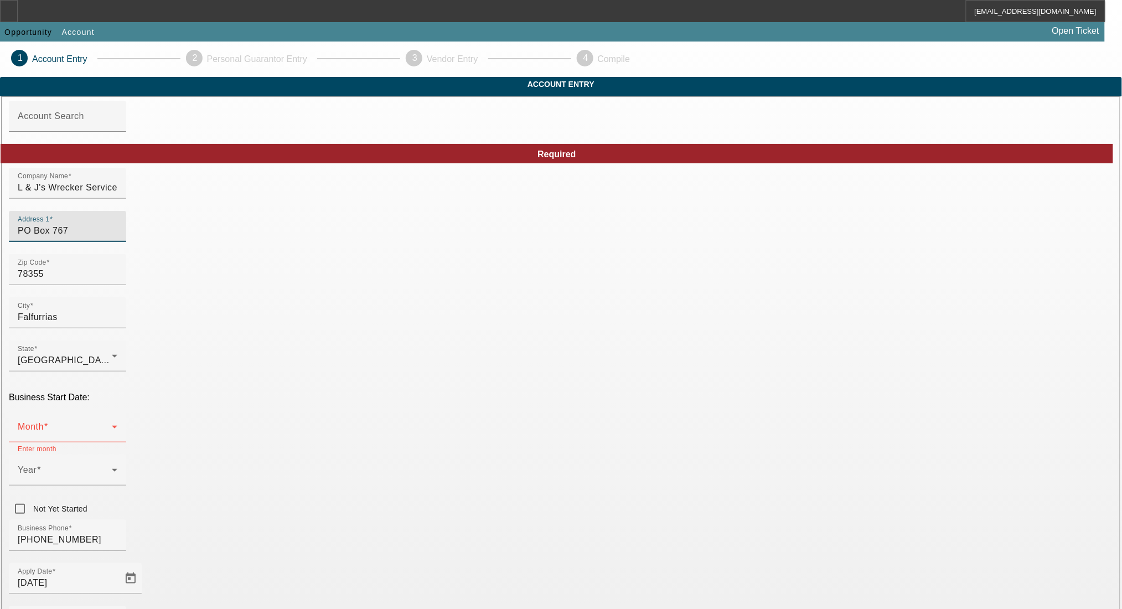
click at [117, 238] on input "PO Box 767" at bounding box center [68, 230] width 100 height 13
drag, startPoint x: 346, startPoint y: 248, endPoint x: 89, endPoint y: 251, distance: 256.9
type input "[STREET_ADDRESS]"
click at [112, 425] on span at bounding box center [65, 431] width 94 height 13
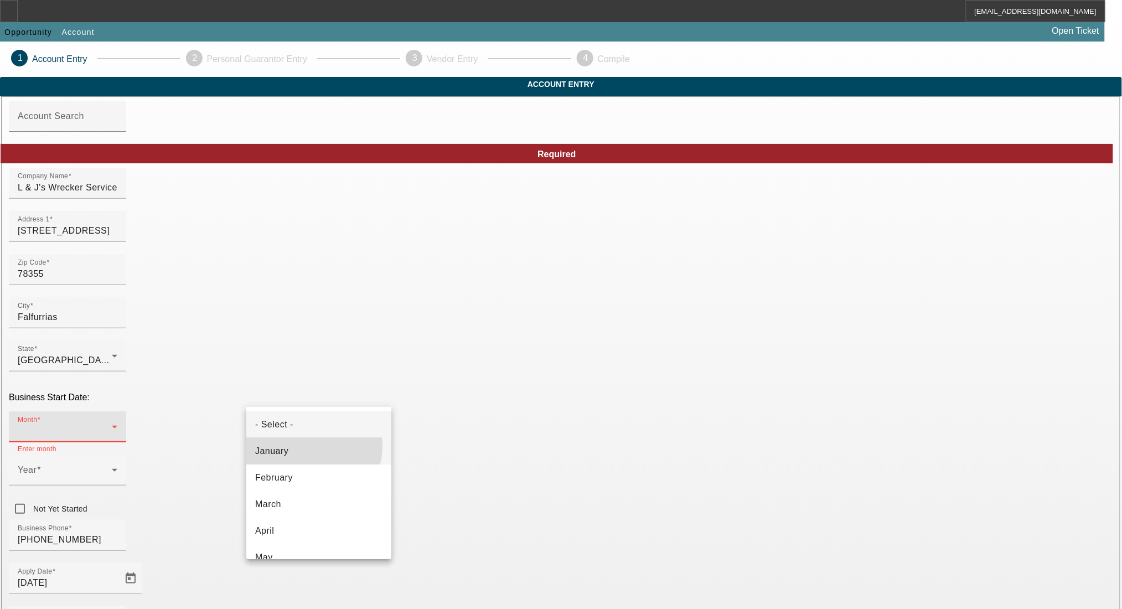
click at [312, 446] on mat-option "January" at bounding box center [318, 451] width 145 height 27
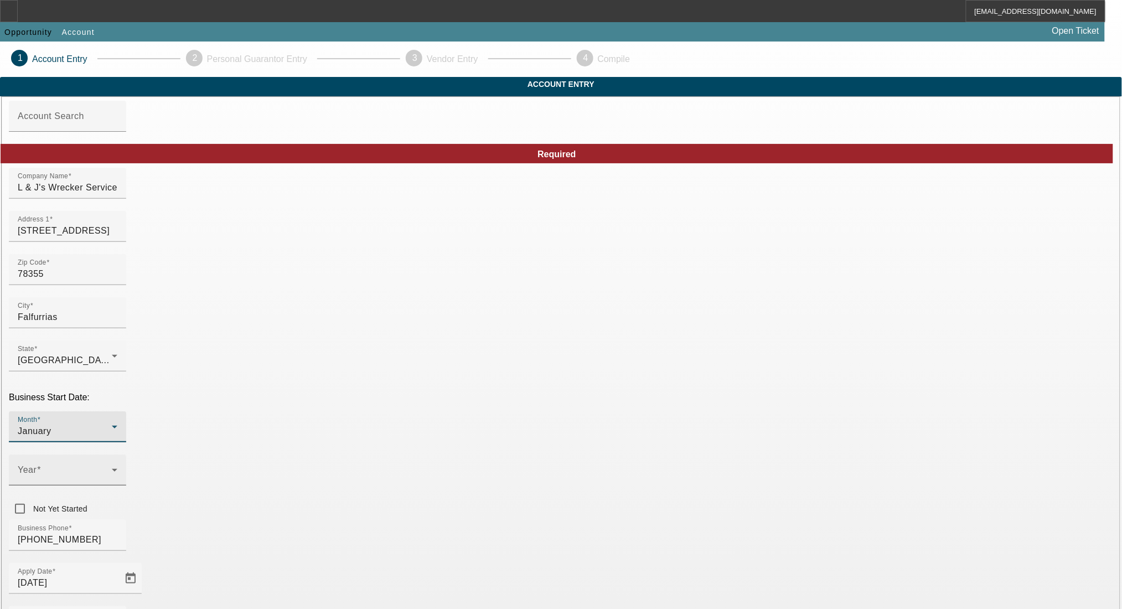
click at [117, 455] on div "Year" at bounding box center [68, 470] width 100 height 31
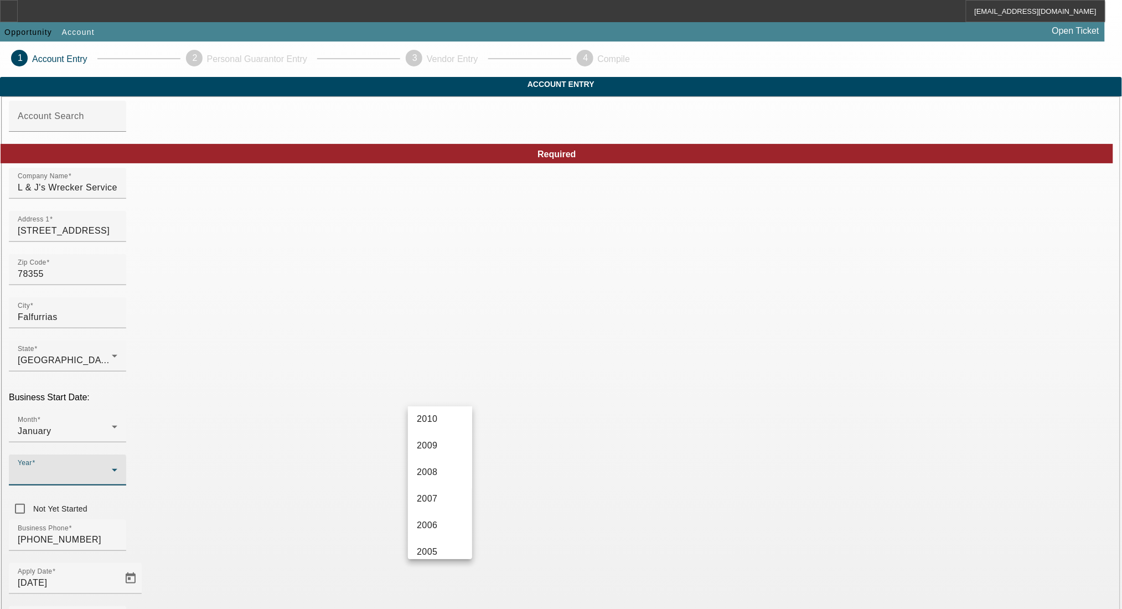
scroll to position [517, 0]
click at [434, 445] on span "2008" at bounding box center [427, 439] width 21 height 13
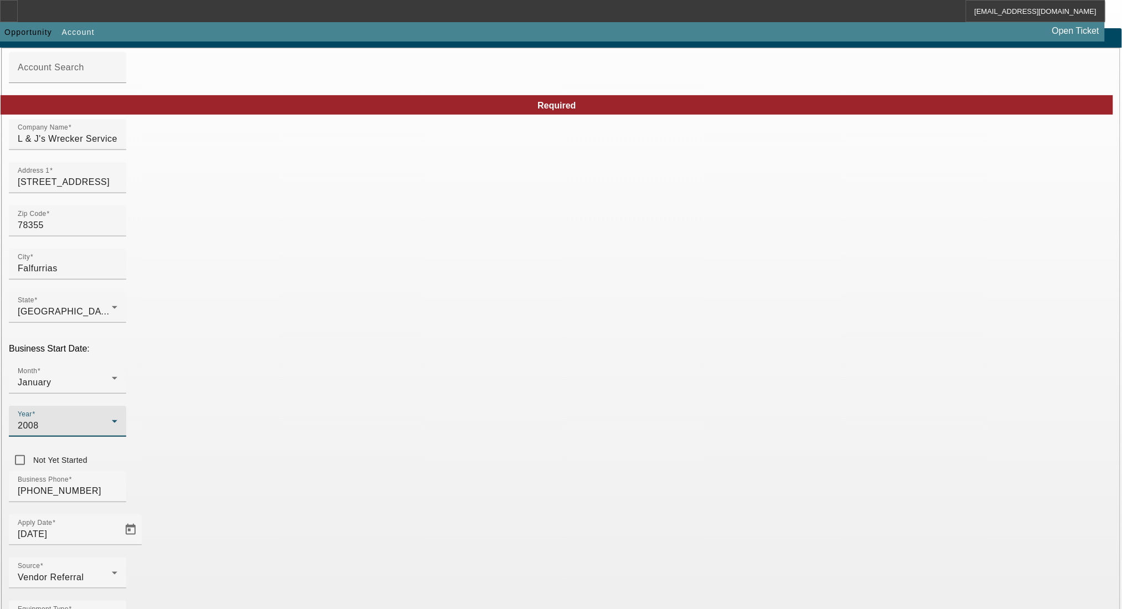
scroll to position [74, 0]
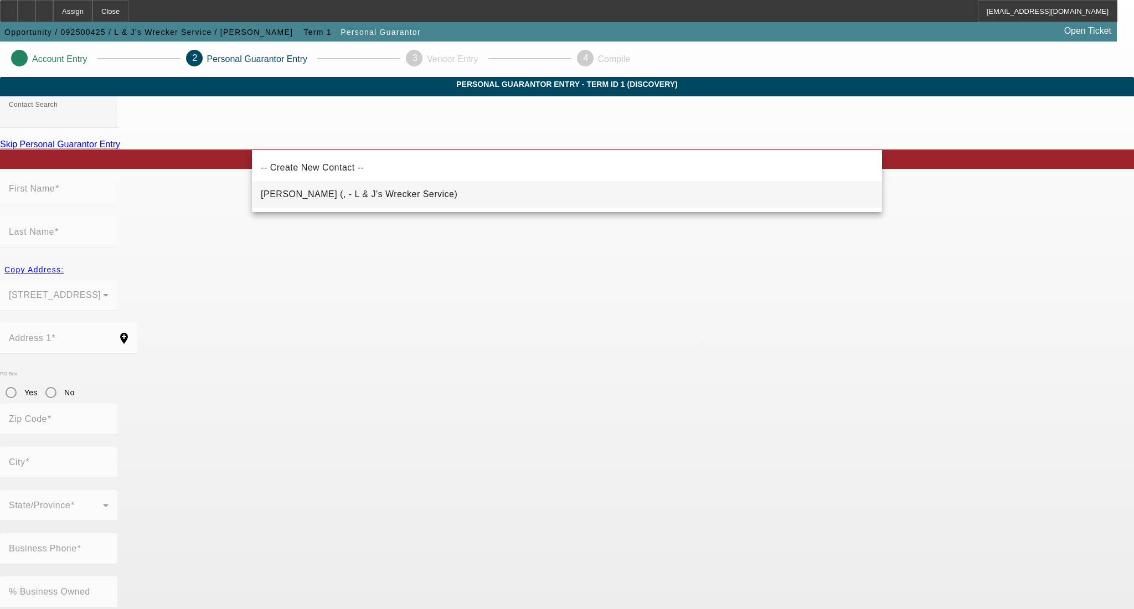
click at [331, 203] on mat-option "[PERSON_NAME] (, - L & J's Wrecker Service)" at bounding box center [567, 194] width 630 height 27
type input "[PERSON_NAME] (, - L & J's Wrecker Service)"
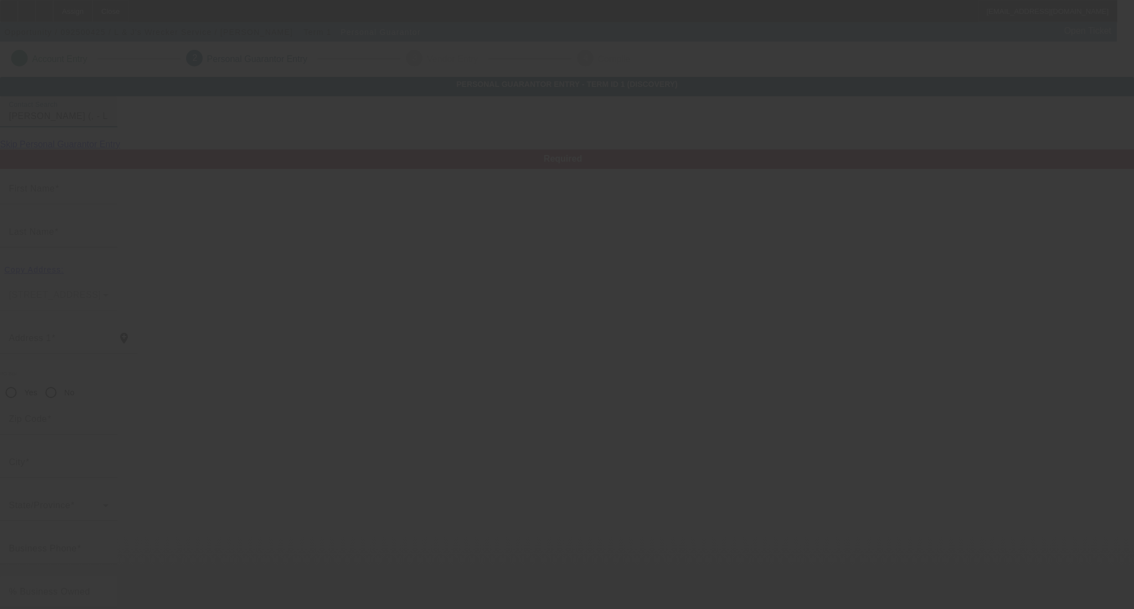
type input "[PERSON_NAME]"
radio input "true"
type input "[PHONE_NUMBER]"
type input "[EMAIL_ADDRESS][DOMAIN_NAME]"
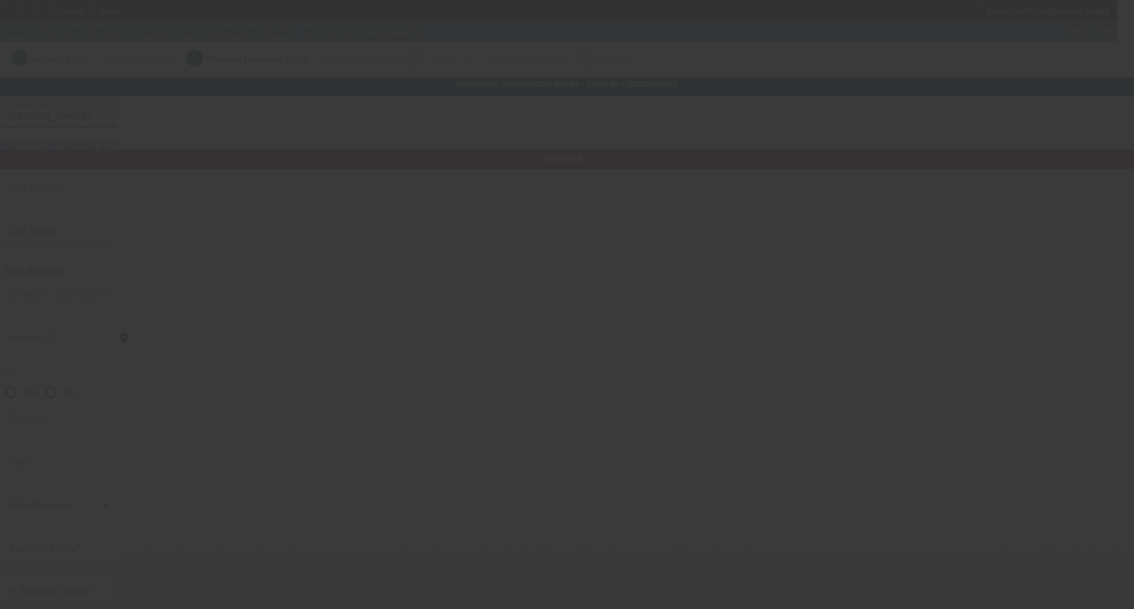
type input "[PHONE_NUMBER]"
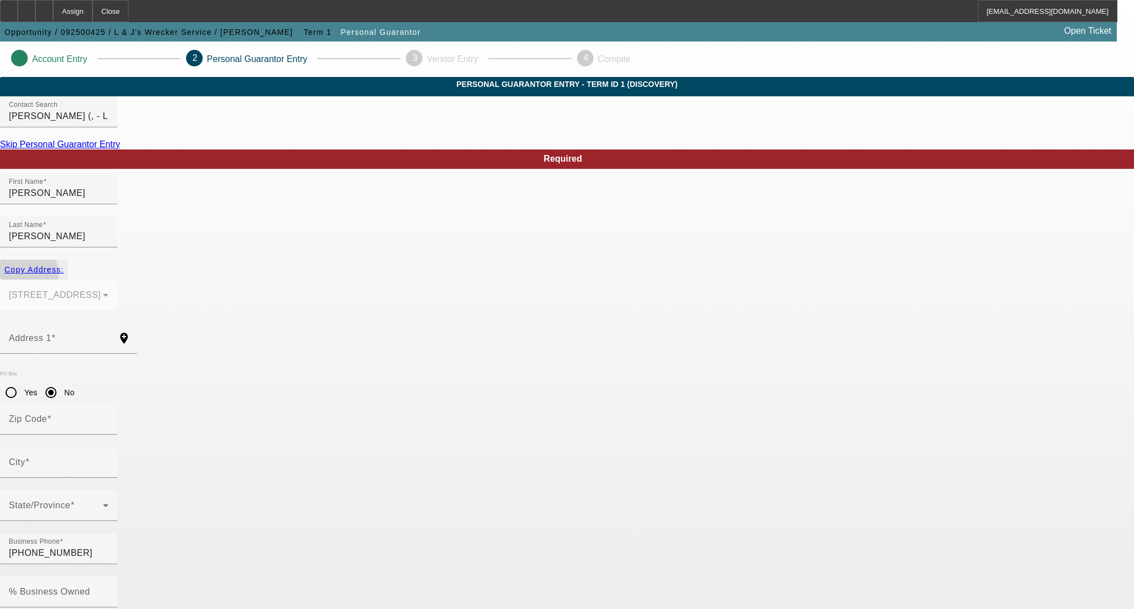
click at [68, 262] on span "button" at bounding box center [34, 269] width 68 height 27
type input "[STREET_ADDRESS]"
radio input "false"
type input "78355"
type input "Falfurrias"
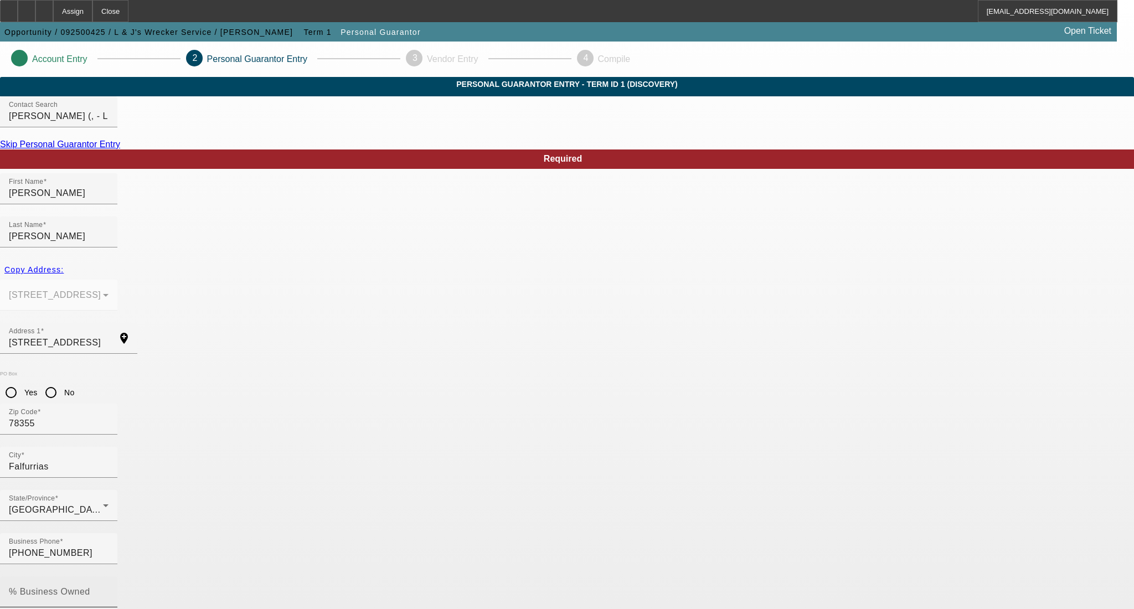
click at [90, 587] on mat-label "% Business Owned" at bounding box center [49, 591] width 81 height 9
click at [109, 590] on input "% Business Owned" at bounding box center [59, 596] width 100 height 13
type input "100"
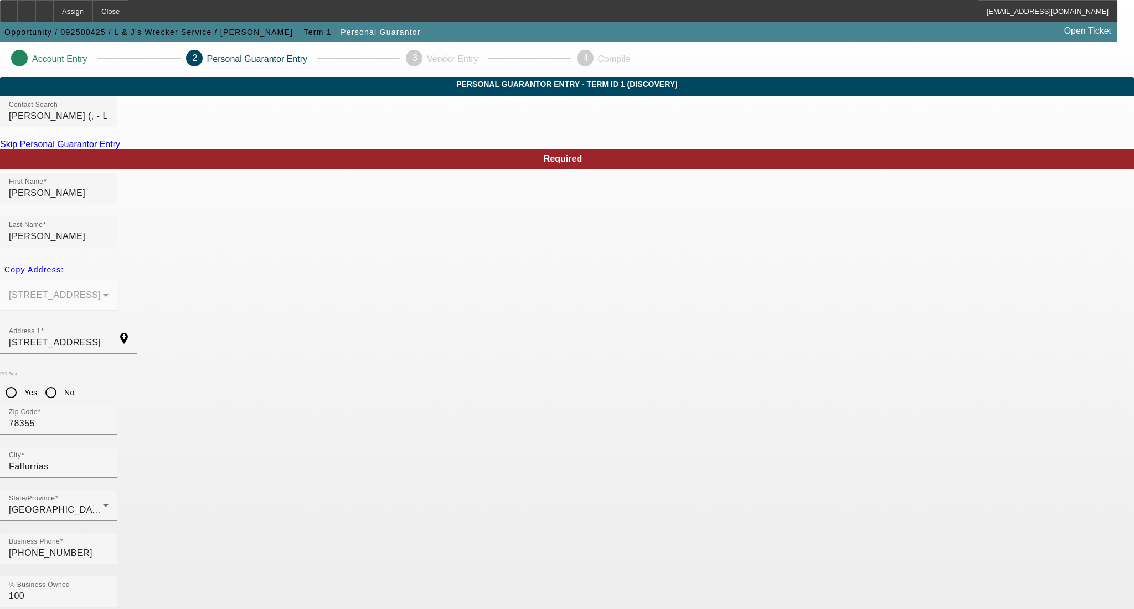
type input "465-43-9178"
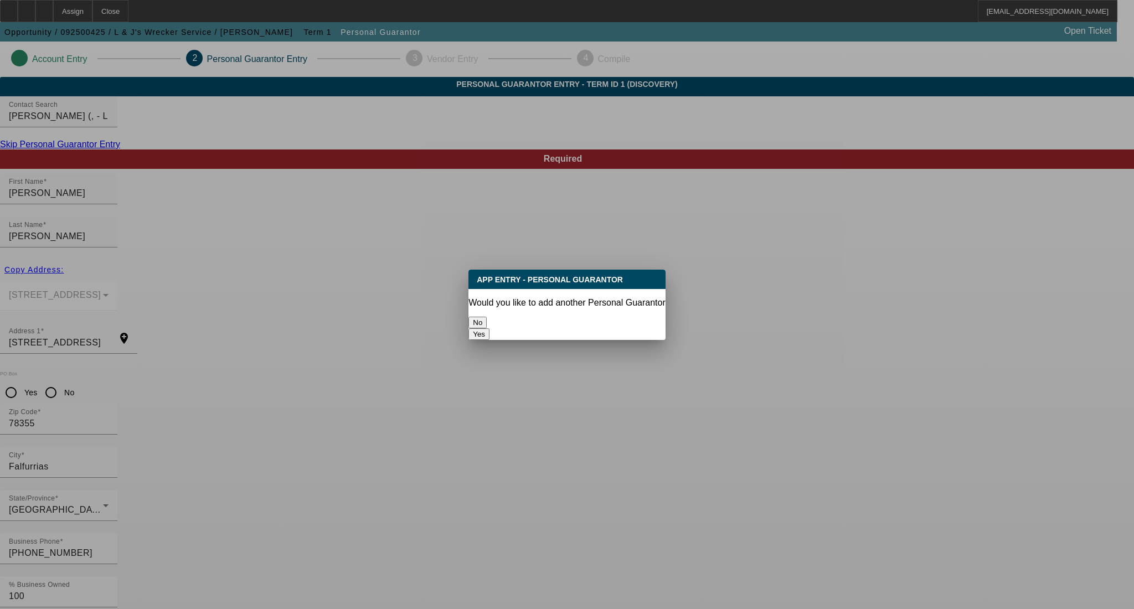
click at [487, 317] on button "No" at bounding box center [477, 323] width 18 height 12
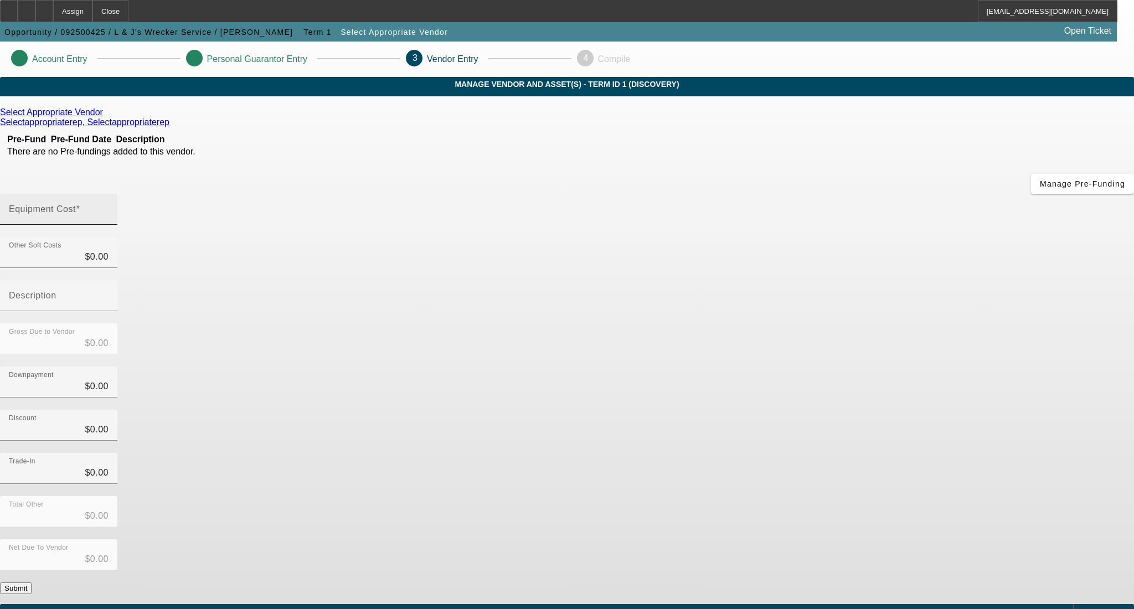
click at [109, 194] on div "Equipment Cost" at bounding box center [59, 209] width 100 height 31
type input "5"
type input "$5.00"
type input "54"
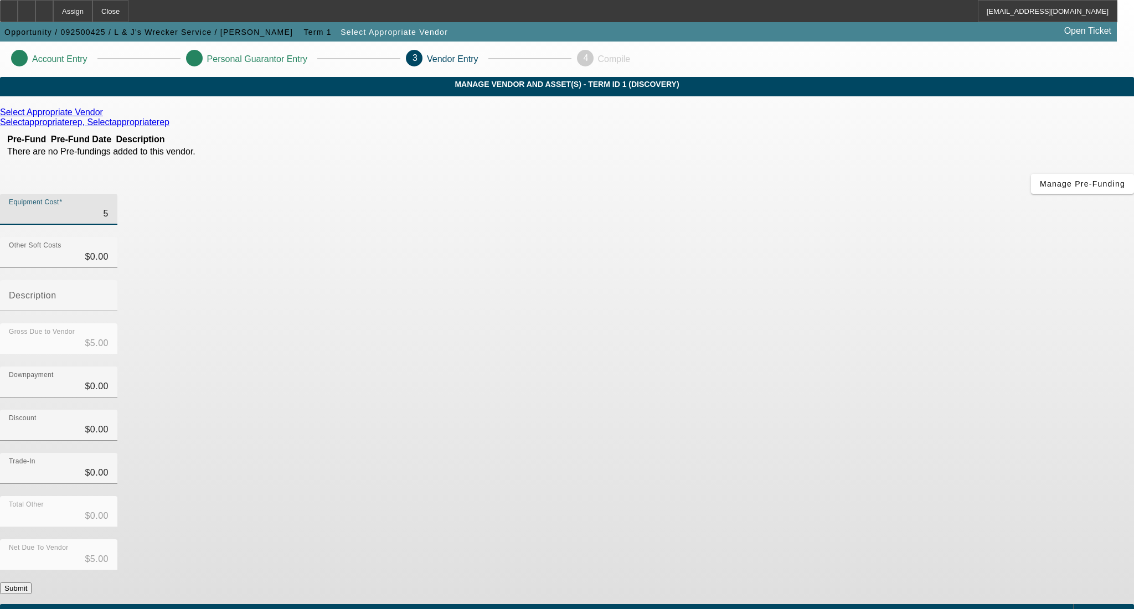
type input "$54.00"
type input "549"
type input "$549.00"
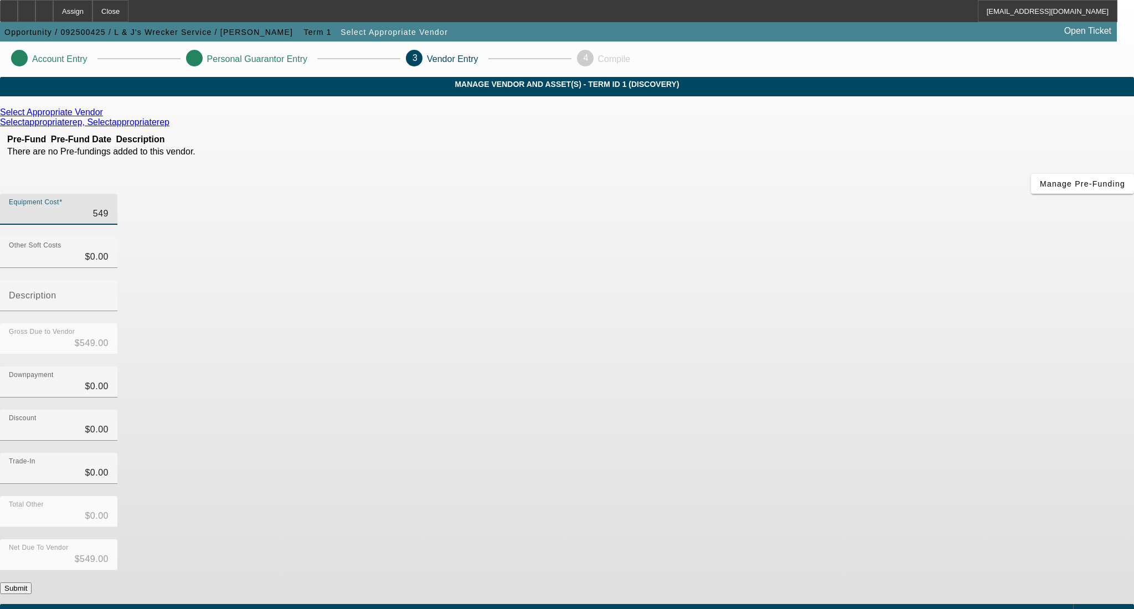
type input "5490"
type input "$5,490.00"
type input "54900"
type input "$54,900.00"
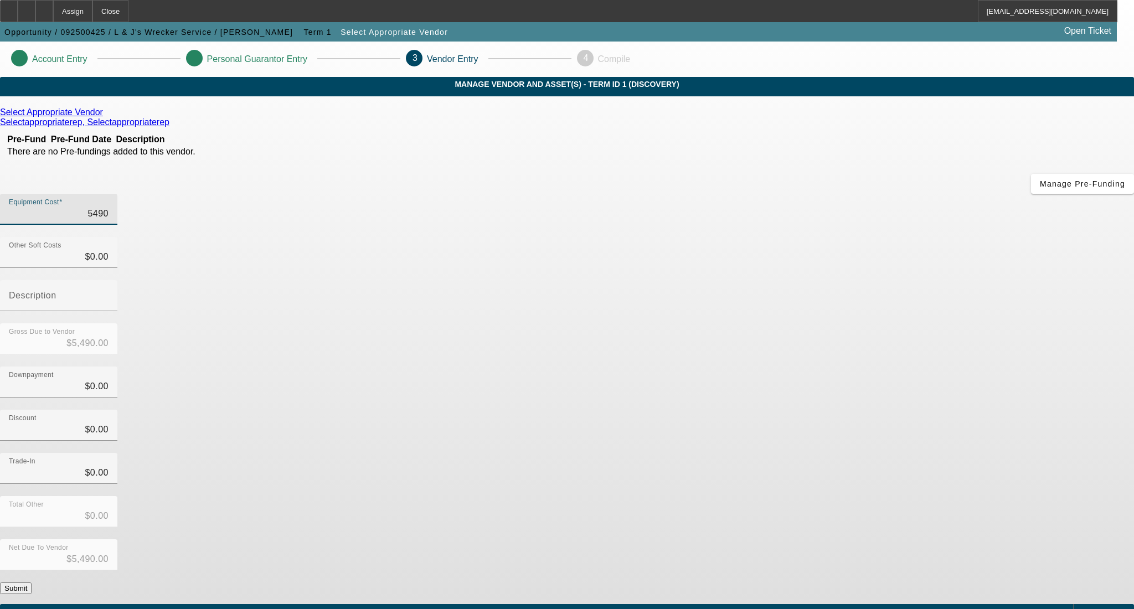
type input "$54,900.00"
click at [395, 266] on div "Select Appropriate Vendor Selectappropriaterep, Selectappropriaterep Pre-Fund P…" at bounding box center [567, 350] width 1134 height 487
click at [343, 117] on div "Select Appropriate Vendor" at bounding box center [567, 112] width 1134 height 10
click at [106, 117] on icon at bounding box center [106, 111] width 0 height 9
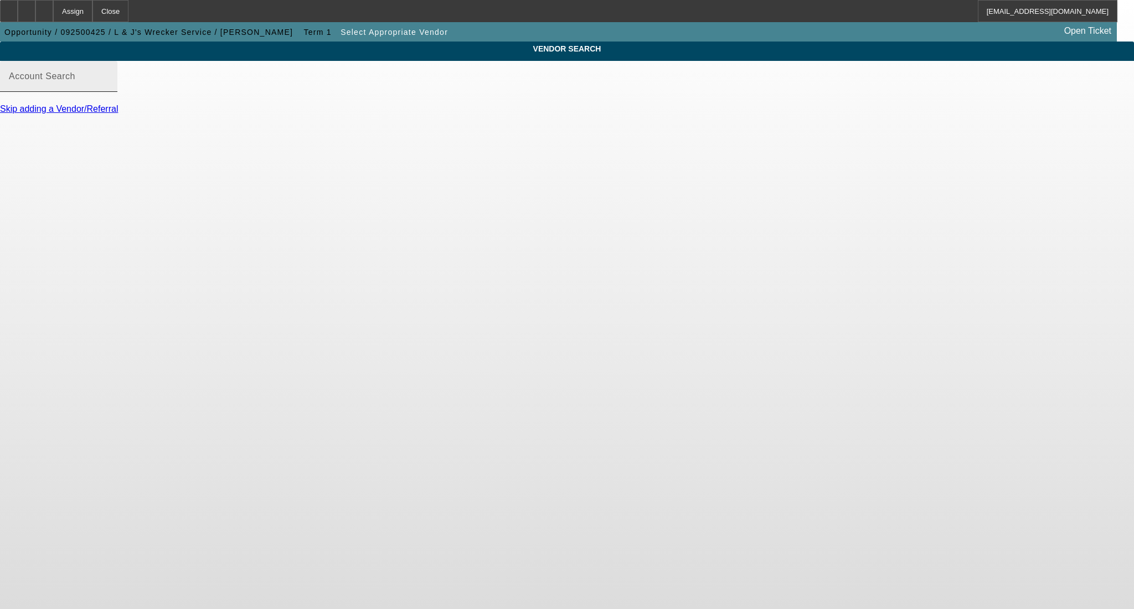
click at [109, 87] on input "Account Search" at bounding box center [59, 80] width 100 height 13
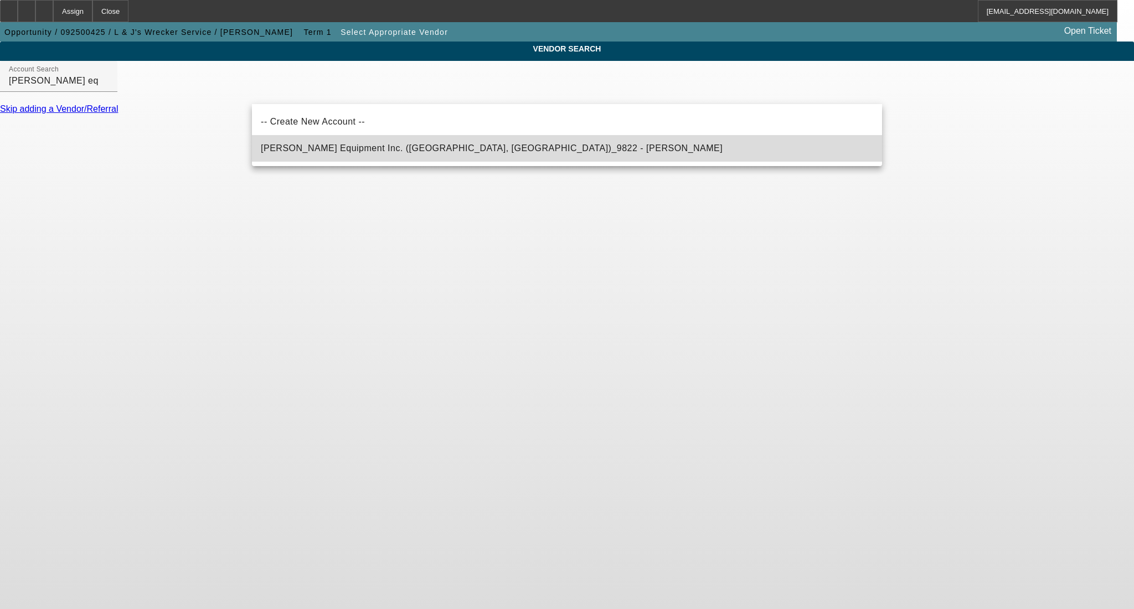
click at [329, 158] on mat-option "Todd Equipment Inc. (Phoenix, AZ)_9822 - Grone, Todd" at bounding box center [567, 148] width 630 height 27
type input "Todd Equipment Inc. (Phoenix, AZ)_9822 - Grone, Todd"
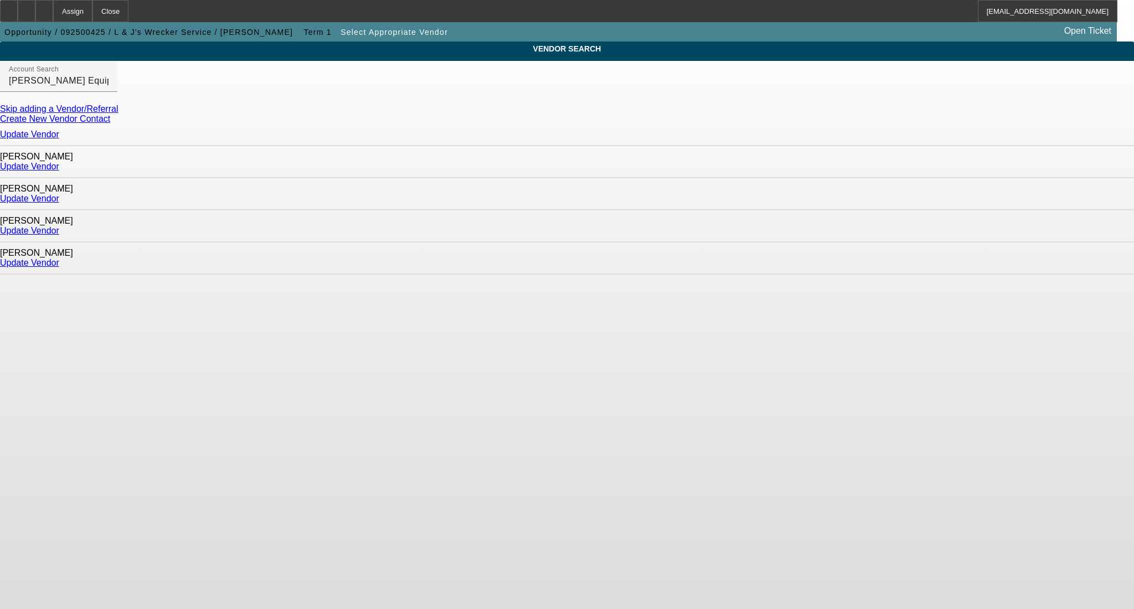
click at [59, 168] on link "Update Vendor" at bounding box center [29, 166] width 59 height 9
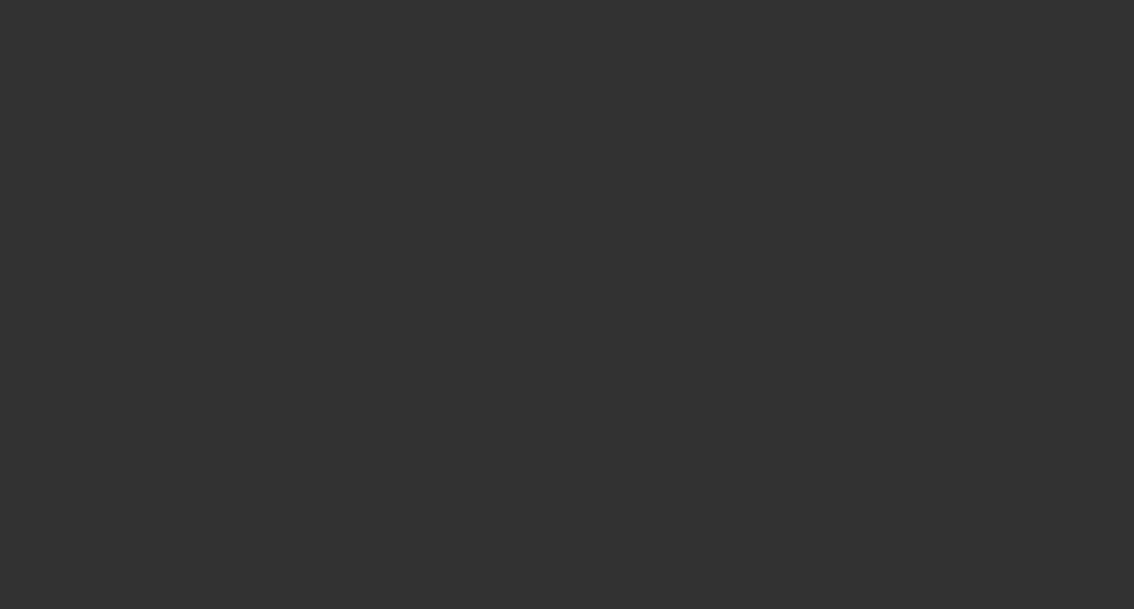
type input "$54,900.00"
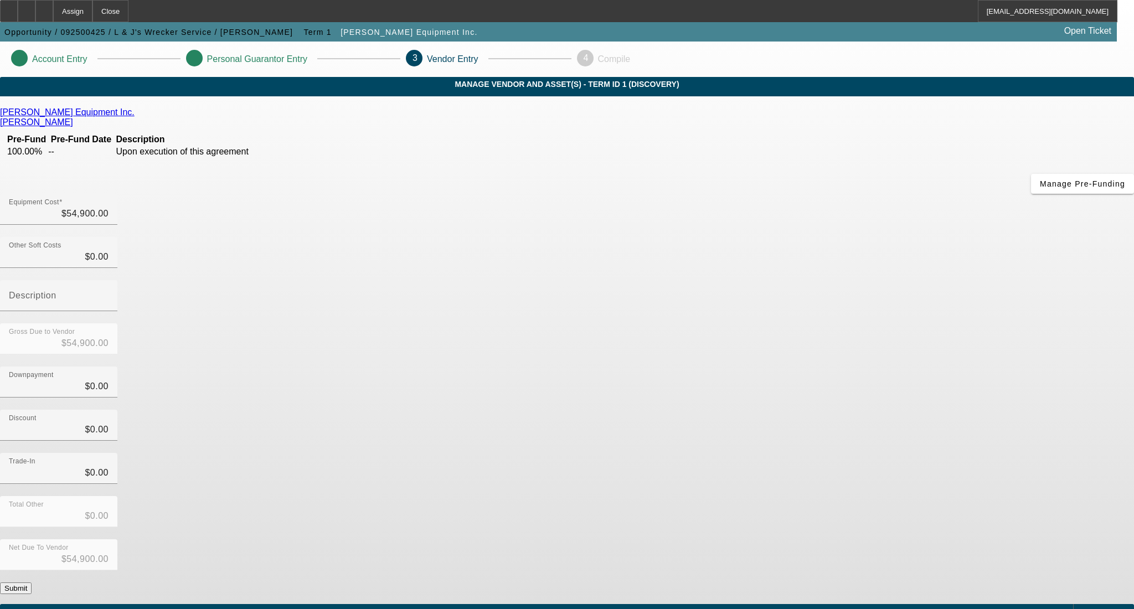
click at [1085, 609] on span "Add Equipment" at bounding box center [1105, 614] width 41 height 6
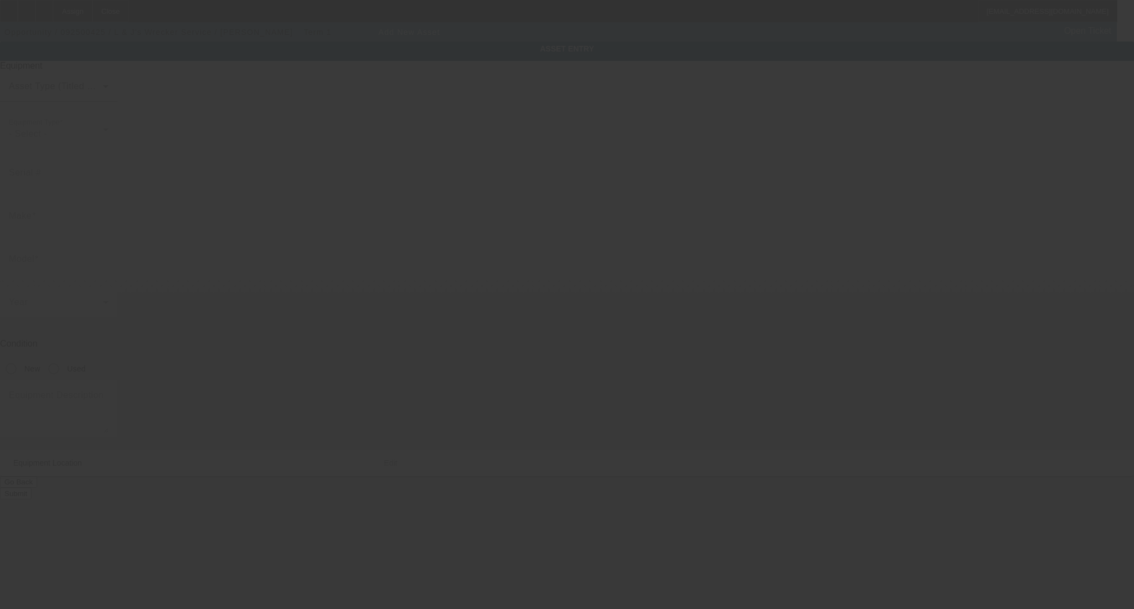
type input "[STREET_ADDRESS]"
type input "Falfurrias"
type input "78355"
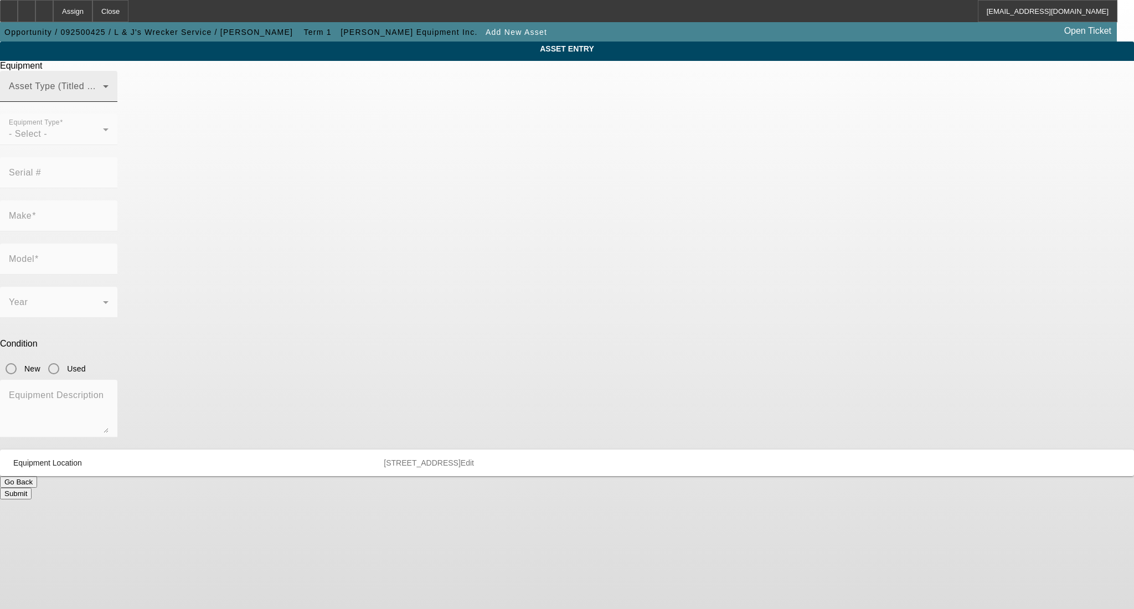
click at [103, 97] on span at bounding box center [56, 90] width 94 height 13
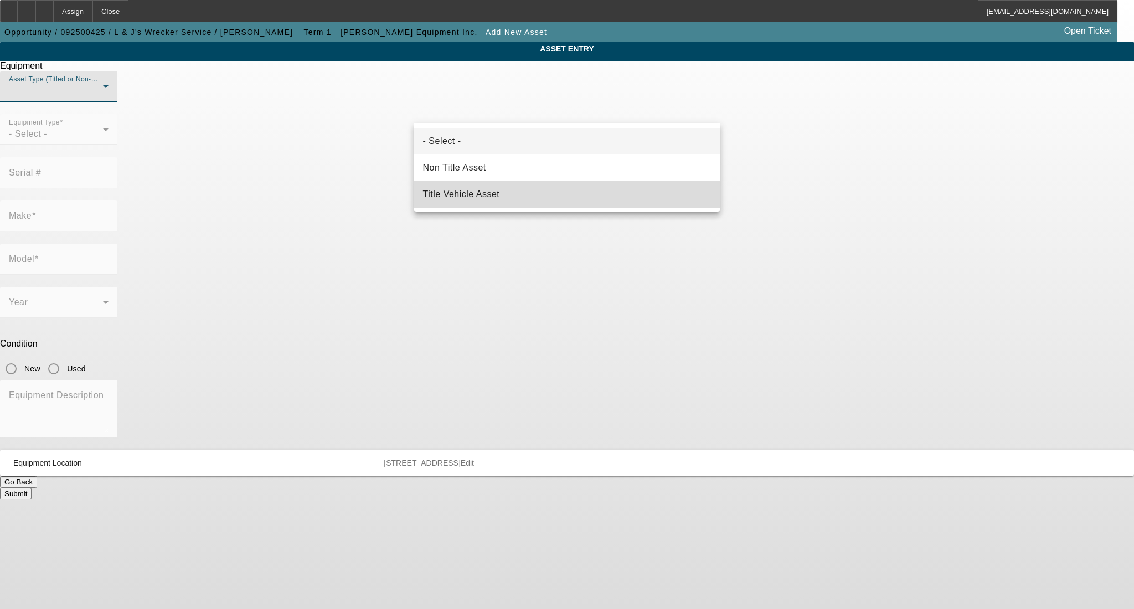
click at [452, 194] on span "Title Vehicle Asset" at bounding box center [461, 194] width 77 height 13
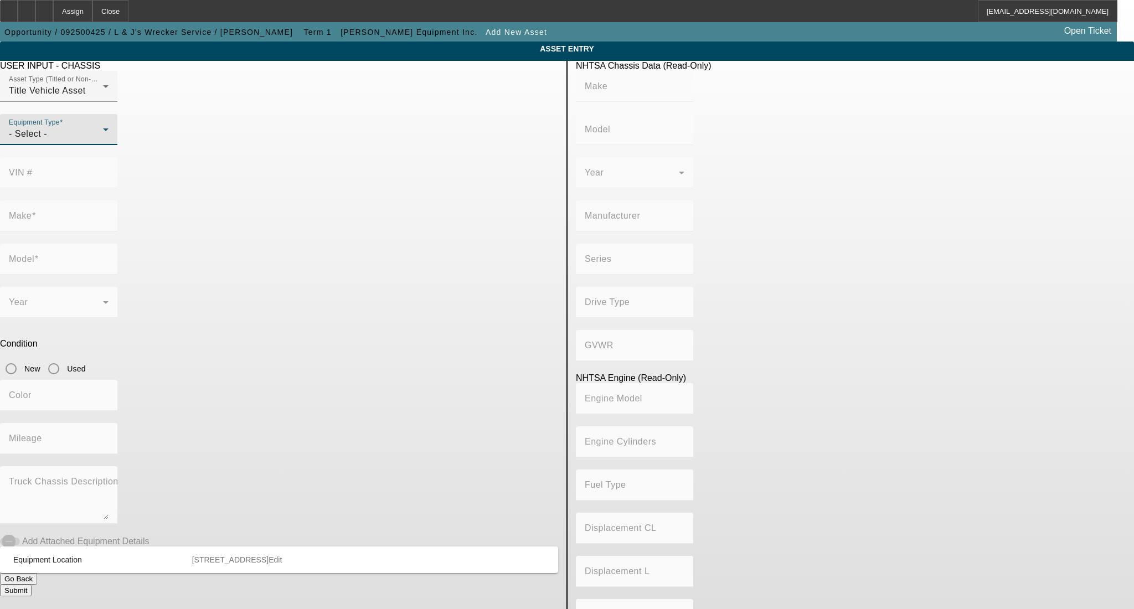
click at [103, 141] on div "- Select -" at bounding box center [56, 133] width 94 height 13
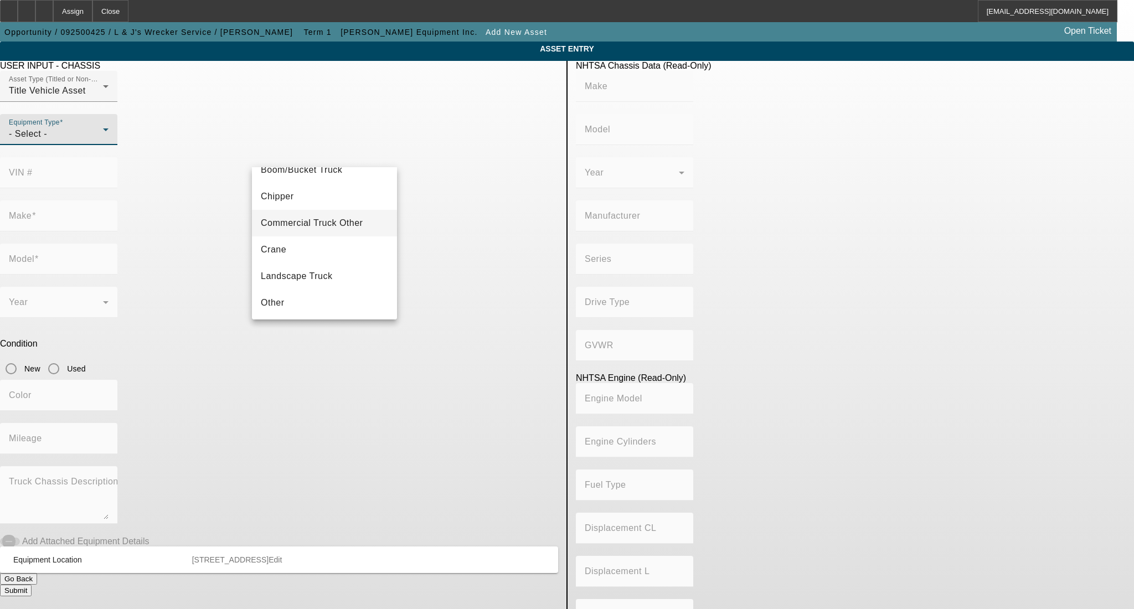
scroll to position [122, 0]
click at [321, 272] on mat-option "Tow Truck" at bounding box center [324, 275] width 145 height 27
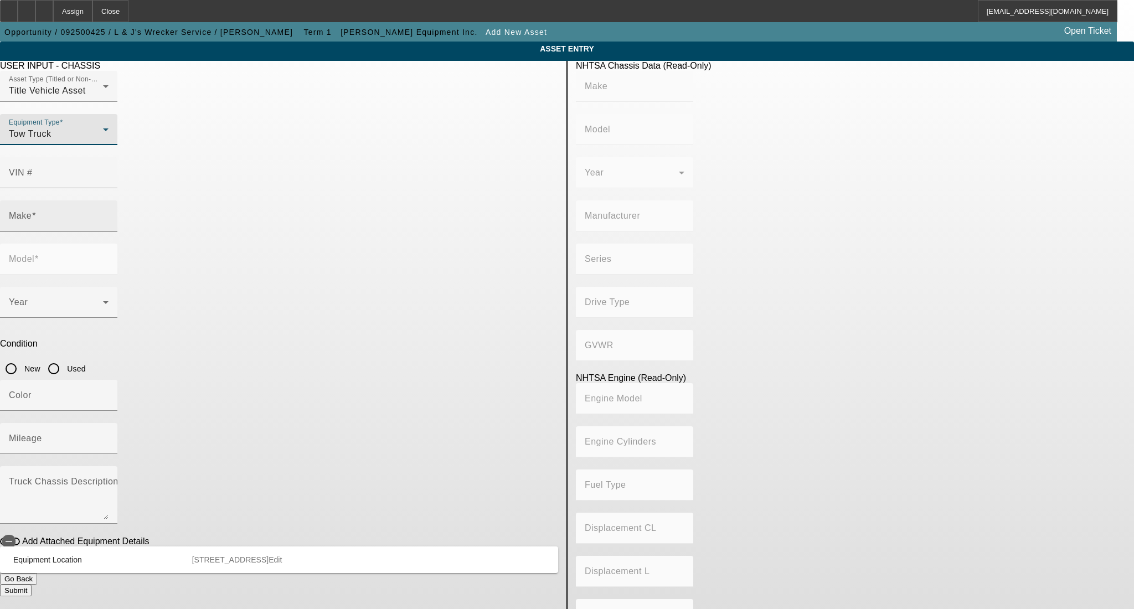
click at [109, 214] on input "Make" at bounding box center [59, 220] width 100 height 13
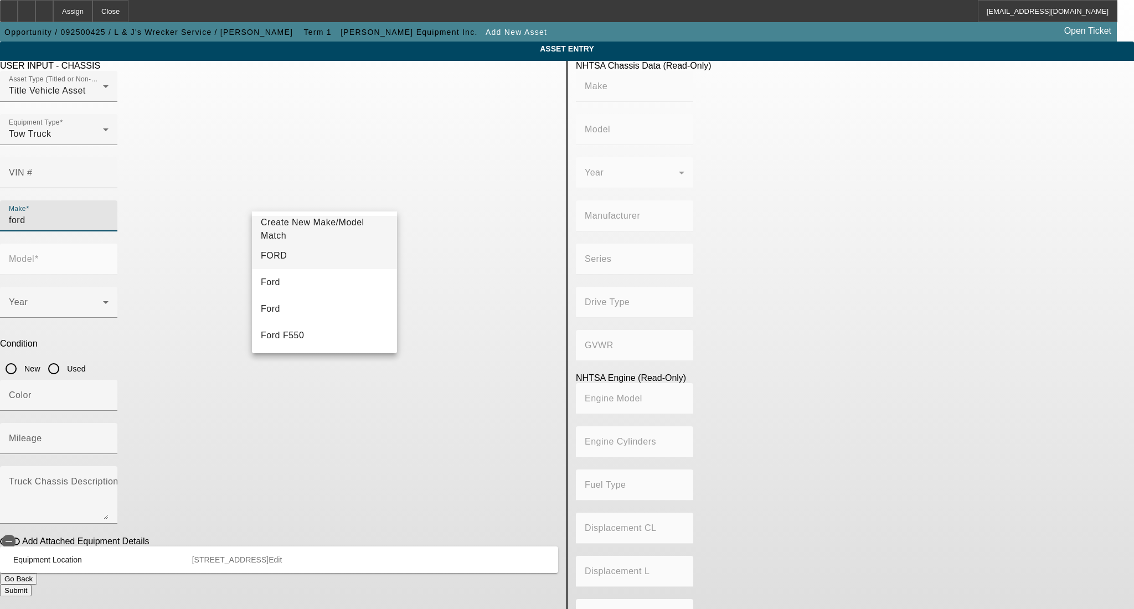
click at [343, 255] on mat-option "FORD" at bounding box center [324, 256] width 145 height 27
type input "FORD"
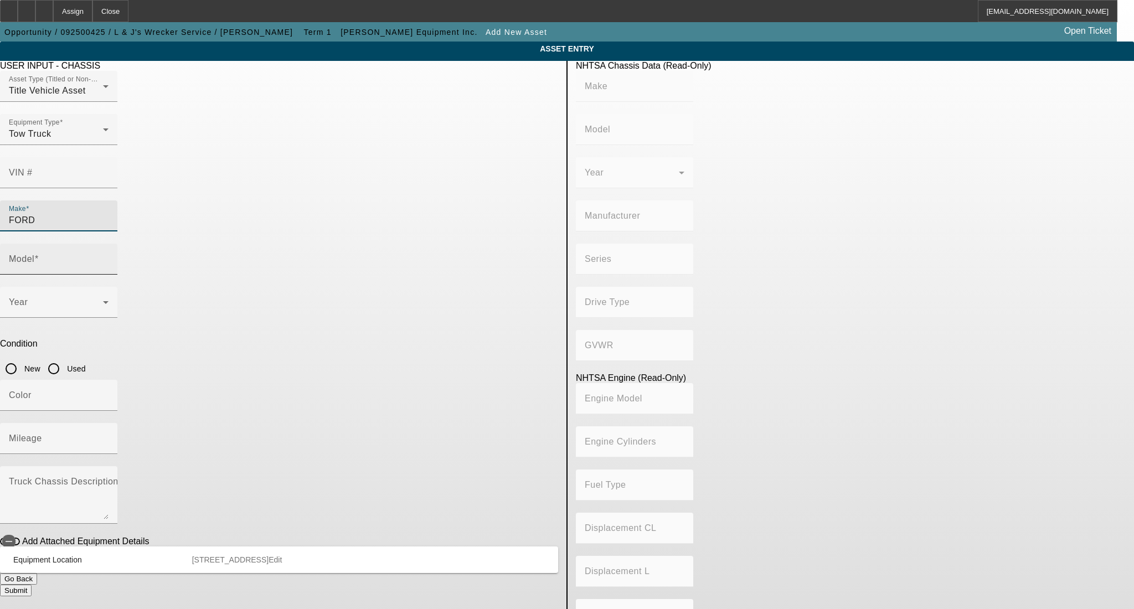
click at [109, 257] on input "Model" at bounding box center [59, 263] width 100 height 13
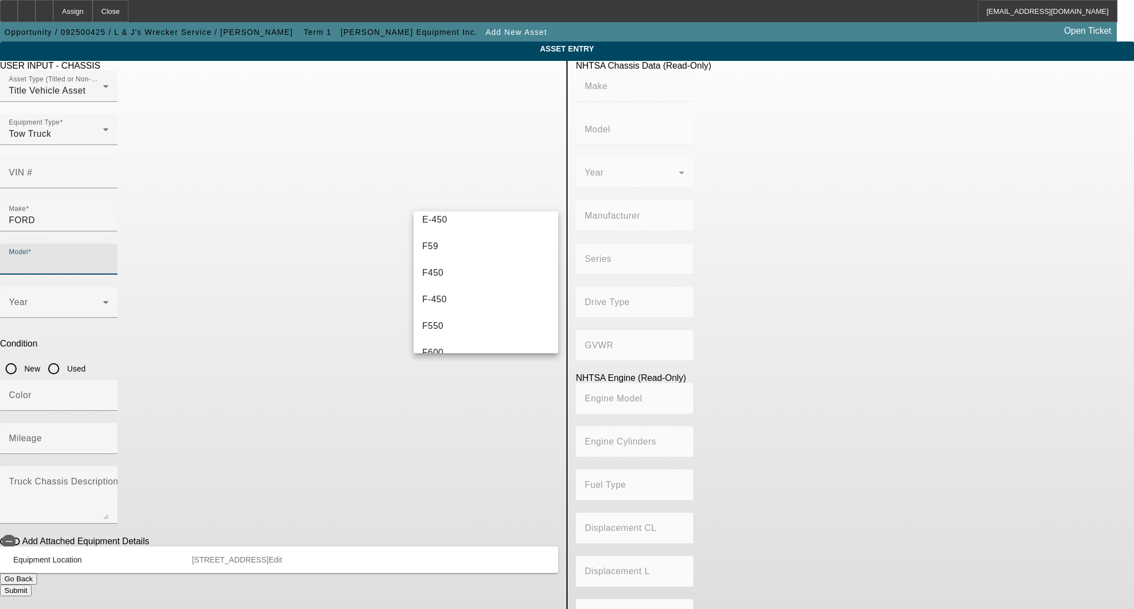
scroll to position [147, 0]
click at [461, 342] on mat-option "F-750" at bounding box center [486, 347] width 145 height 27
type input "F-750"
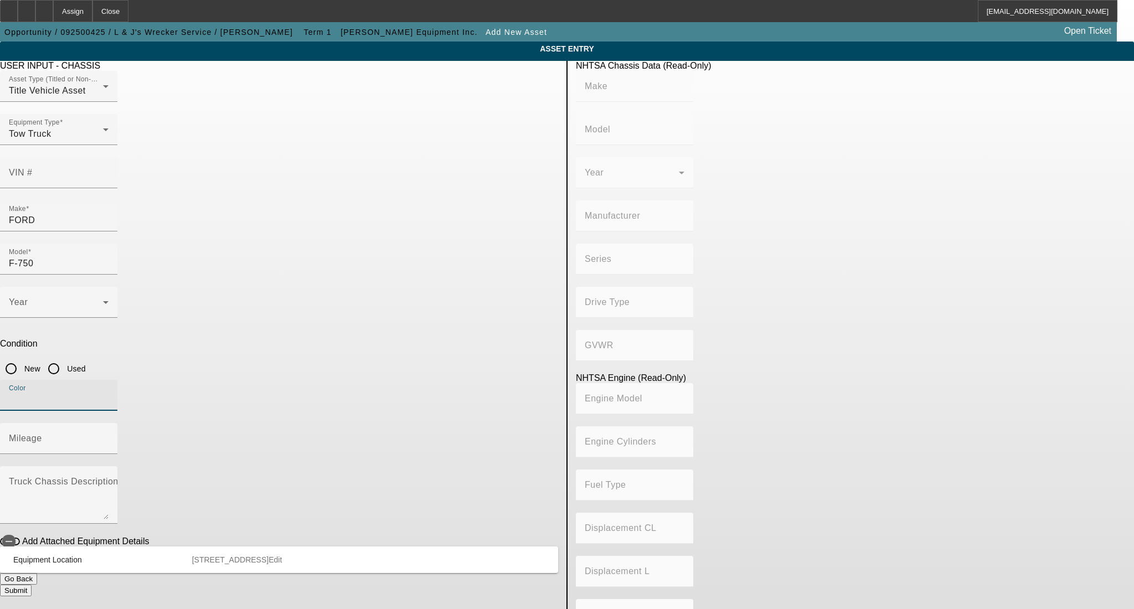
click at [109, 393] on input "Color" at bounding box center [59, 399] width 100 height 13
type input "yellow"
click at [103, 300] on span at bounding box center [56, 306] width 94 height 13
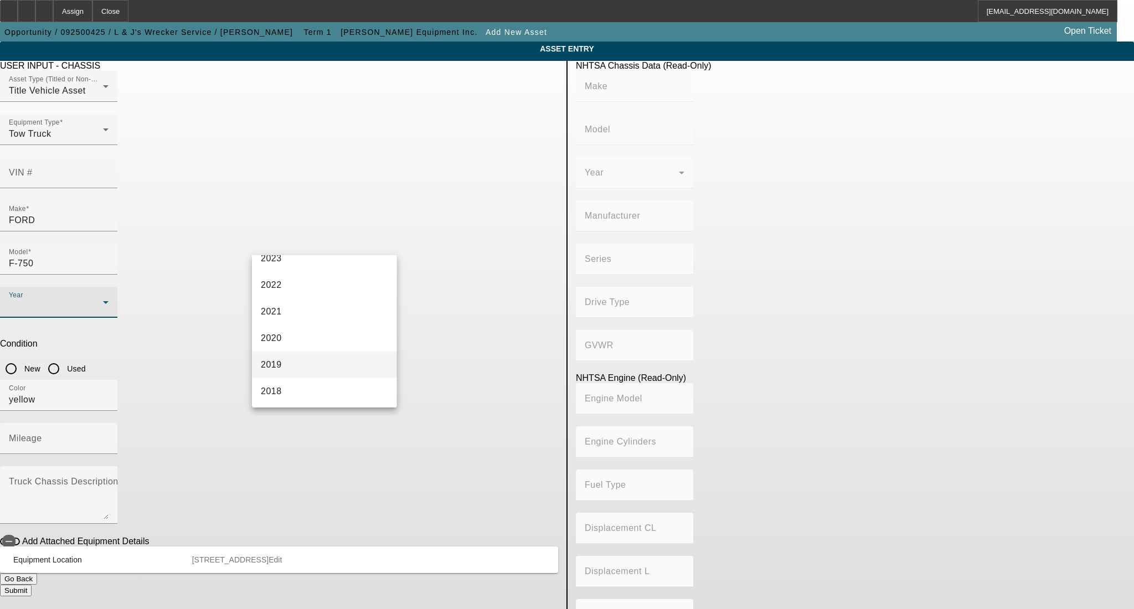
click at [311, 359] on mat-option "2019" at bounding box center [324, 365] width 145 height 27
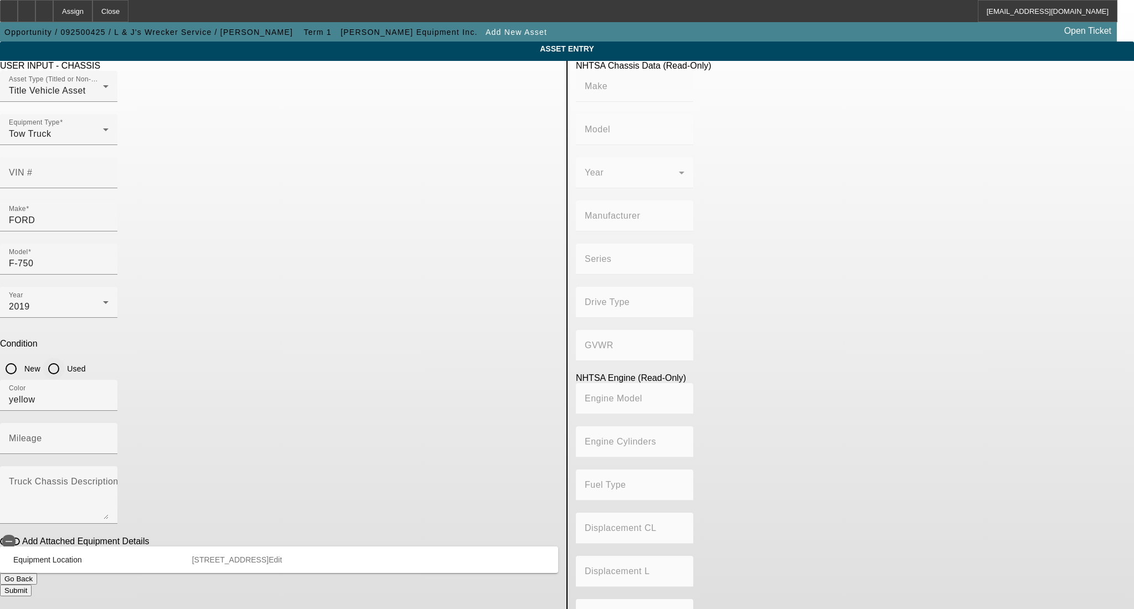
click at [65, 358] on input "Used" at bounding box center [54, 369] width 22 height 22
radio input "true"
click at [109, 436] on input "Mileage" at bounding box center [59, 442] width 100 height 13
paste input "250702"
type input "250702"
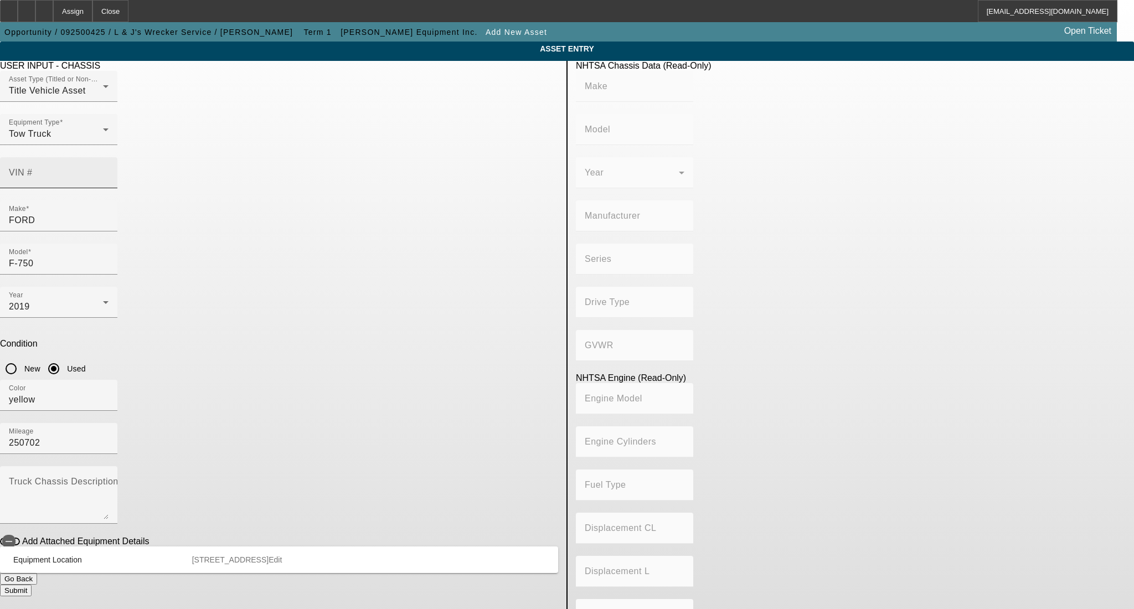
click at [109, 171] on input "VIN #" at bounding box center [59, 177] width 100 height 13
paste input "1FDWX7DEXKDF08472"
type input "1FDWX7DEXKDF08472"
type input "FORD"
type input "F-750"
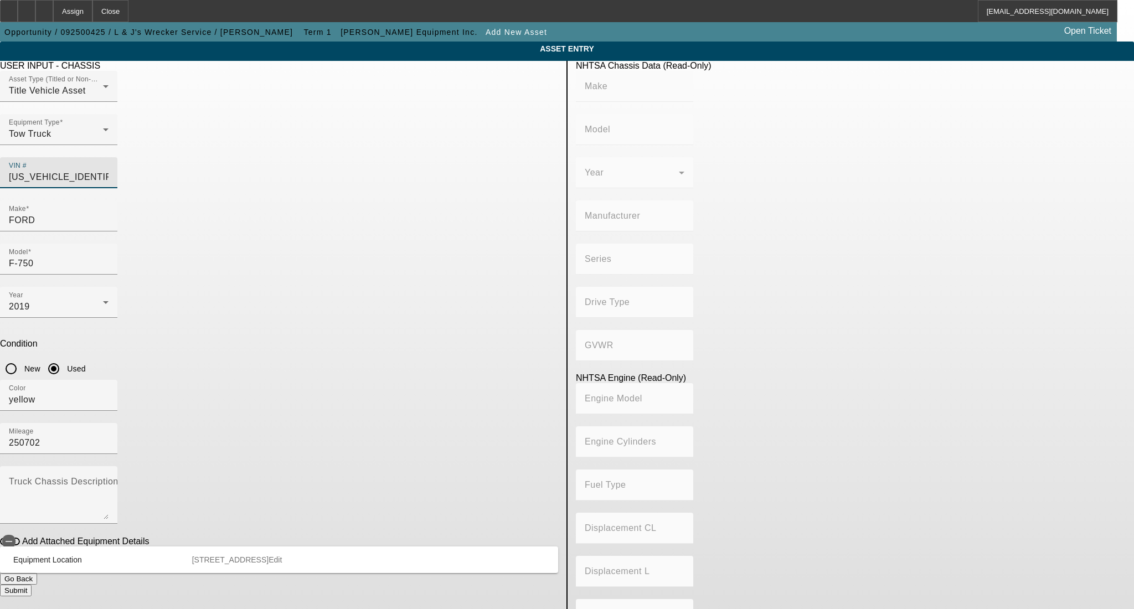
type input "FORD MOTOR COMPANY"
type input "F-Series Super Duty"
type input "4x2"
type input "Class 6: 19,501 - 26,000 lb (8,845 - 11,794 kg)"
type input "8"
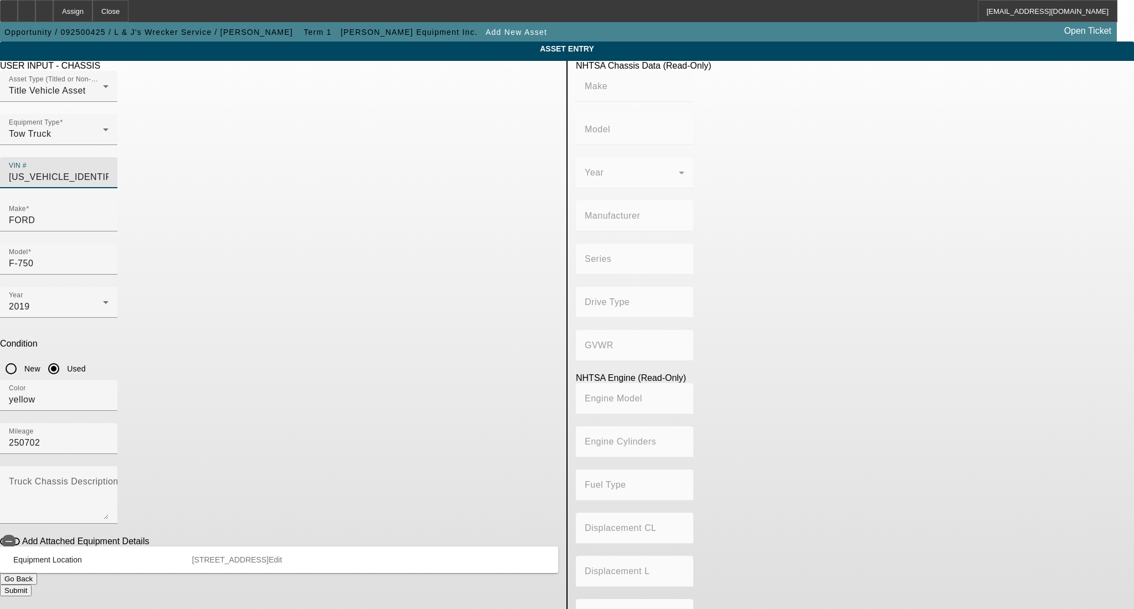
type input "Diesel"
type input "408.85908543470"
type input "6.7"
type input "1FDWX7DEXKDF08472"
type input "FORD"
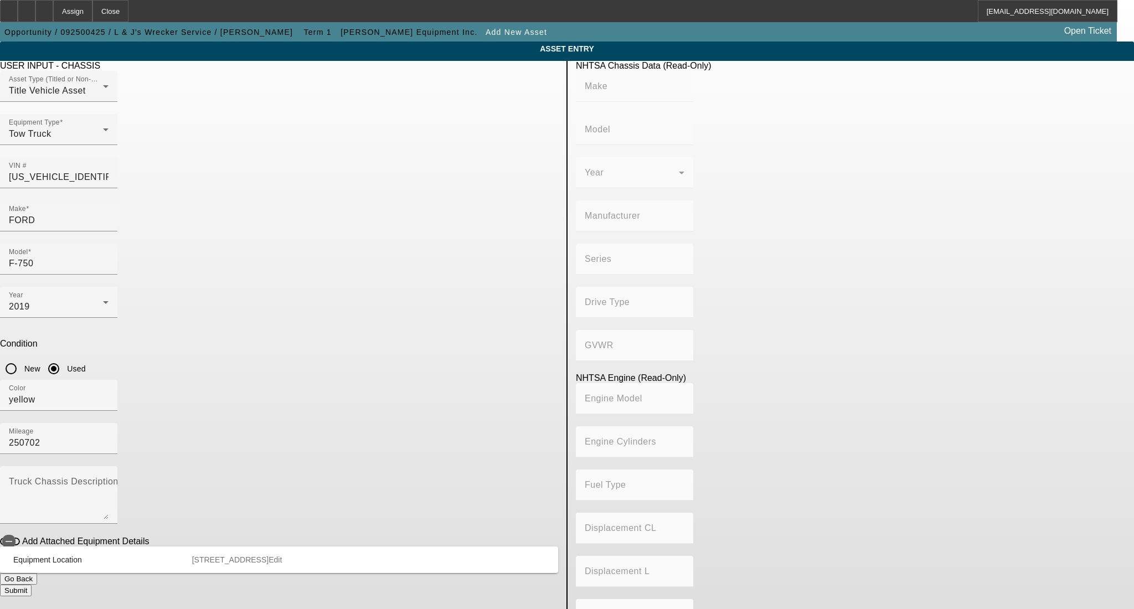
type input "F-750"
type input "FORD MOTOR COMPANY"
type input "F-Series Super Duty"
type input "4x2"
type input "Class 6: 19,501 - 26,000 lb (8,845 - 11,794 kg)"
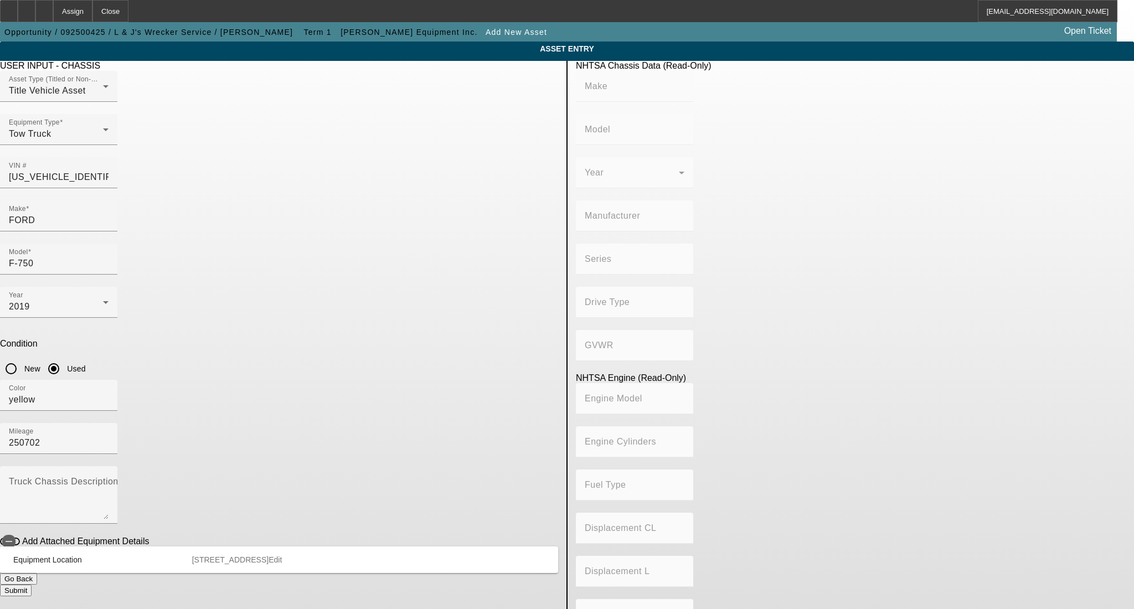
type input "8"
type input "Diesel"
type input "408.85908543470"
type input "6.7"
click at [109, 479] on textarea "Truck Chassis Description (Describe the truck chassis only)" at bounding box center [59, 499] width 100 height 40
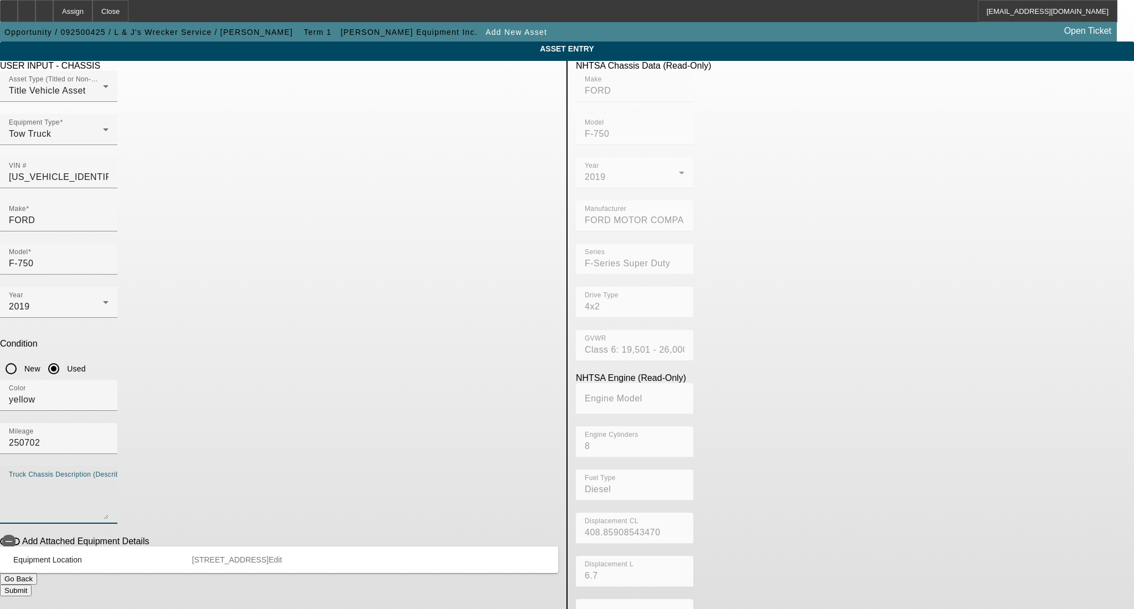
paste textarea "Century 21.5' Bed 12 Series LCG SST Bed"
type textarea "Century 21.5' Bed 12 Series LCG SST Bed"
click at [32, 585] on button "Submit" at bounding box center [16, 591] width 32 height 12
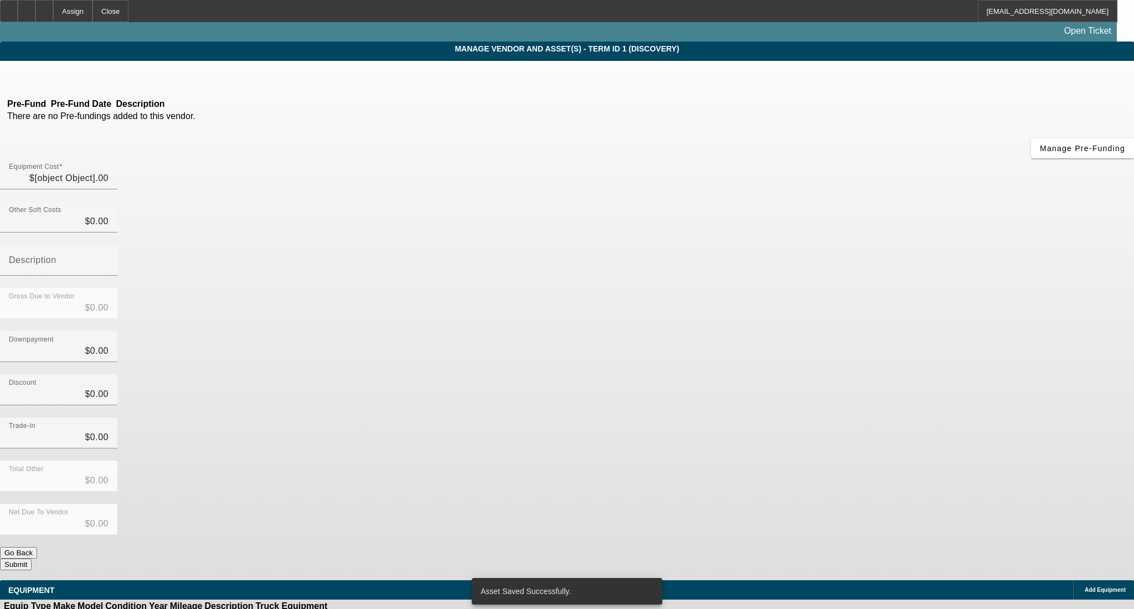
type input "$54,900.00"
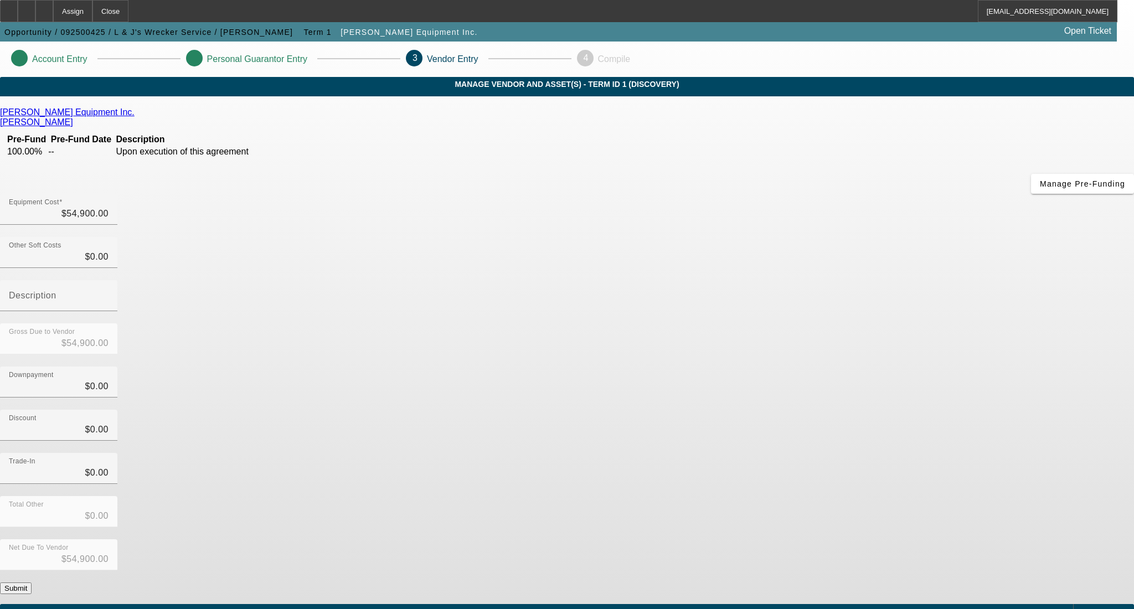
click at [32, 582] on button "Submit" at bounding box center [16, 588] width 32 height 12
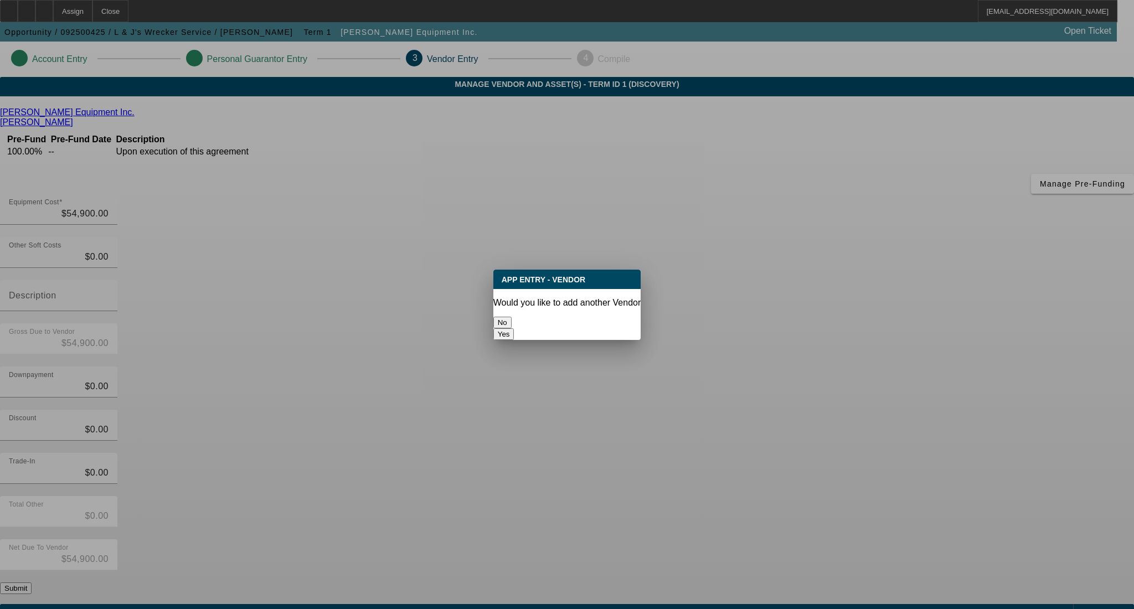
click at [512, 318] on button "No" at bounding box center [502, 323] width 18 height 12
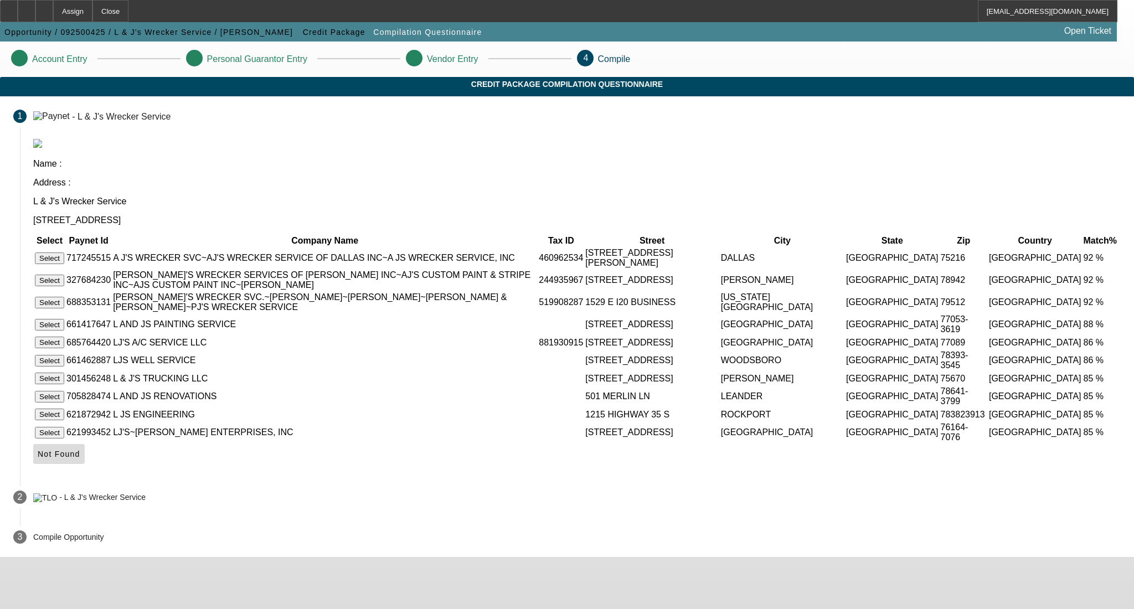
click at [85, 460] on span at bounding box center [58, 454] width 51 height 27
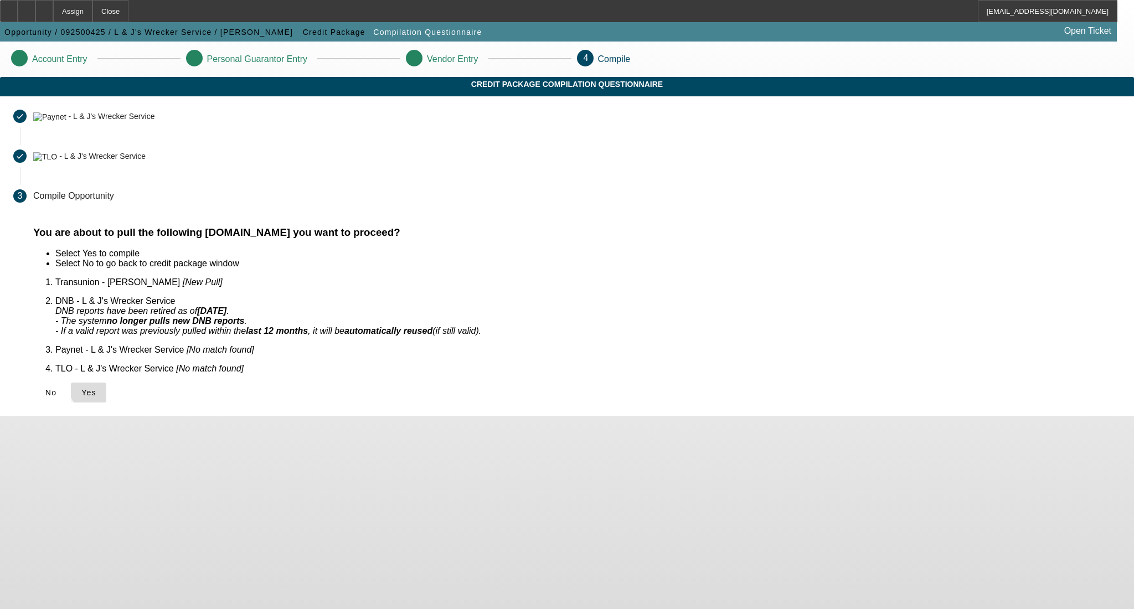
click at [96, 388] on span "Yes" at bounding box center [88, 392] width 15 height 9
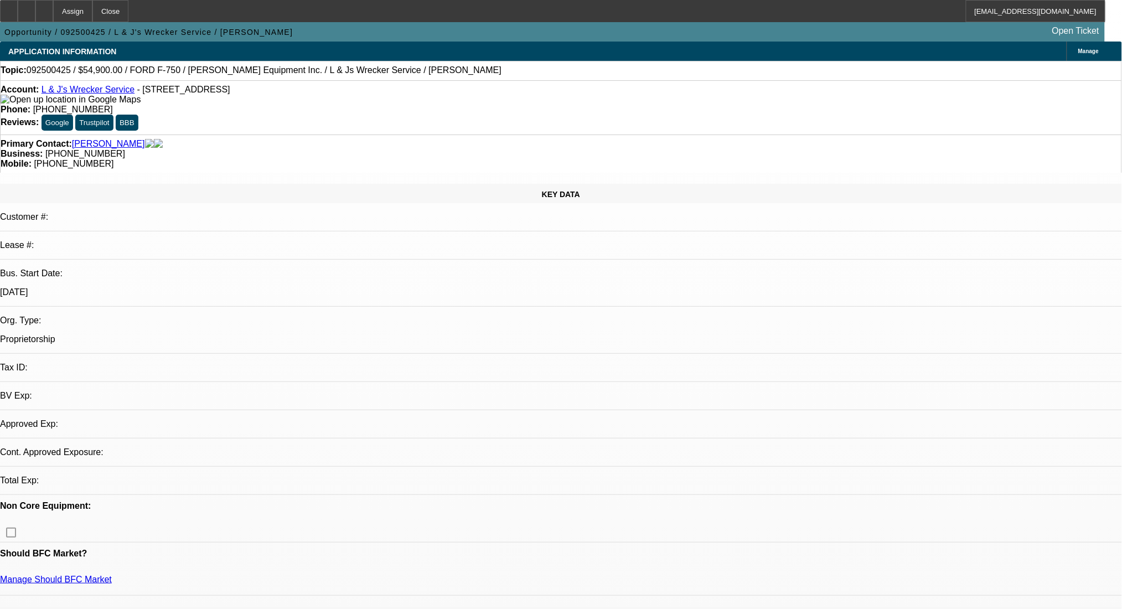
select select "0"
select select "2"
select select "0.1"
select select "4"
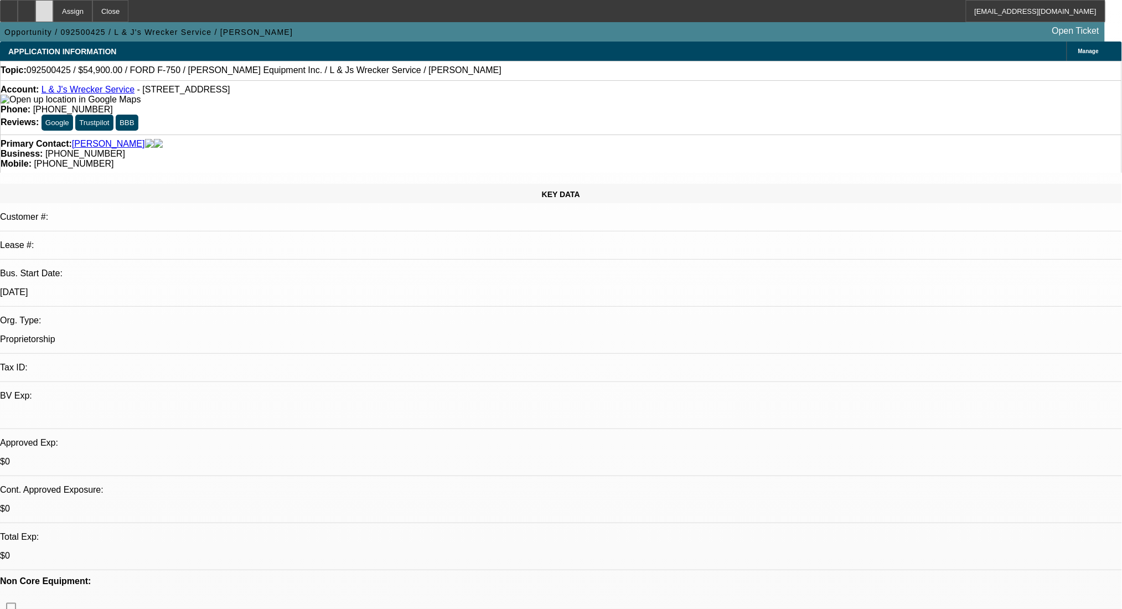
click at [44, 7] on icon at bounding box center [44, 7] width 0 height 0
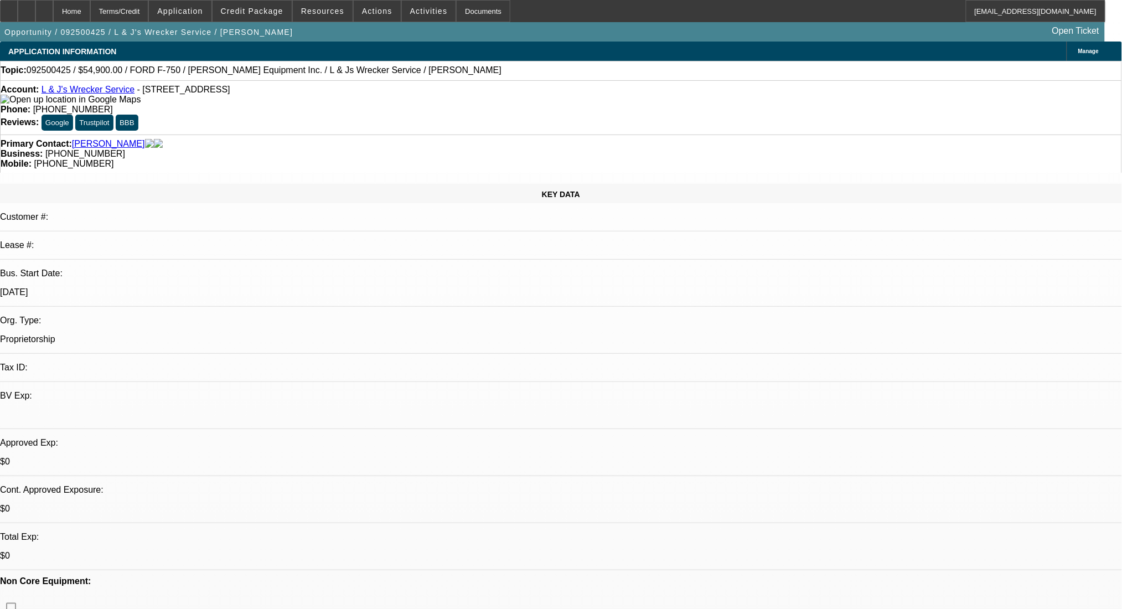
select select "0"
select select "2"
select select "0.1"
select select "4"
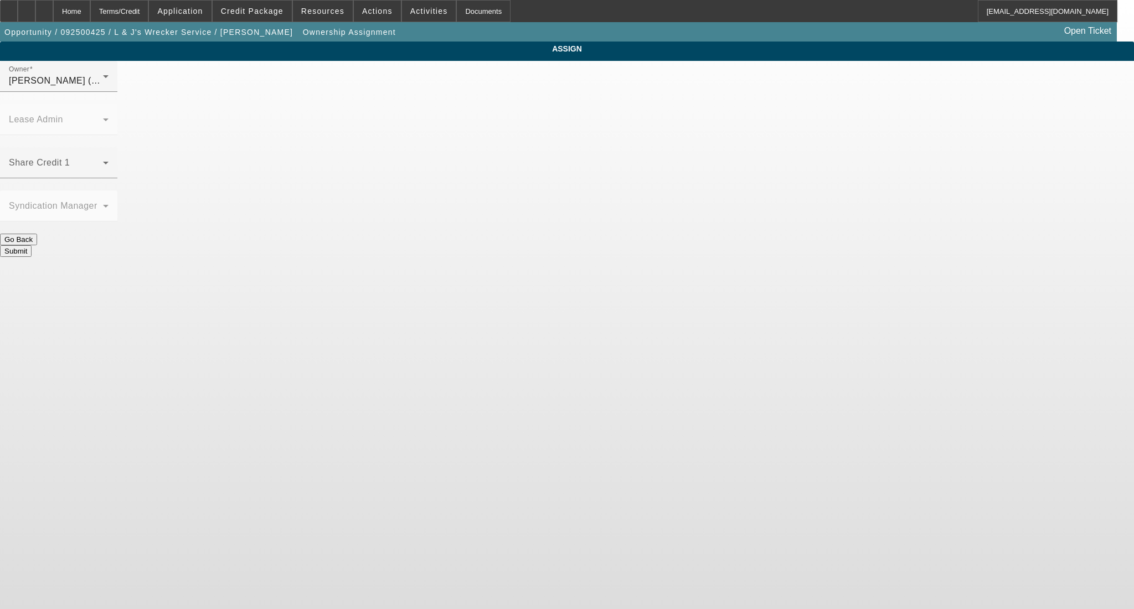
click at [109, 147] on div "Share Credit 1" at bounding box center [59, 162] width 100 height 31
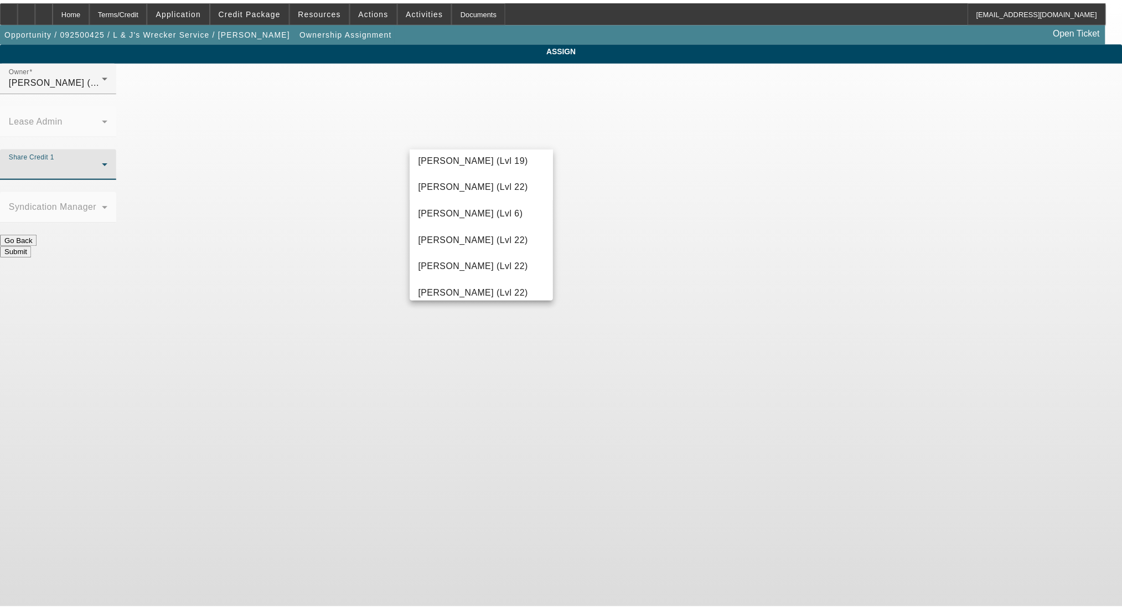
scroll to position [1255, 0]
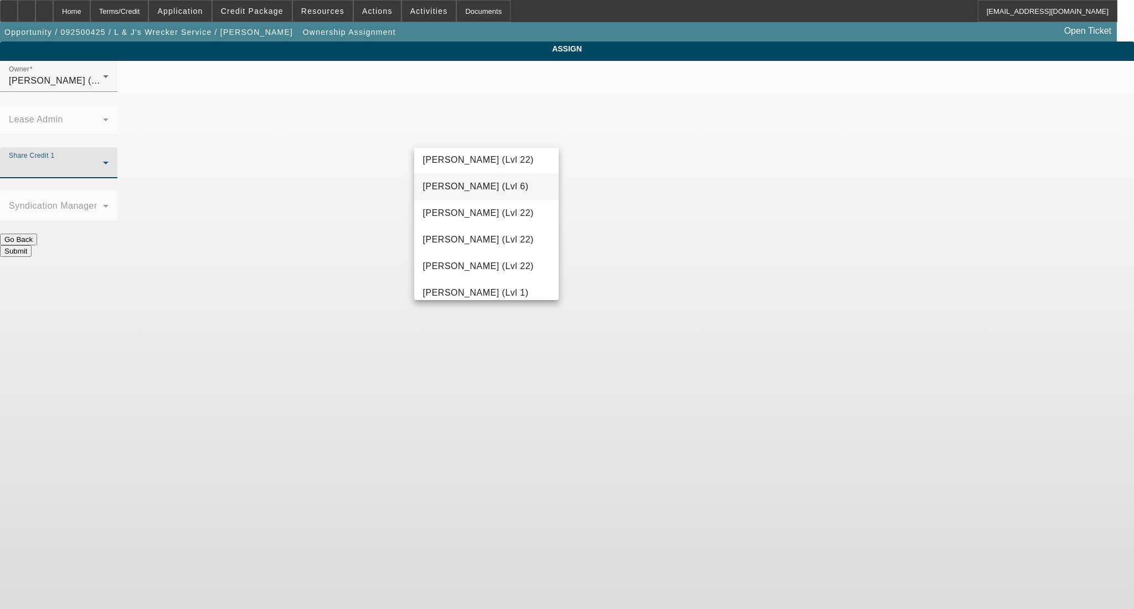
click at [502, 193] on span "[PERSON_NAME] (Lvl 6)" at bounding box center [476, 186] width 106 height 13
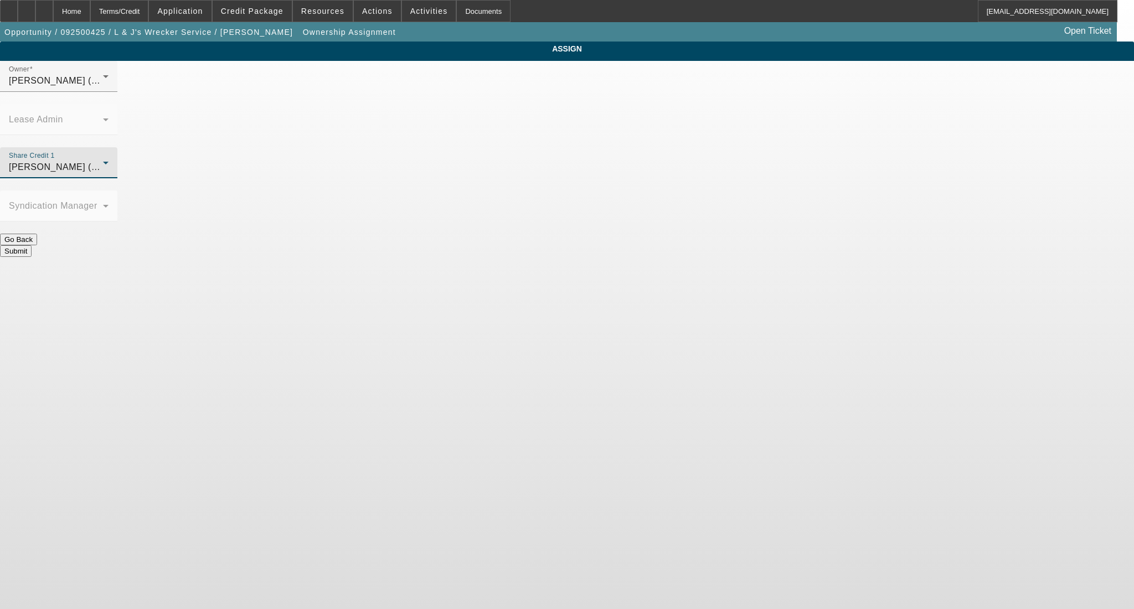
click at [32, 245] on button "Submit" at bounding box center [16, 251] width 32 height 12
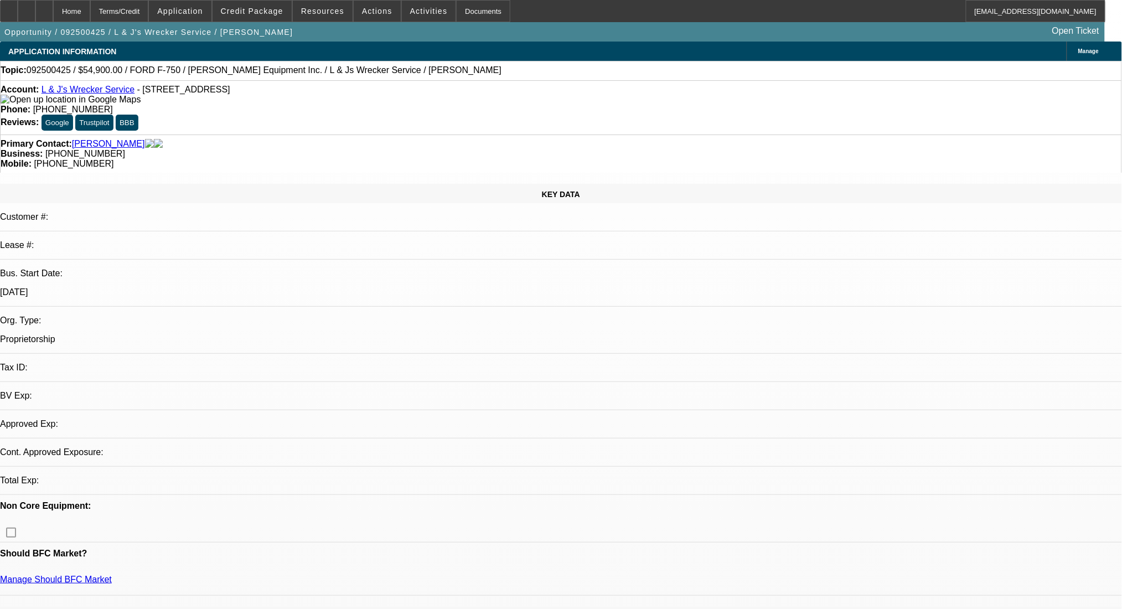
select select "0"
select select "2"
select select "0.1"
select select "4"
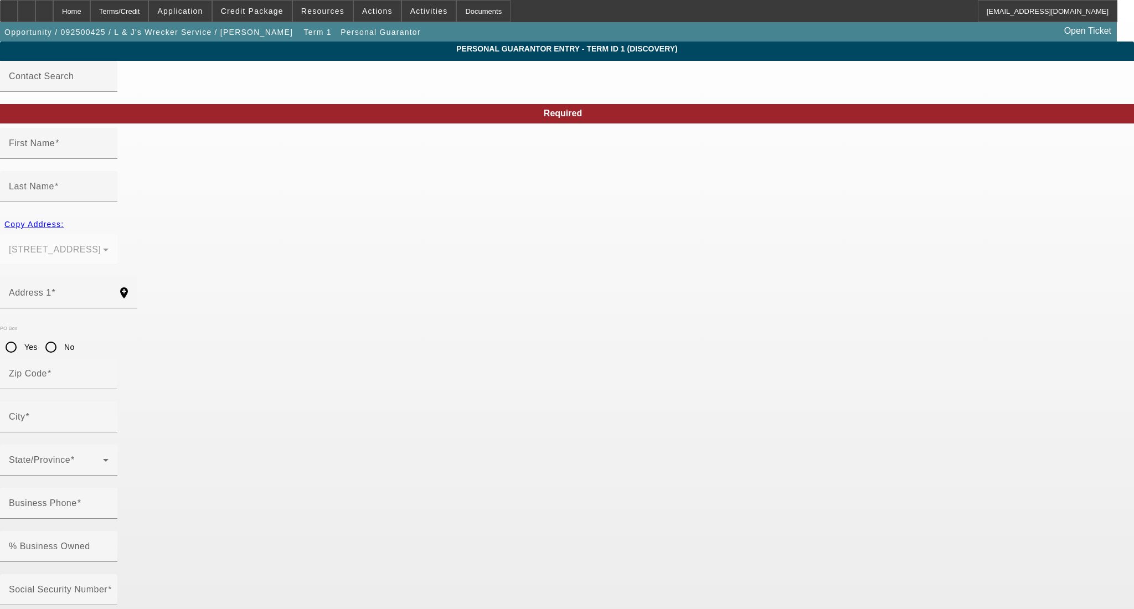
type input "[PERSON_NAME]"
type input "[STREET_ADDRESS]"
radio input "true"
type input "78355"
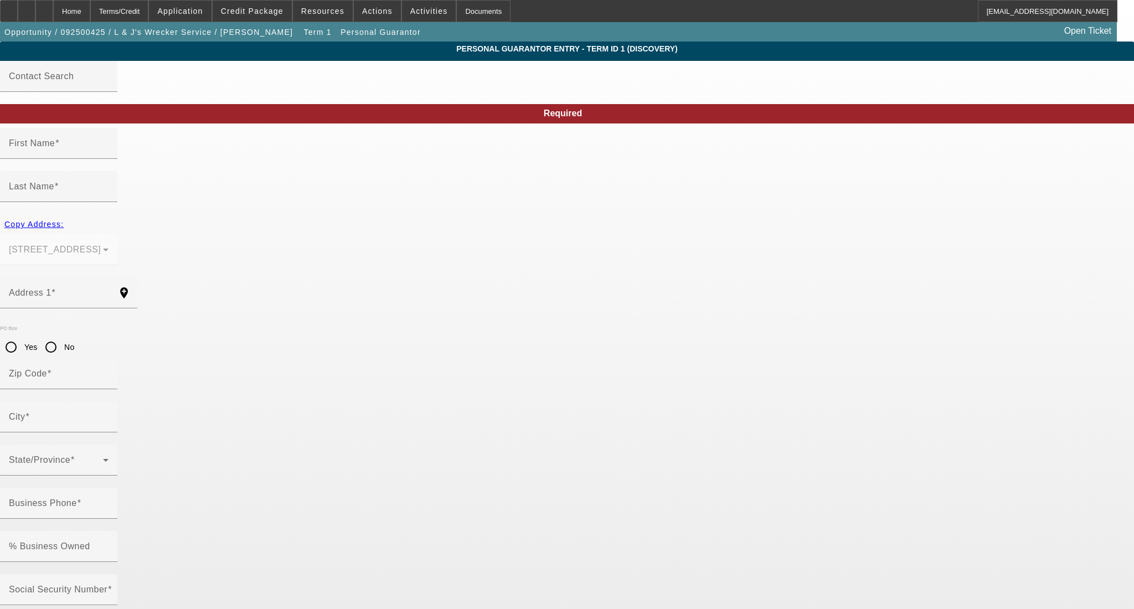
type input "Falfurrias"
type input "[PHONE_NUMBER]"
type input "100"
type input "465-43-9178"
type input "[EMAIL_ADDRESS][DOMAIN_NAME]"
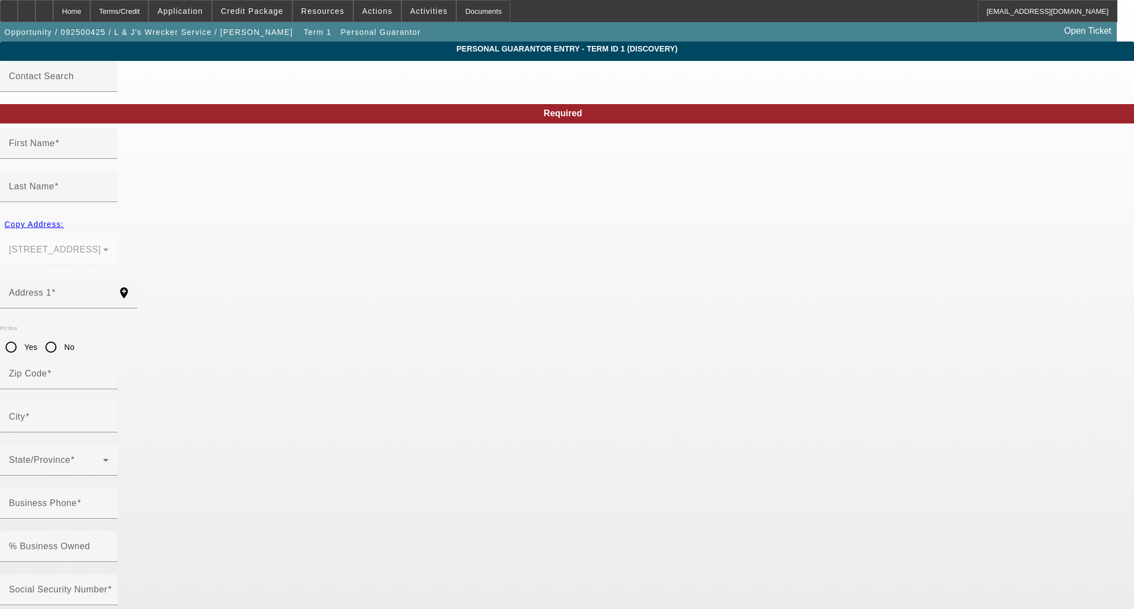
type input "[PHONE_NUMBER]"
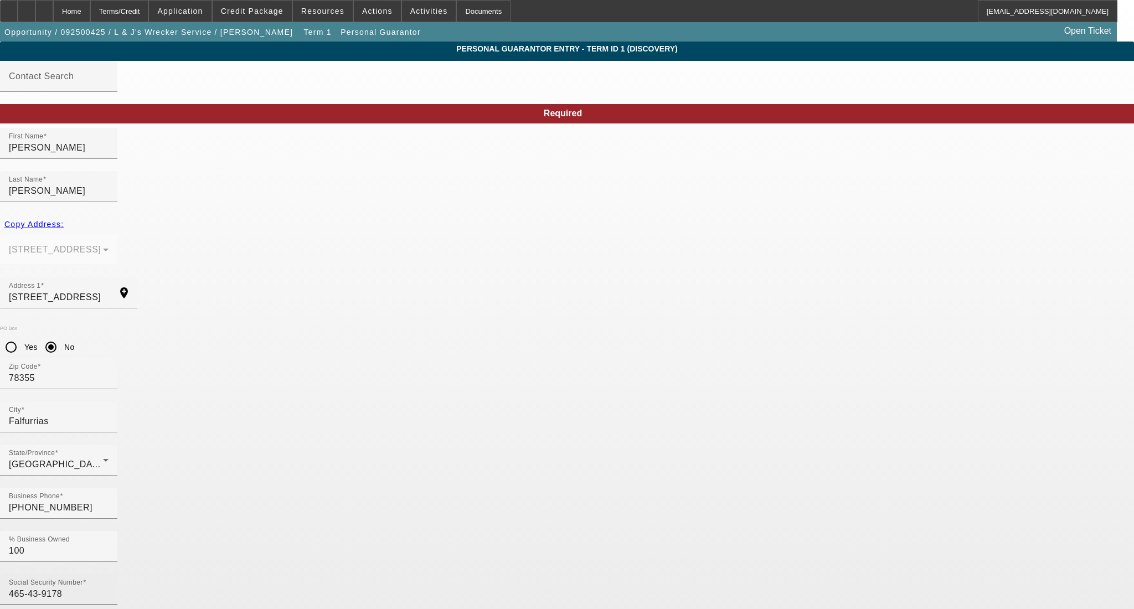
drag, startPoint x: 529, startPoint y: 432, endPoint x: 328, endPoint y: 426, distance: 200.5
click at [328, 574] on div "Social Security Number 465-43-9178 Email Address [EMAIL_ADDRESS][DOMAIN_NAME]" at bounding box center [567, 617] width 1134 height 86
drag, startPoint x: 344, startPoint y: 252, endPoint x: 220, endPoint y: 248, distance: 124.1
click at [220, 248] on app-personal-guarantor-manage "Personal Guarantor Entry - Term ID 1 (Discovery) Contact Search Required First …" at bounding box center [567, 591] width 1134 height 1098
drag, startPoint x: 294, startPoint y: 340, endPoint x: 186, endPoint y: 337, distance: 108.0
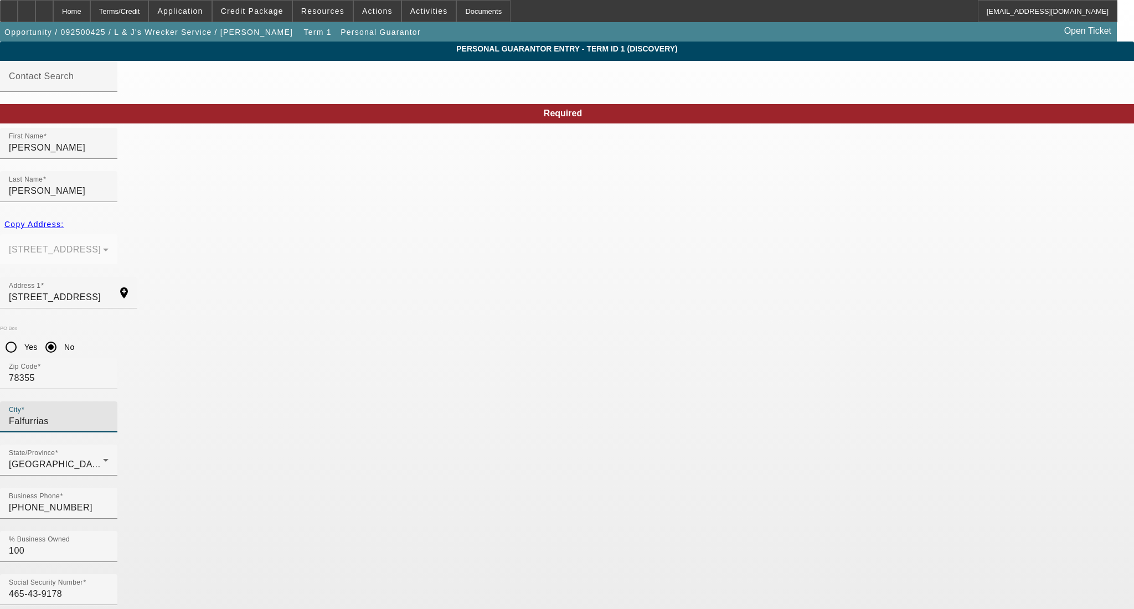
click at [187, 338] on app-personal-guarantor-manage "Personal Guarantor Entry - Term ID 1 (Discovery) Contact Search Required First …" at bounding box center [567, 591] width 1134 height 1098
drag, startPoint x: 319, startPoint y: 434, endPoint x: 183, endPoint y: 432, distance: 135.7
click at [183, 432] on app-personal-guarantor-manage "Personal Guarantor Entry - Term ID 1 (Discovery) Contact Search Required First …" at bounding box center [567, 591] width 1134 height 1098
drag, startPoint x: 812, startPoint y: 256, endPoint x: 790, endPoint y: 253, distance: 22.9
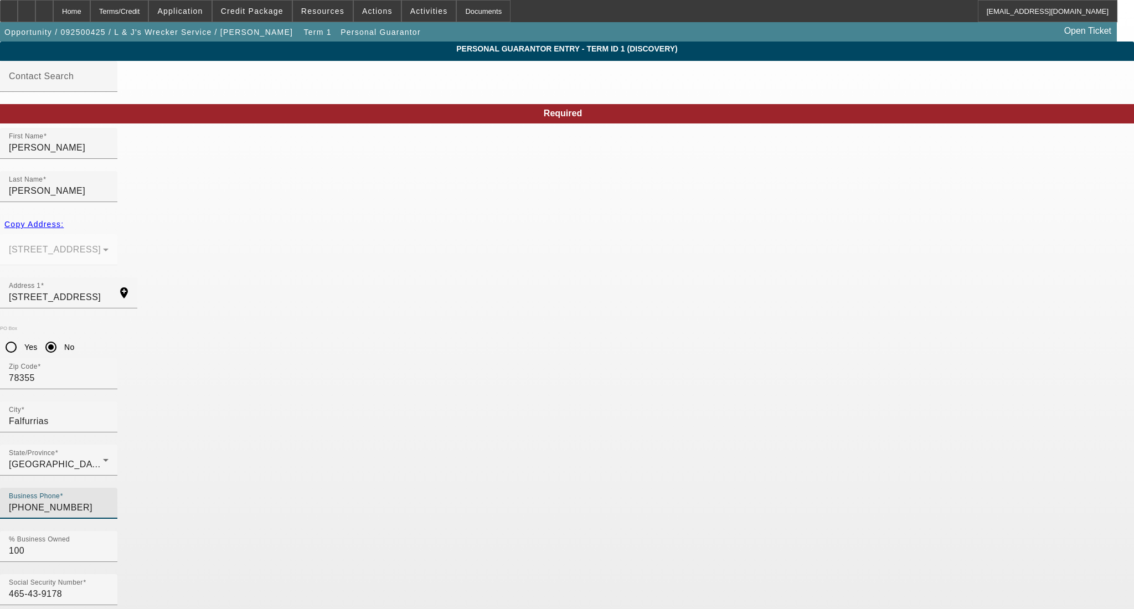
drag, startPoint x: 336, startPoint y: 388, endPoint x: 231, endPoint y: 393, distance: 104.8
click at [231, 392] on app-personal-guarantor-manage "Personal Guarantor Entry - Term ID 1 (Discovery) Contact Search Required First …" at bounding box center [567, 591] width 1134 height 1098
click at [90, 12] on div "Home" at bounding box center [71, 11] width 37 height 22
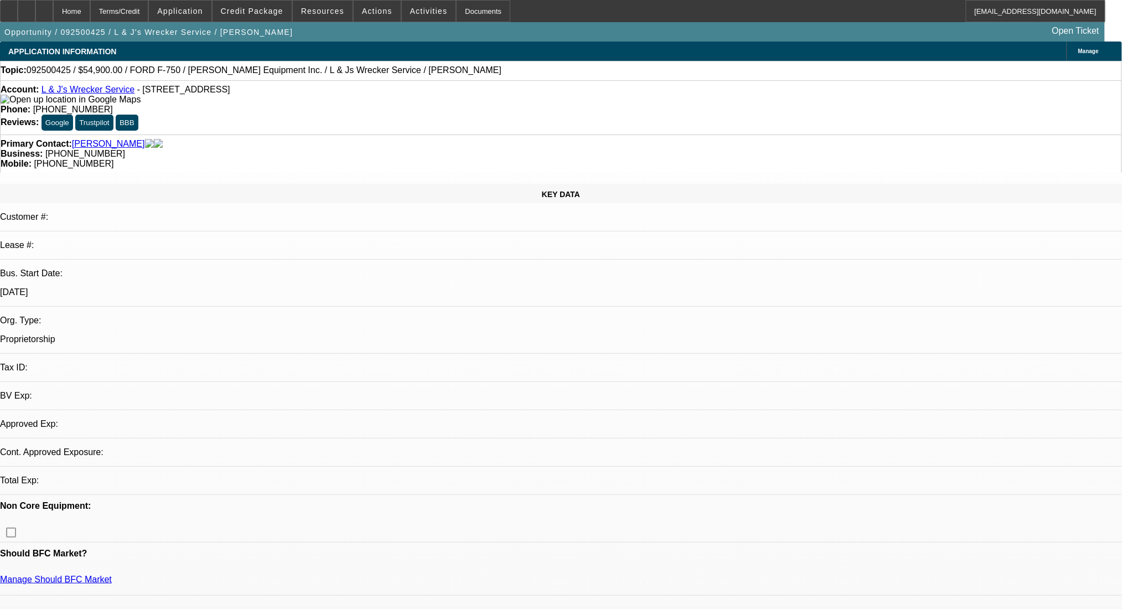
select select "0"
select select "2"
select select "0.1"
select select "4"
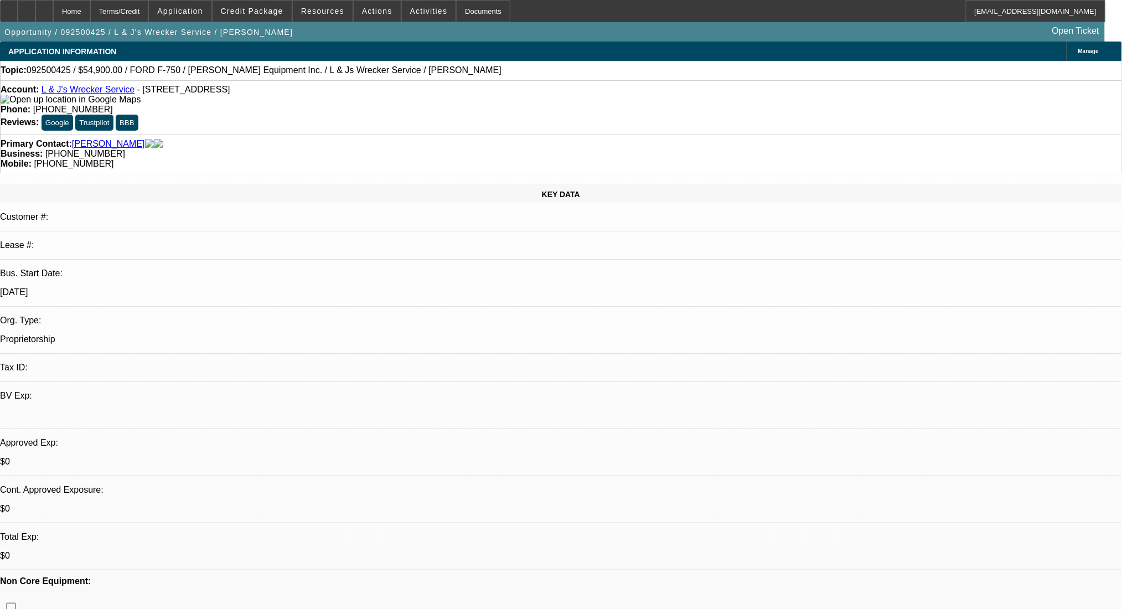
click at [291, 73] on span "092500425 / $54,900.00 / FORD F-750 / [PERSON_NAME] Equipment Inc. / L & Js Wre…" at bounding box center [264, 70] width 475 height 10
click at [298, 73] on span "092500425 / $54,900.00 / FORD F-750 / [PERSON_NAME] Equipment Inc. / L & Js Wre…" at bounding box center [264, 70] width 475 height 10
click at [319, 75] on span "092500425 / $54,900.00 / FORD F-750 / [PERSON_NAME] Equipment Inc. / L & Js Wre…" at bounding box center [264, 70] width 475 height 10
drag, startPoint x: 312, startPoint y: 74, endPoint x: 269, endPoint y: 73, distance: 43.2
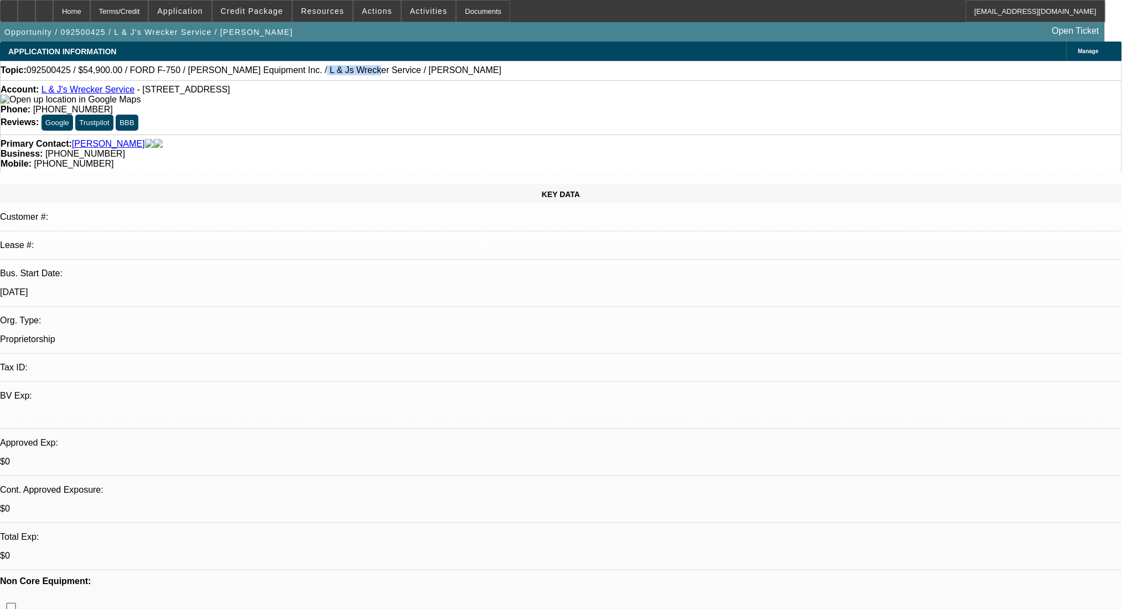
click at [269, 73] on span "092500425 / $54,900.00 / FORD F-750 / [PERSON_NAME] Equipment Inc. / L & Js Wre…" at bounding box center [264, 70] width 475 height 10
click at [242, 73] on span "092500425 / $54,900.00 / FORD F-750 / [PERSON_NAME] Equipment Inc. / L & Js Wre…" at bounding box center [264, 70] width 475 height 10
drag, startPoint x: 238, startPoint y: 73, endPoint x: 314, endPoint y: 79, distance: 76.7
click at [314, 79] on div "Topic: 092500425 / $54,900.00 / FORD F-750 / [PERSON_NAME] Equipment Inc. / L &…" at bounding box center [561, 70] width 1122 height 19
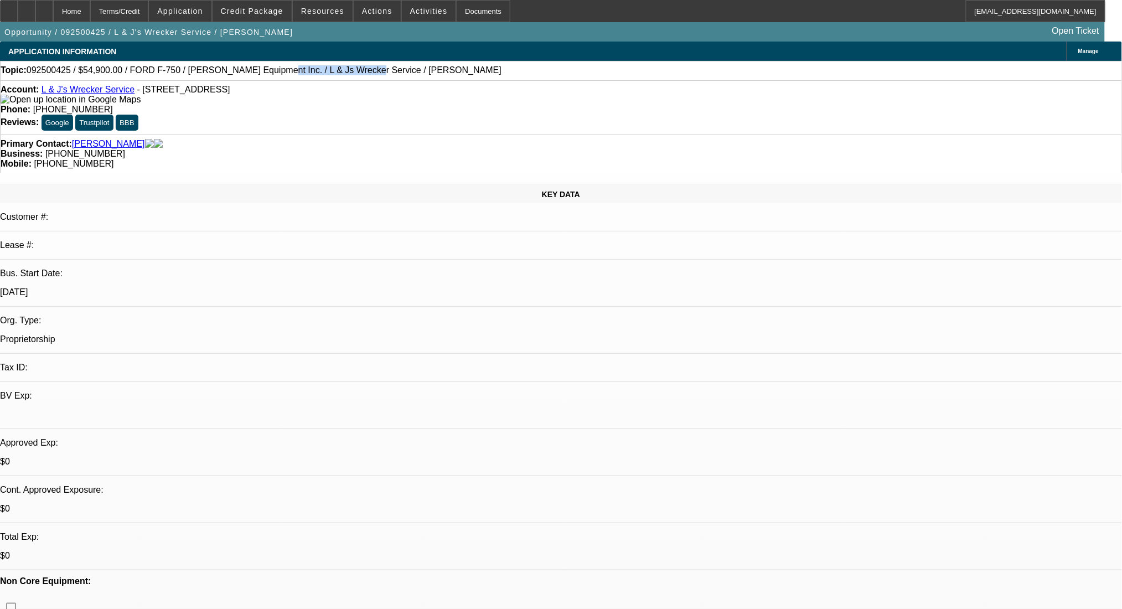
copy span "L & Js Wrecker Service"
click at [420, 9] on span "Activities" at bounding box center [429, 11] width 38 height 9
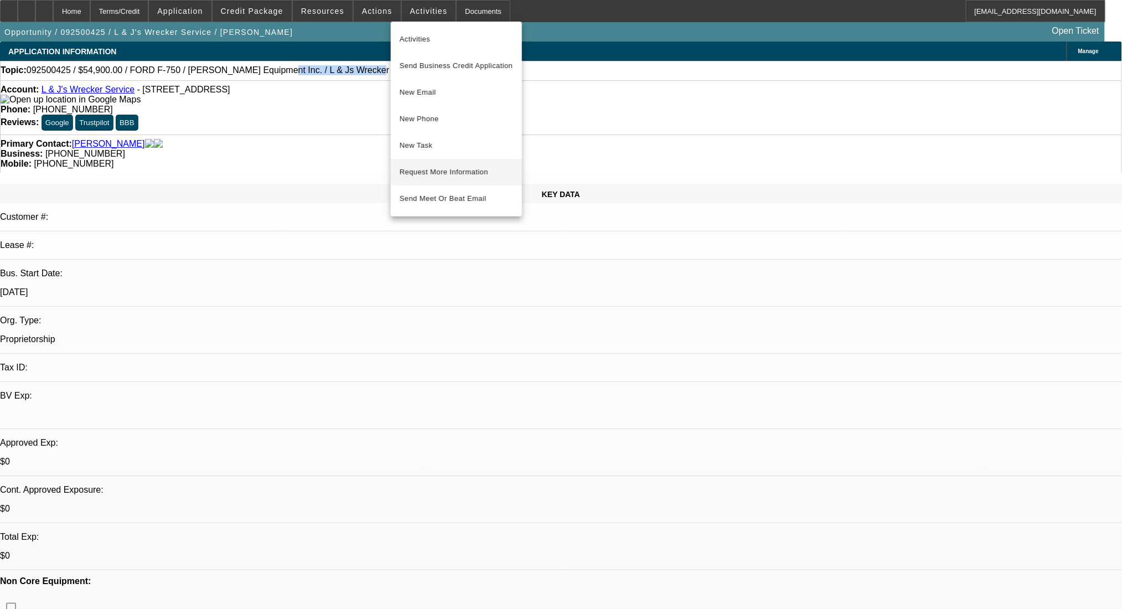
click at [445, 168] on span "Request More Information" at bounding box center [457, 172] width 114 height 13
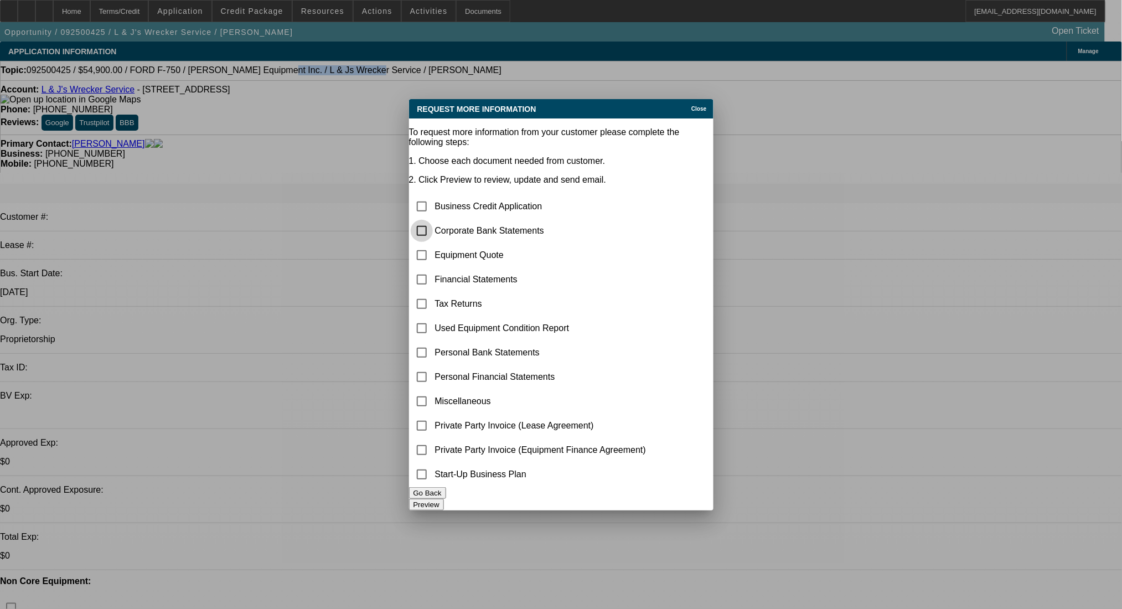
click at [433, 220] on input "checkbox" at bounding box center [422, 231] width 22 height 22
checkbox input "true"
click at [444, 499] on button "Preview" at bounding box center [426, 505] width 35 height 12
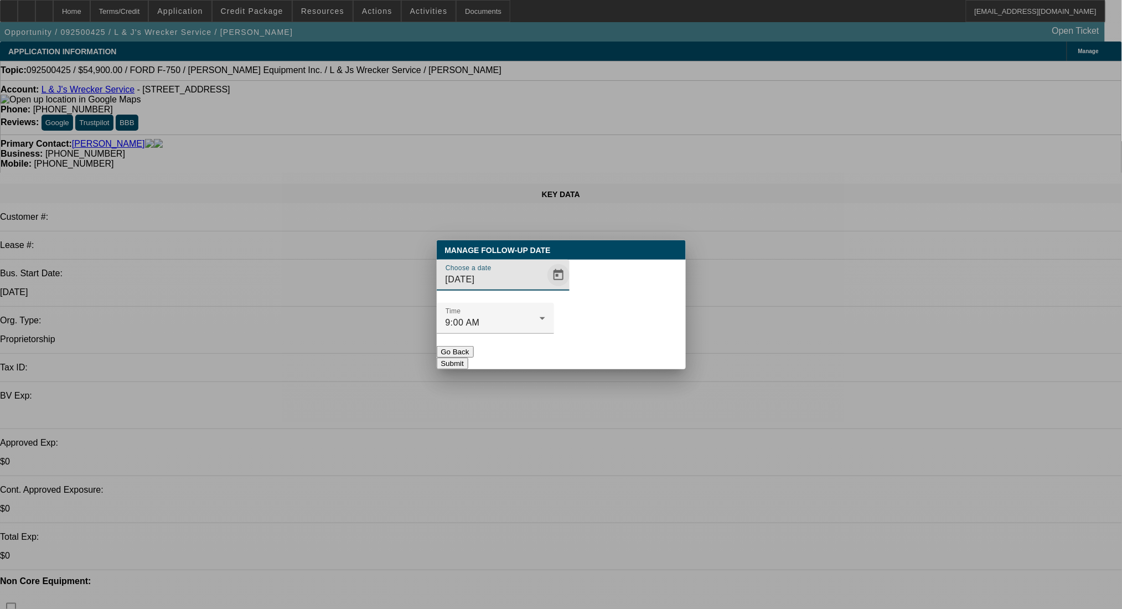
click at [545, 288] on span "Open calendar" at bounding box center [558, 275] width 27 height 27
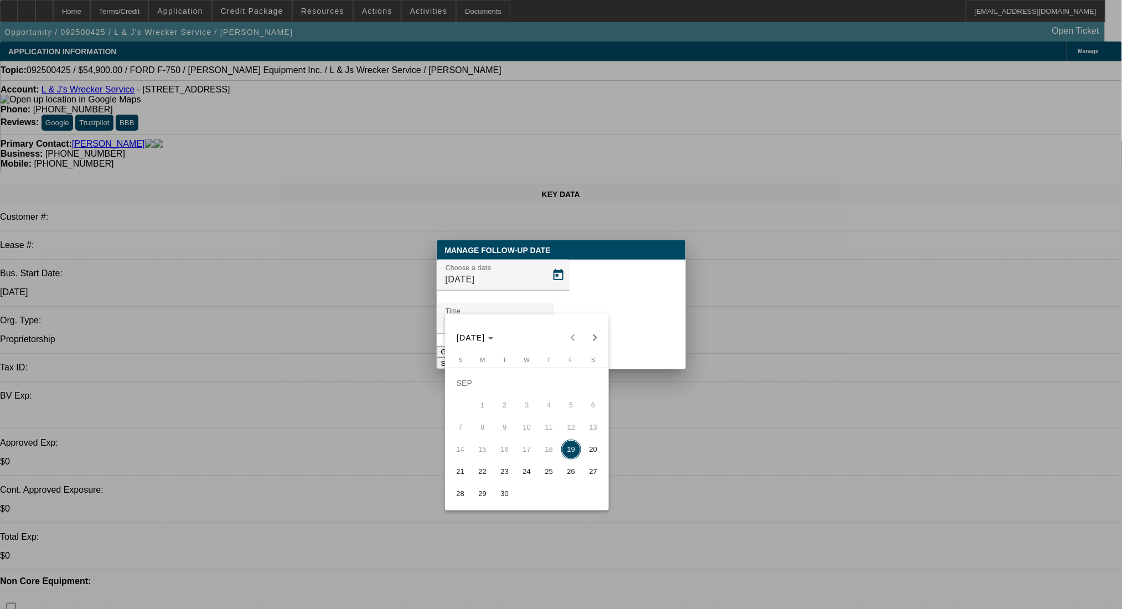
click at [532, 474] on span "24" at bounding box center [527, 472] width 20 height 20
type input "[DATE]"
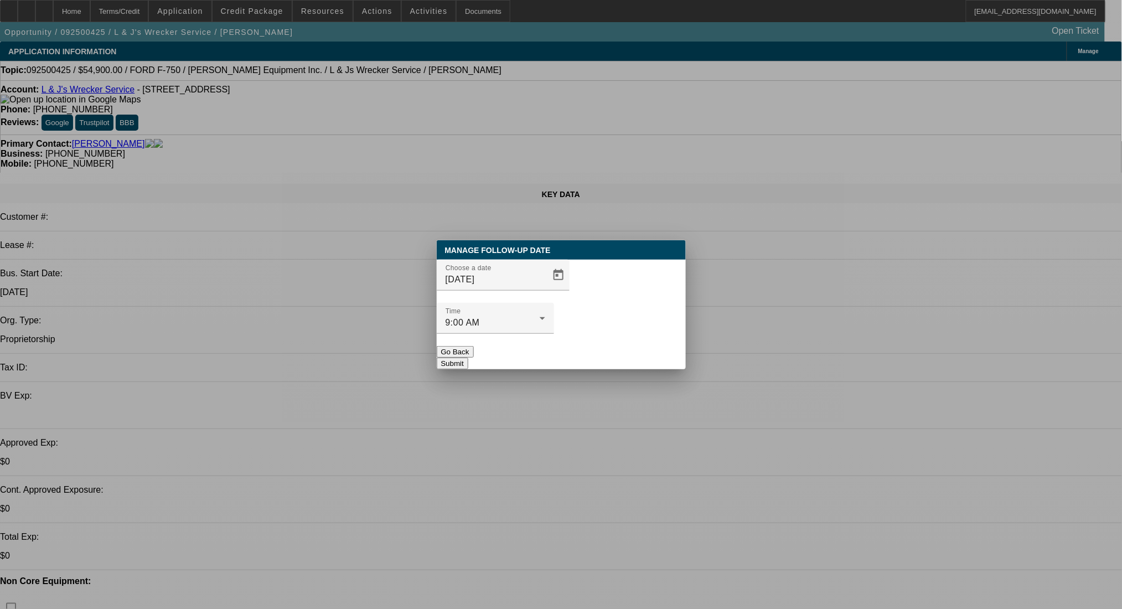
click at [468, 358] on button "Submit" at bounding box center [453, 364] width 32 height 12
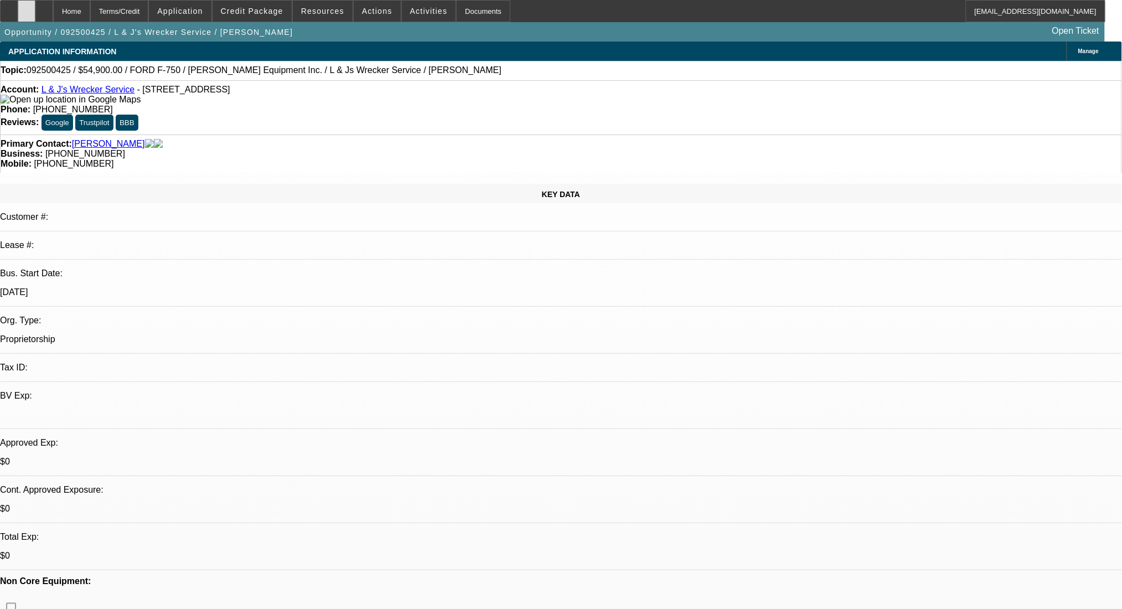
click at [35, 4] on div at bounding box center [27, 11] width 18 height 22
click at [249, 12] on span "Credit Package" at bounding box center [252, 11] width 63 height 9
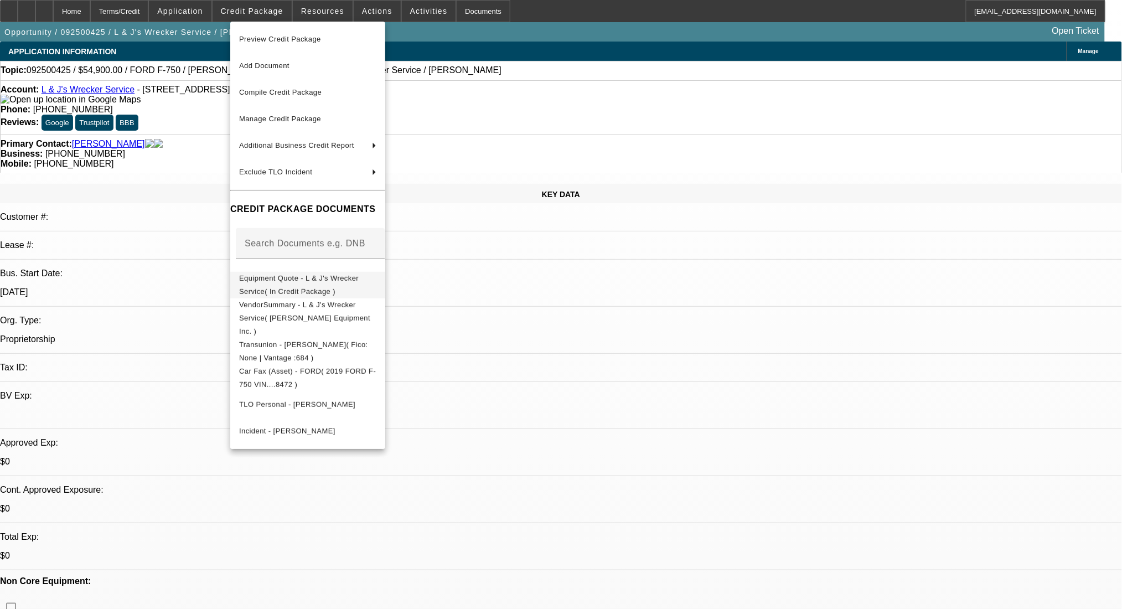
click at [349, 281] on span "Equipment Quote - L & J's Wrecker Service( In Credit Package )" at bounding box center [299, 285] width 120 height 22
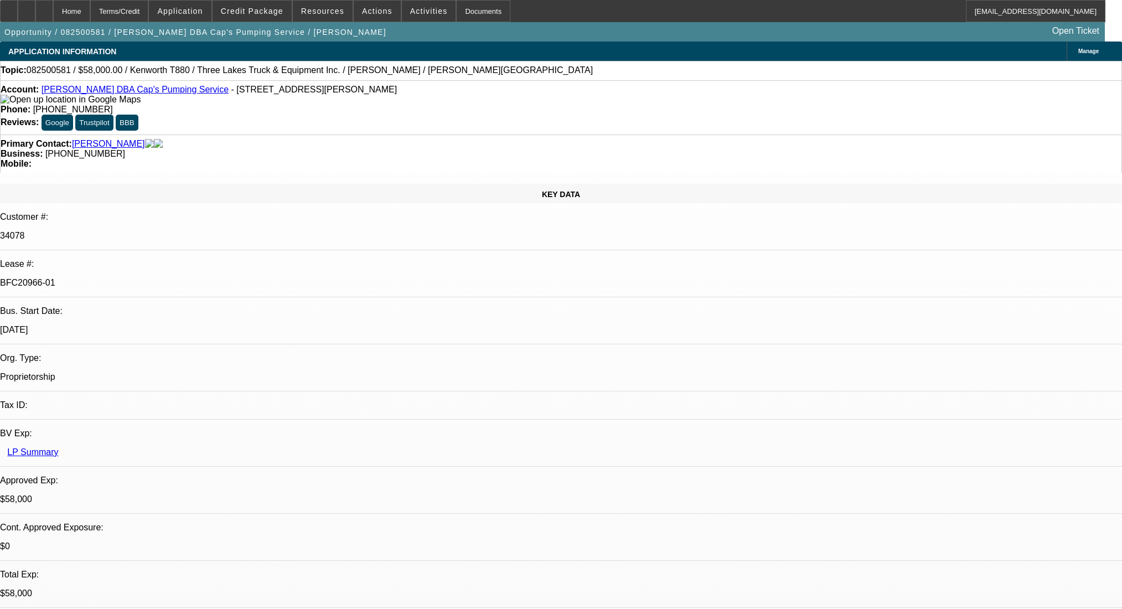
select select "0"
select select "9"
select select "0"
select select "6"
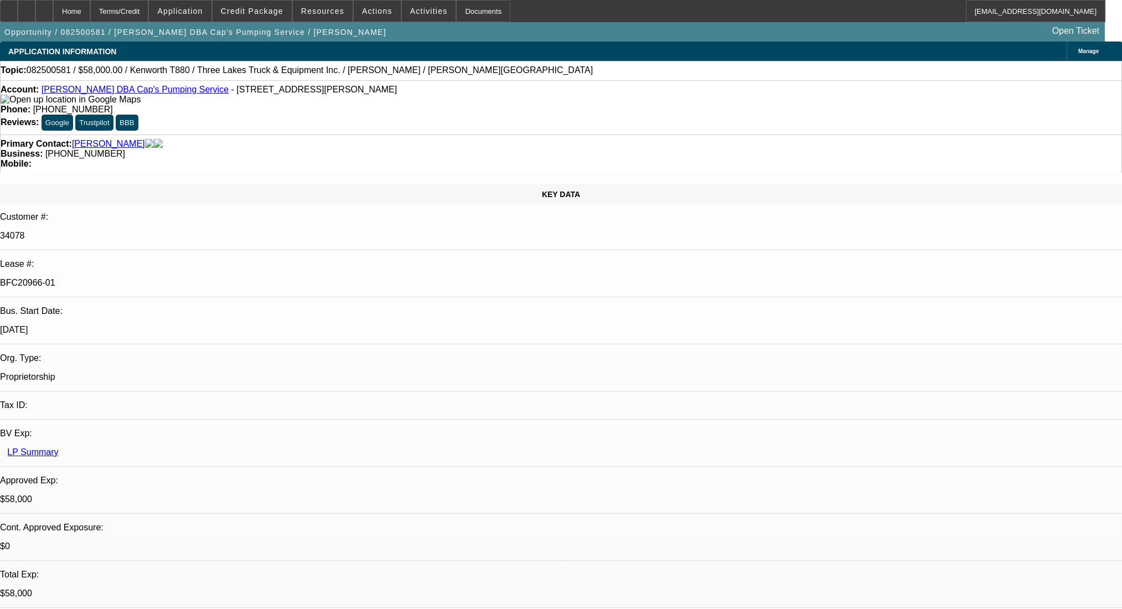
select select "0"
select select "9"
select select "0"
select select "6"
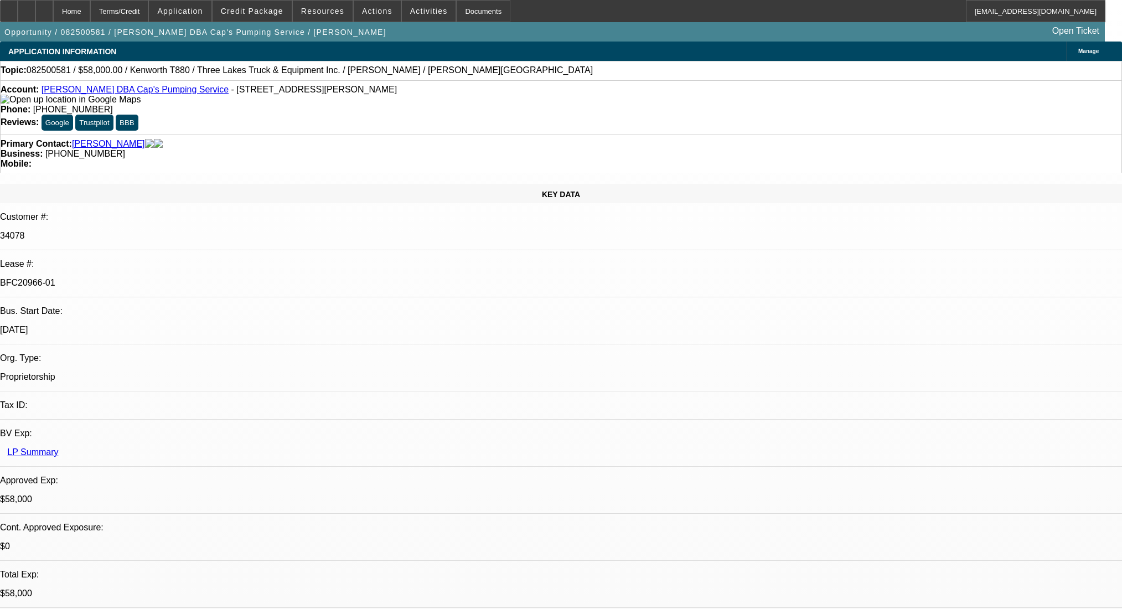
select select "0"
select select "9"
select select "0.1"
select select "4"
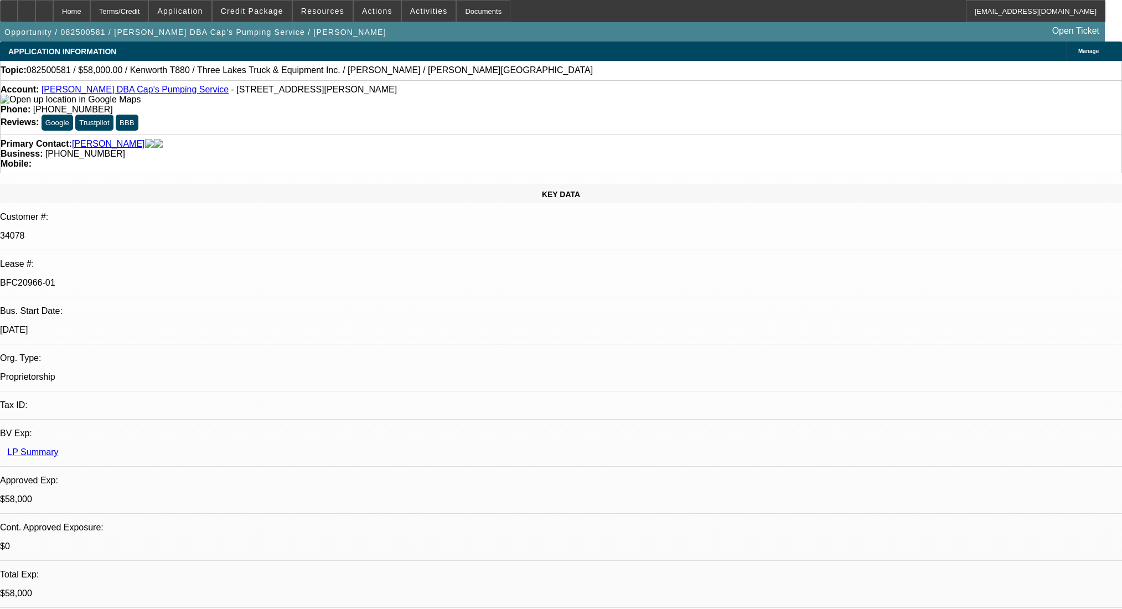
select select "0"
select select "0.1"
select select "4"
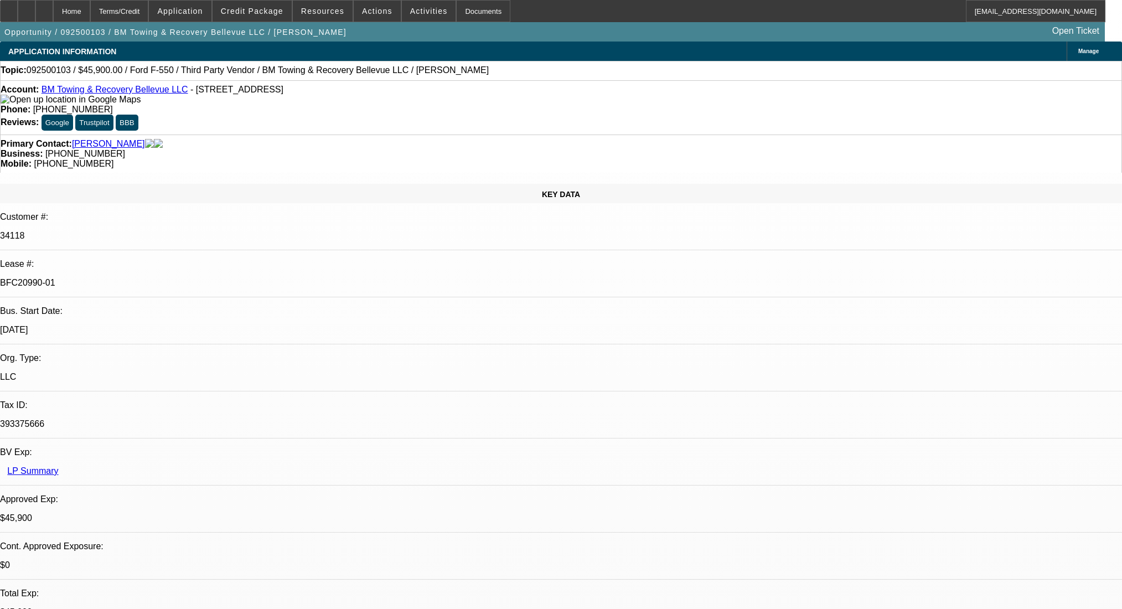
select select "0.15"
select select "2"
select select "0.1"
select select "4"
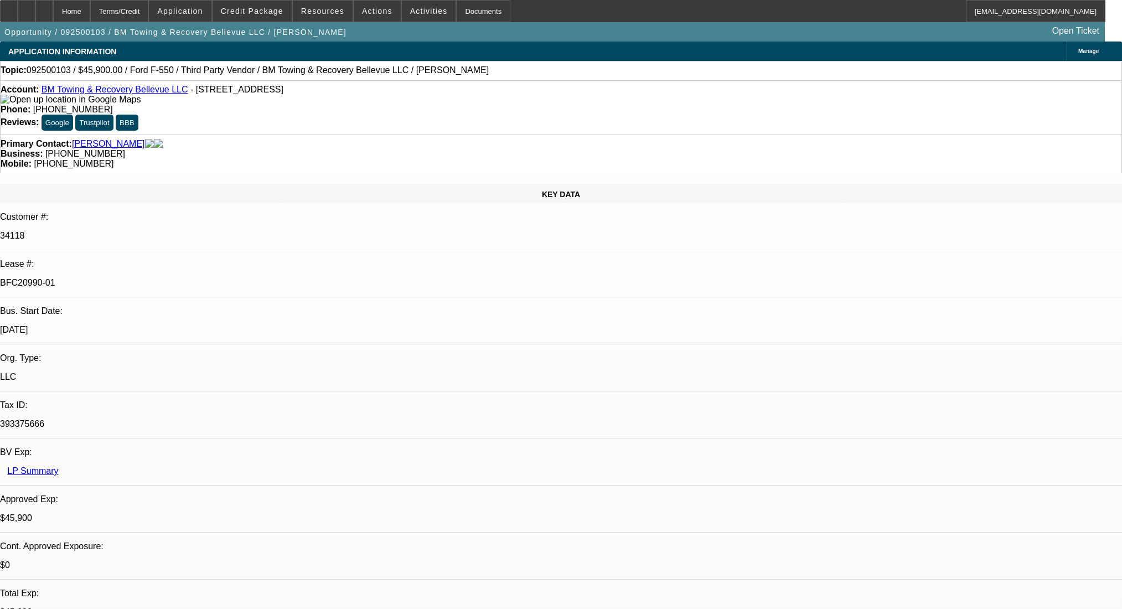
select select "0"
select select "2"
select select "0.1"
select select "4"
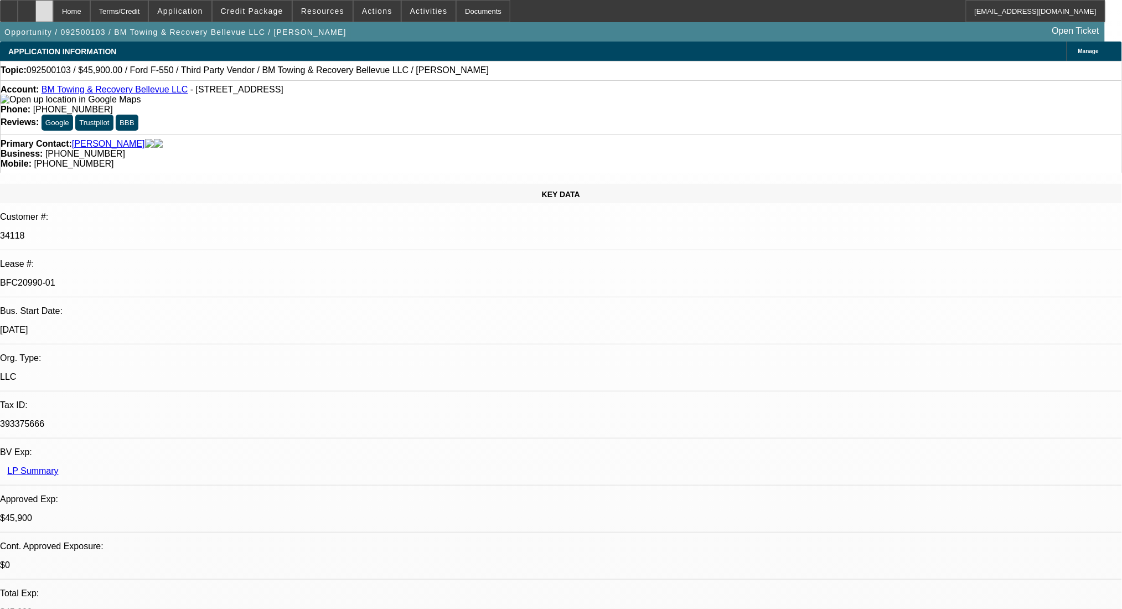
click at [53, 11] on div at bounding box center [44, 11] width 18 height 22
select select "0.15"
select select "2"
select select "0.1"
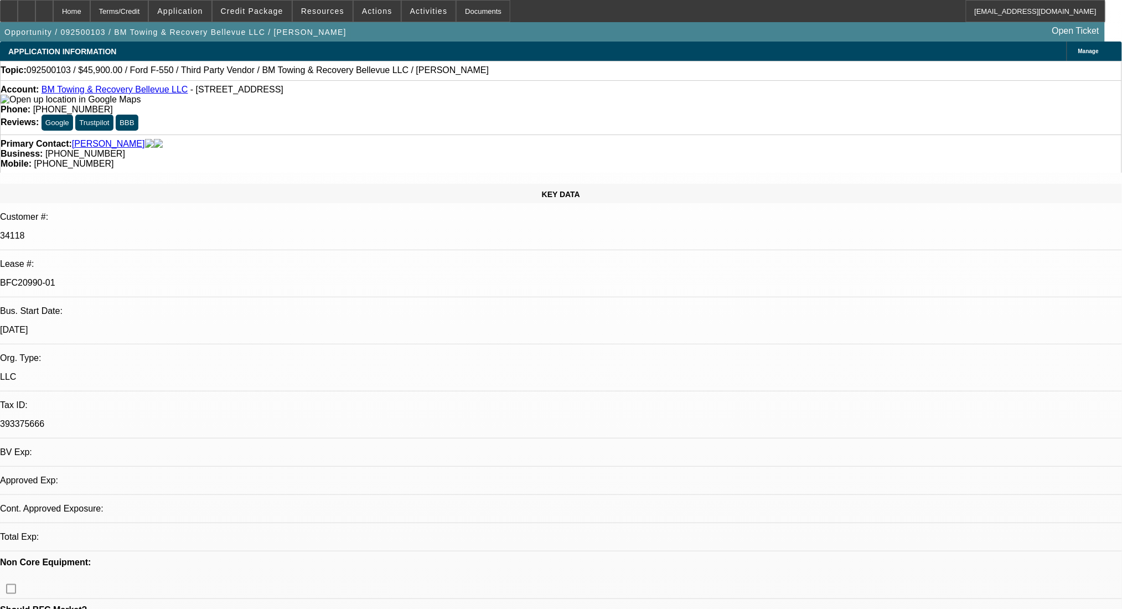
select select "4"
select select "0"
select select "2"
select select "0.1"
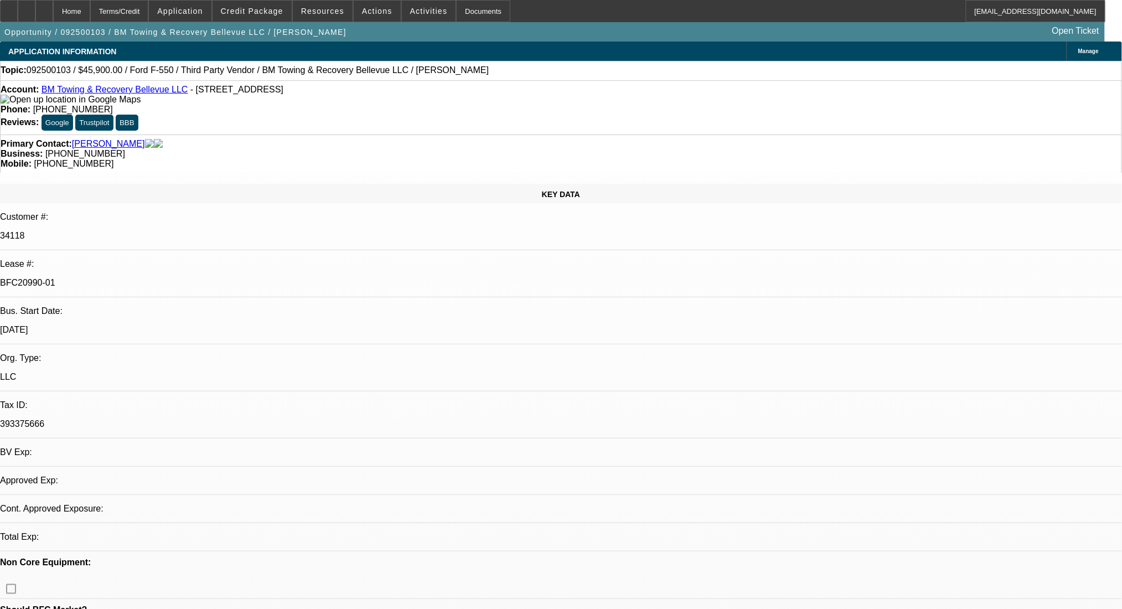
select select "4"
click at [53, 7] on div at bounding box center [44, 11] width 18 height 22
select select "0.15"
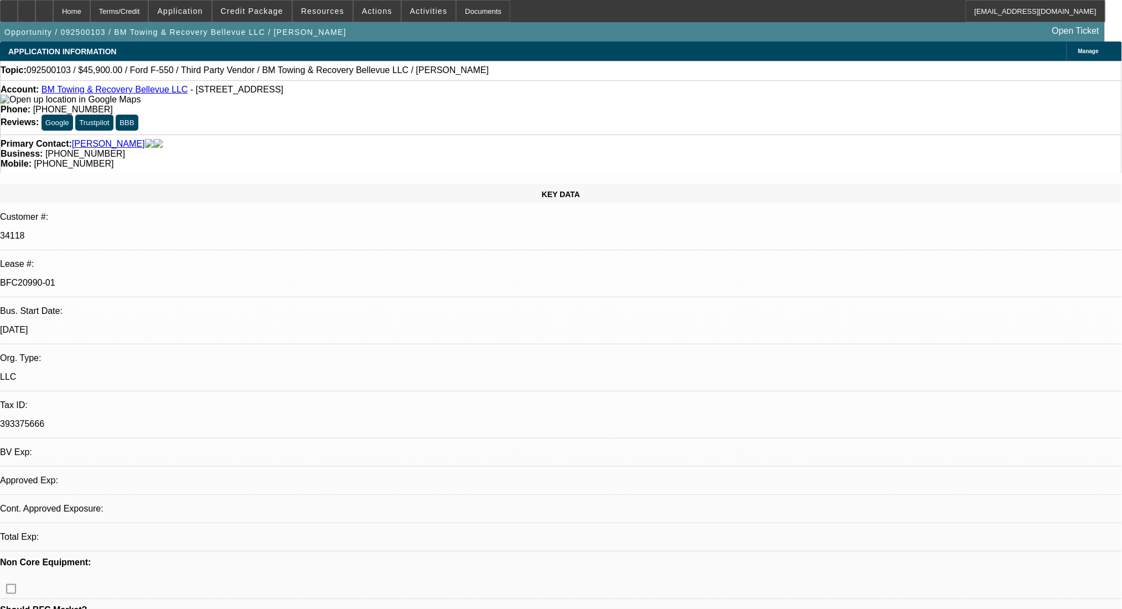
select select "2"
select select "0.1"
select select "4"
select select "0"
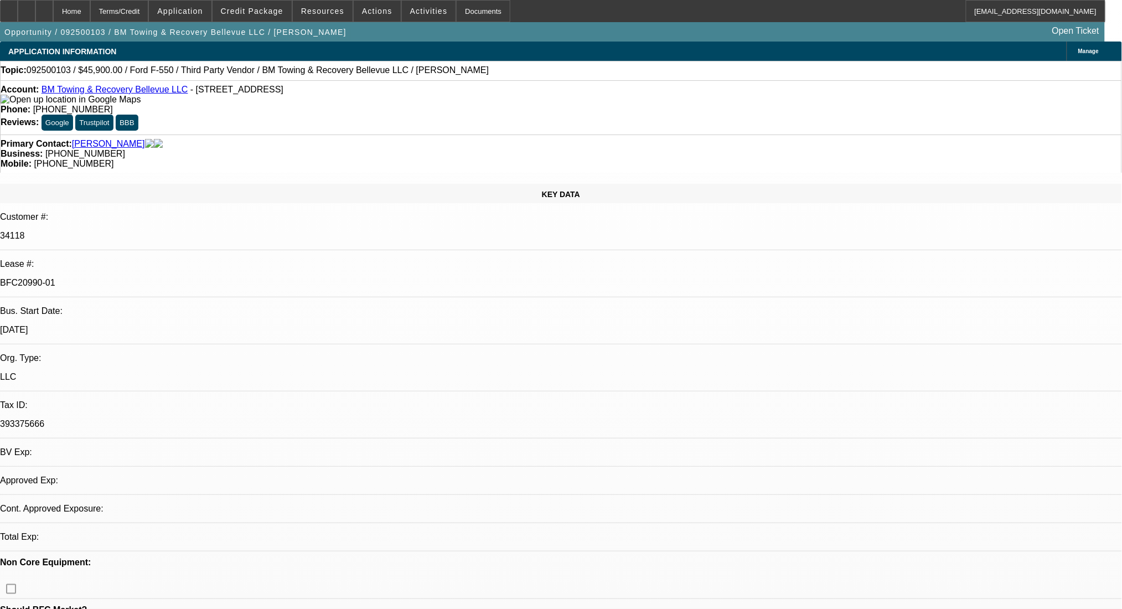
select select "2"
select select "0.1"
select select "4"
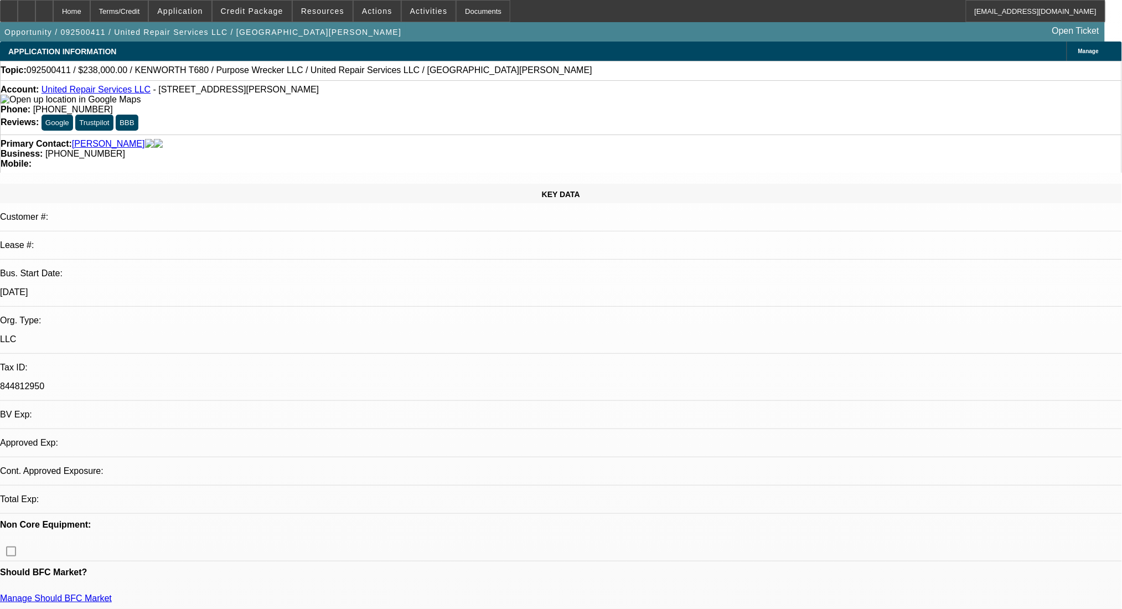
select select "0"
select select "2"
select select "0.1"
select select "4"
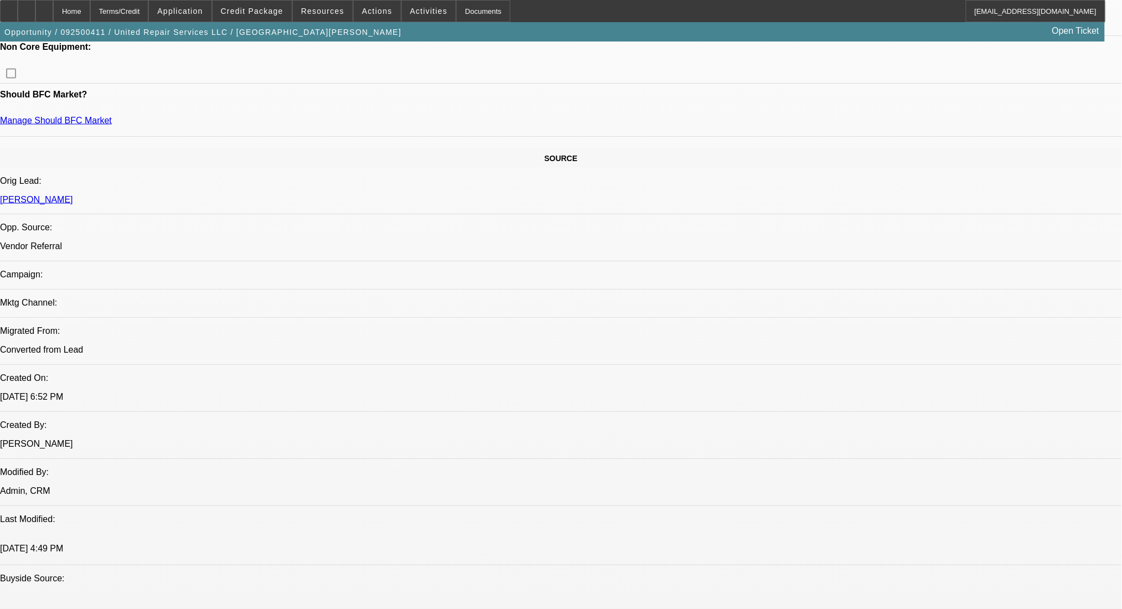
scroll to position [590, 0]
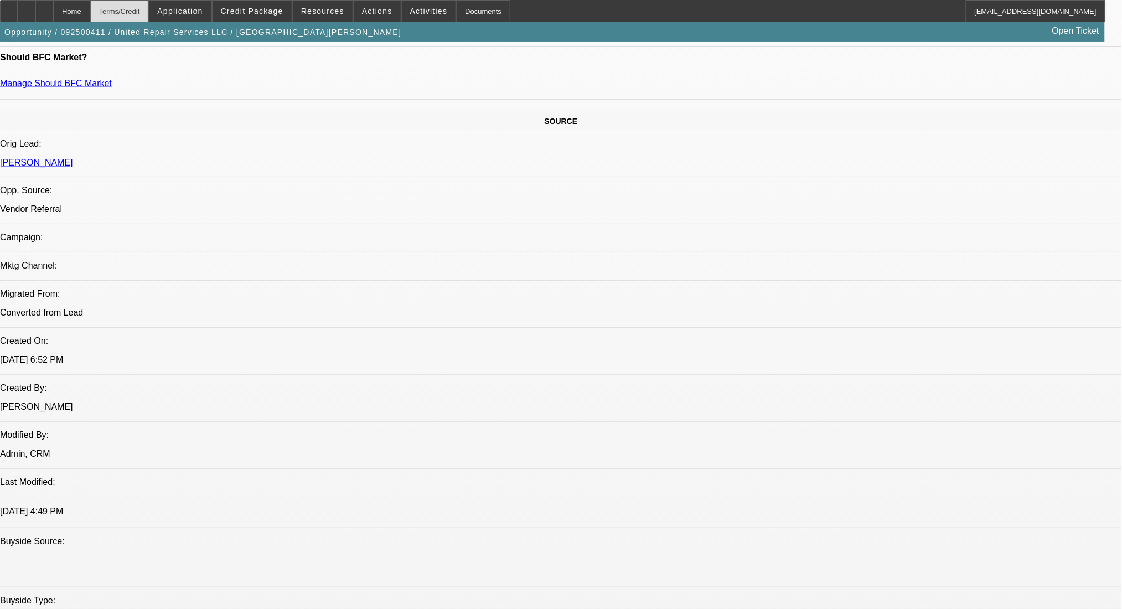
click at [149, 5] on div "Terms/Credit" at bounding box center [119, 11] width 59 height 22
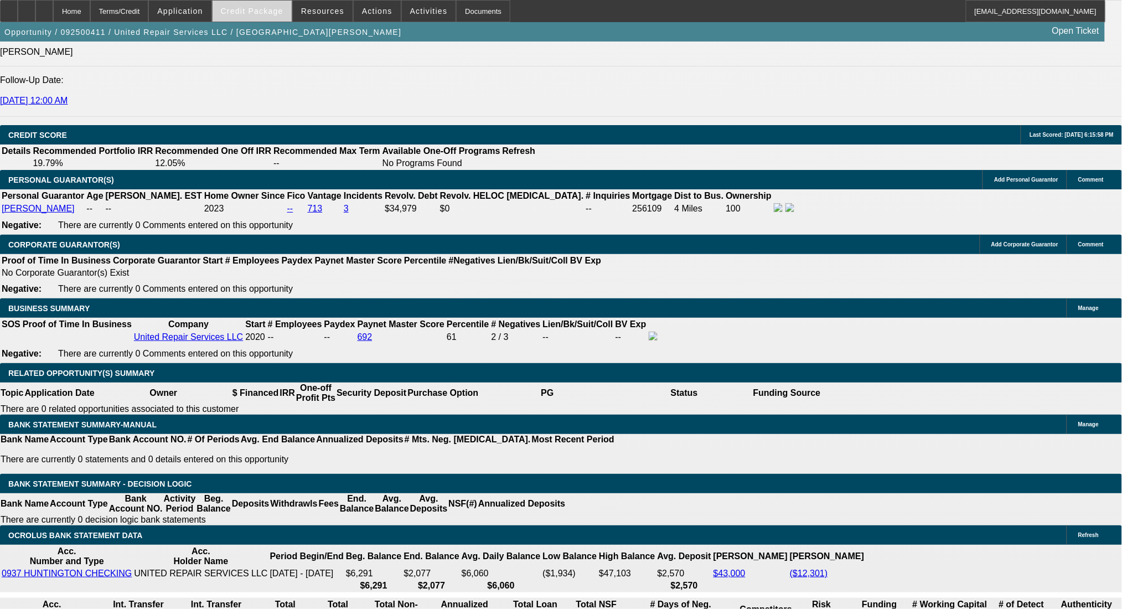
click at [260, 8] on span "Credit Package" at bounding box center [252, 11] width 63 height 9
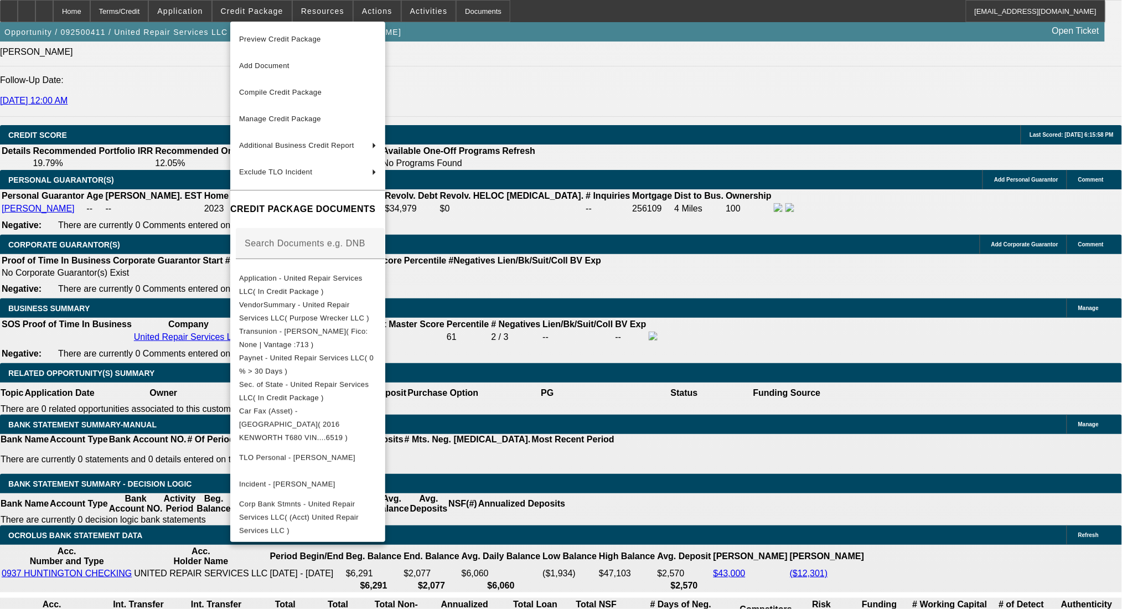
click at [574, 362] on div at bounding box center [561, 304] width 1122 height 609
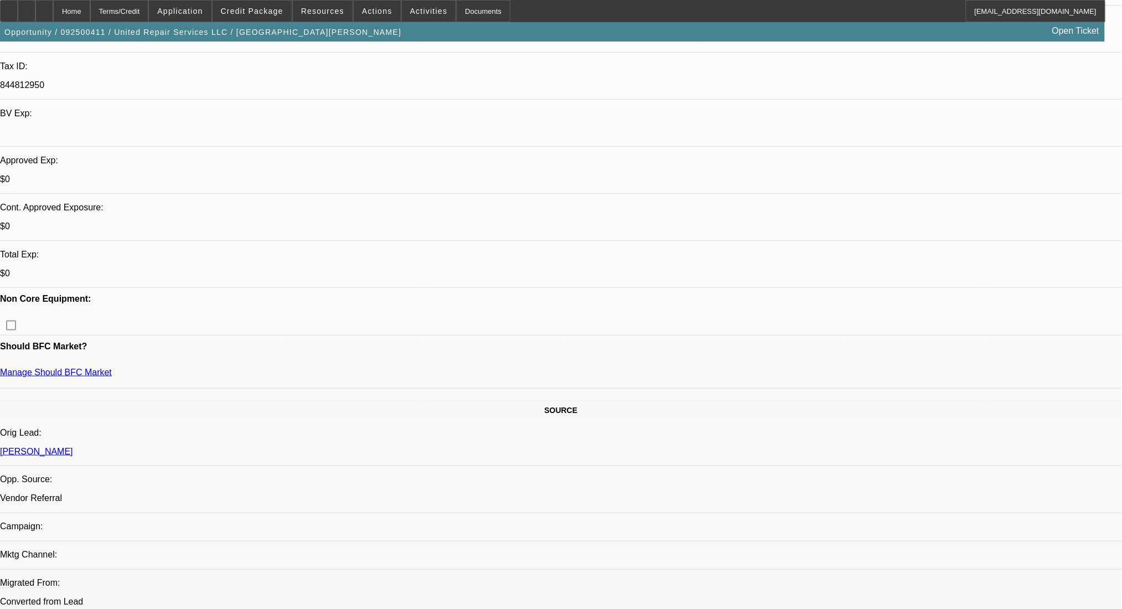
scroll to position [183, 0]
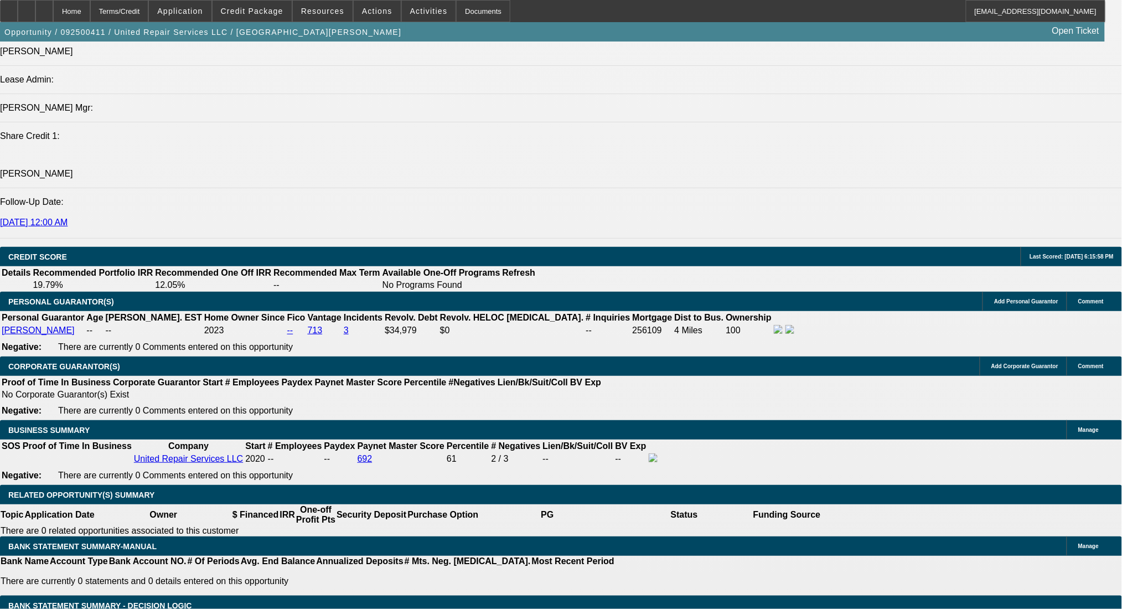
scroll to position [1512, 0]
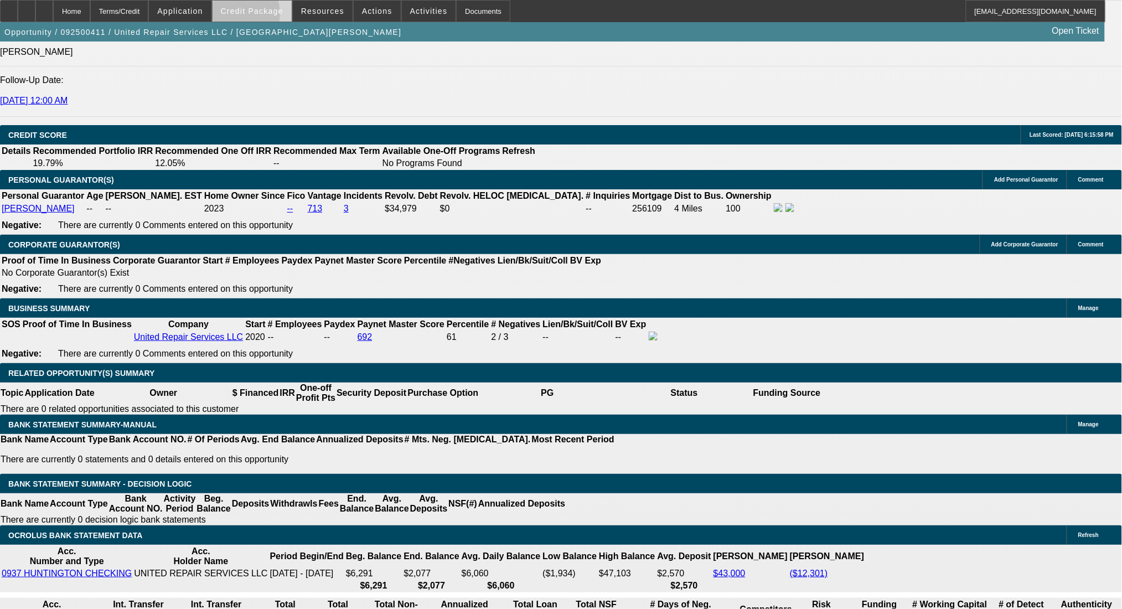
click at [251, 16] on span at bounding box center [252, 11] width 79 height 27
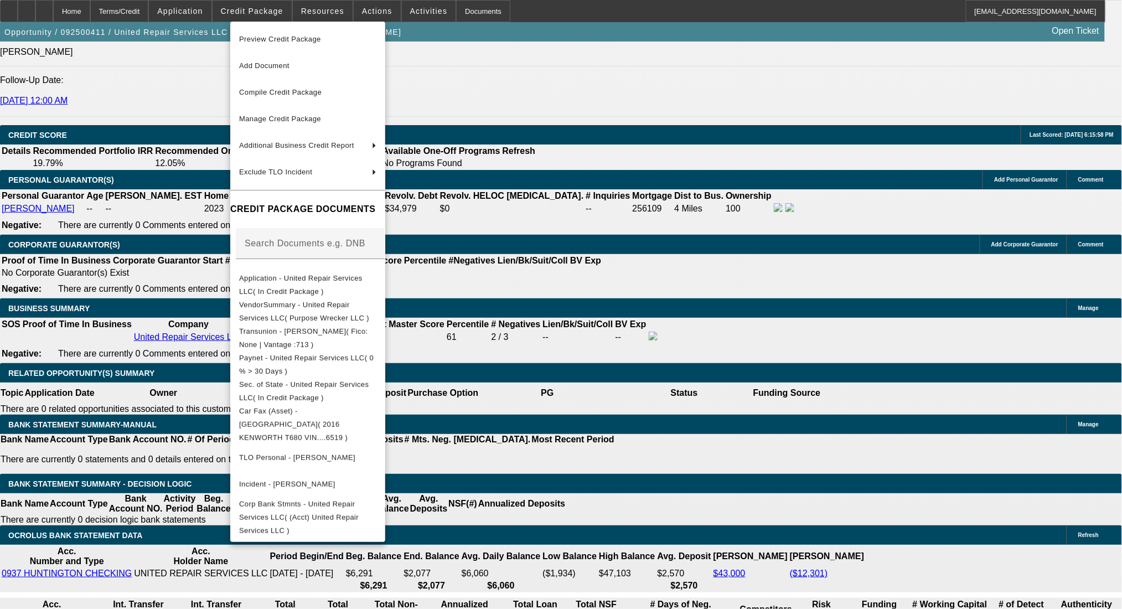
click at [605, 233] on div at bounding box center [561, 304] width 1122 height 609
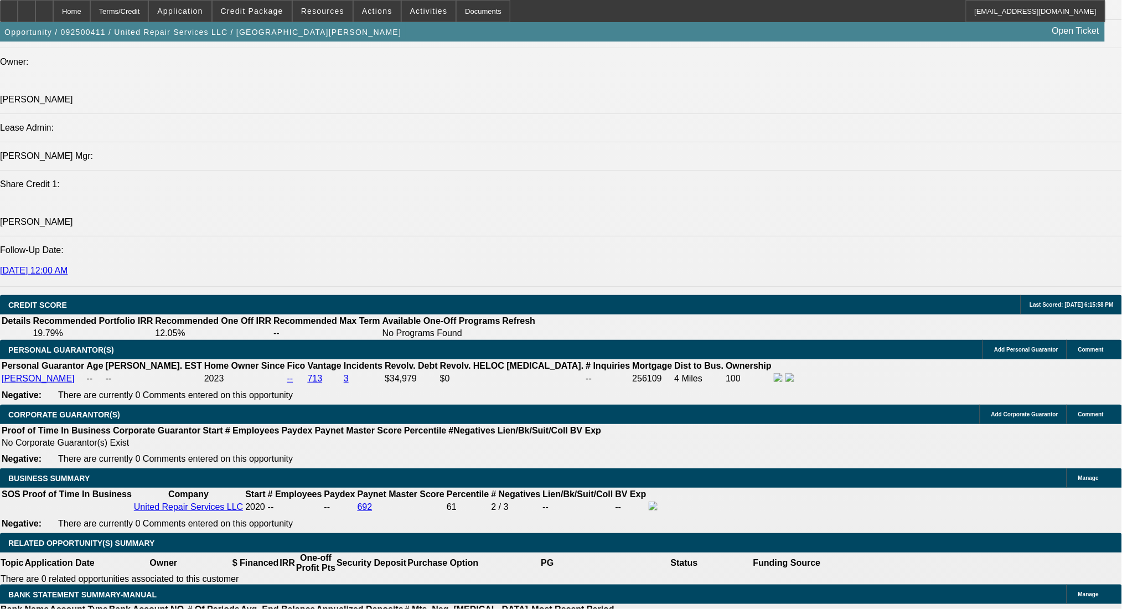
scroll to position [1069, 0]
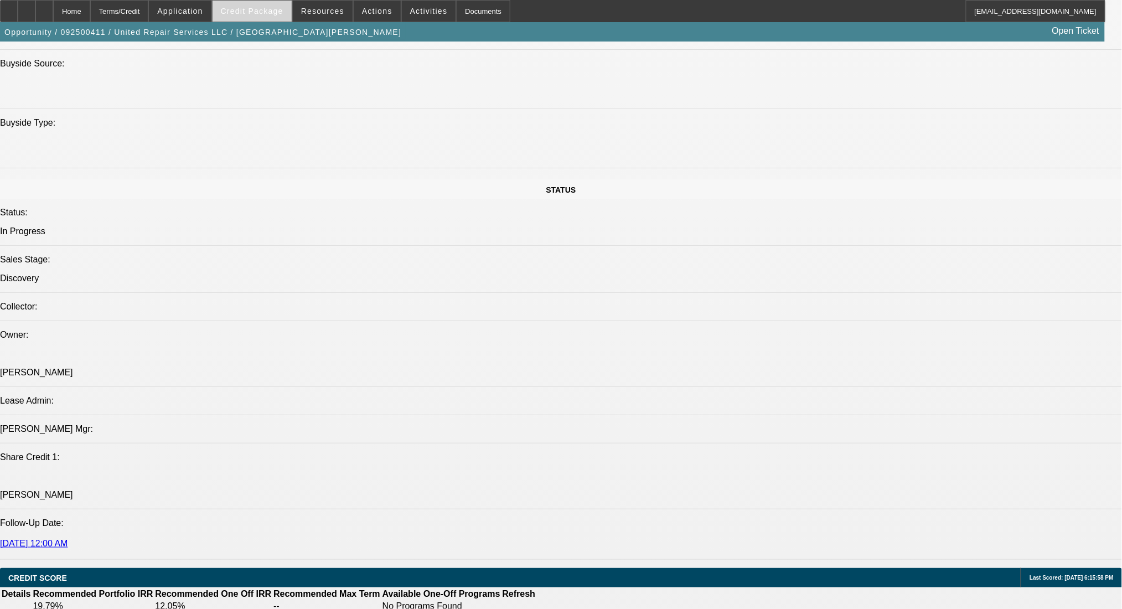
click at [272, 9] on span "Credit Package" at bounding box center [252, 11] width 63 height 9
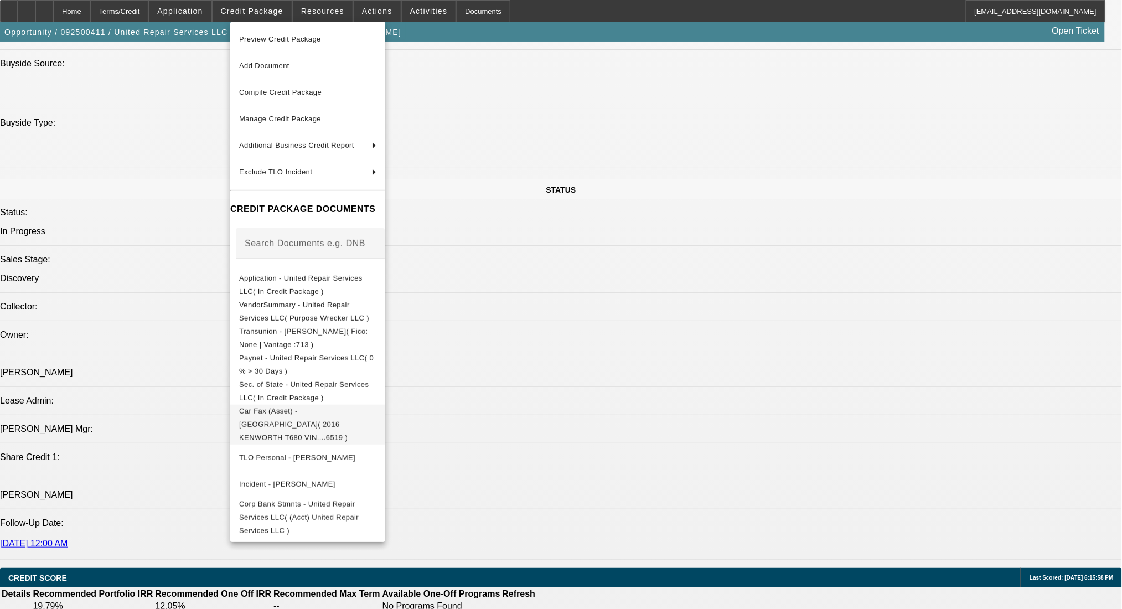
click at [348, 412] on span "Car Fax (Asset) - [GEOGRAPHIC_DATA]( 2016 KENWORTH T680 VIN....6519 )" at bounding box center [293, 423] width 109 height 35
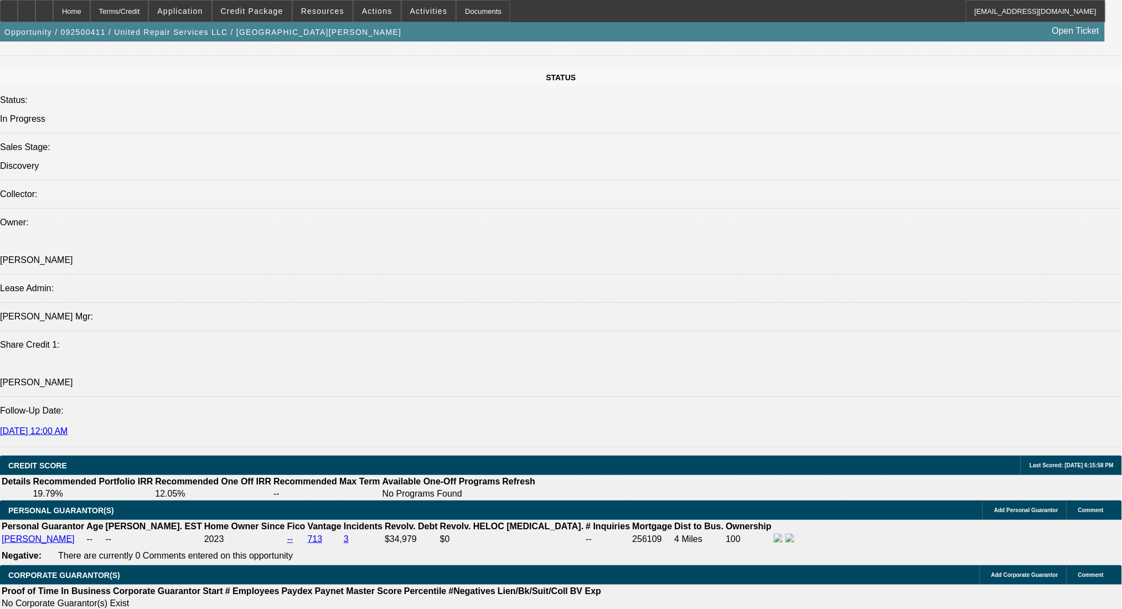
scroll to position [738, 0]
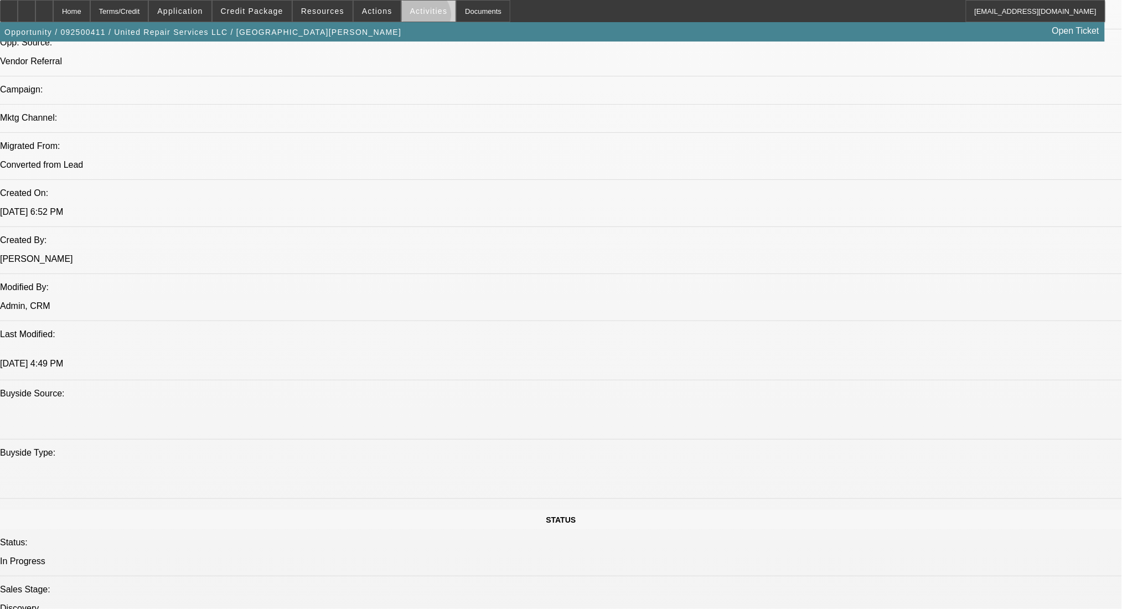
click at [414, 18] on span at bounding box center [429, 11] width 54 height 27
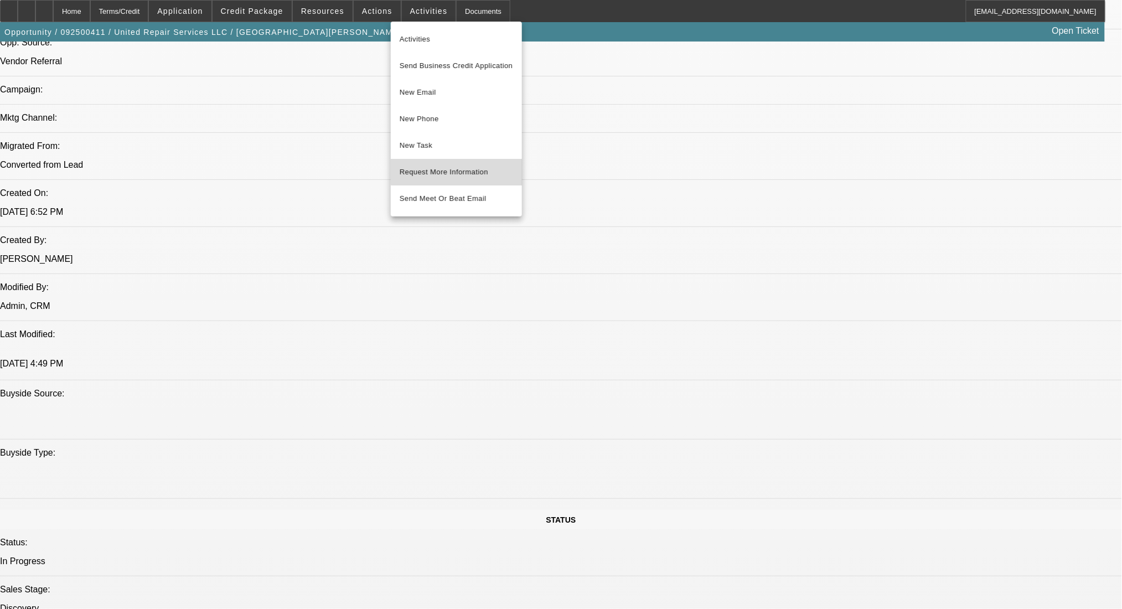
click at [473, 163] on button "Request More Information" at bounding box center [456, 172] width 131 height 27
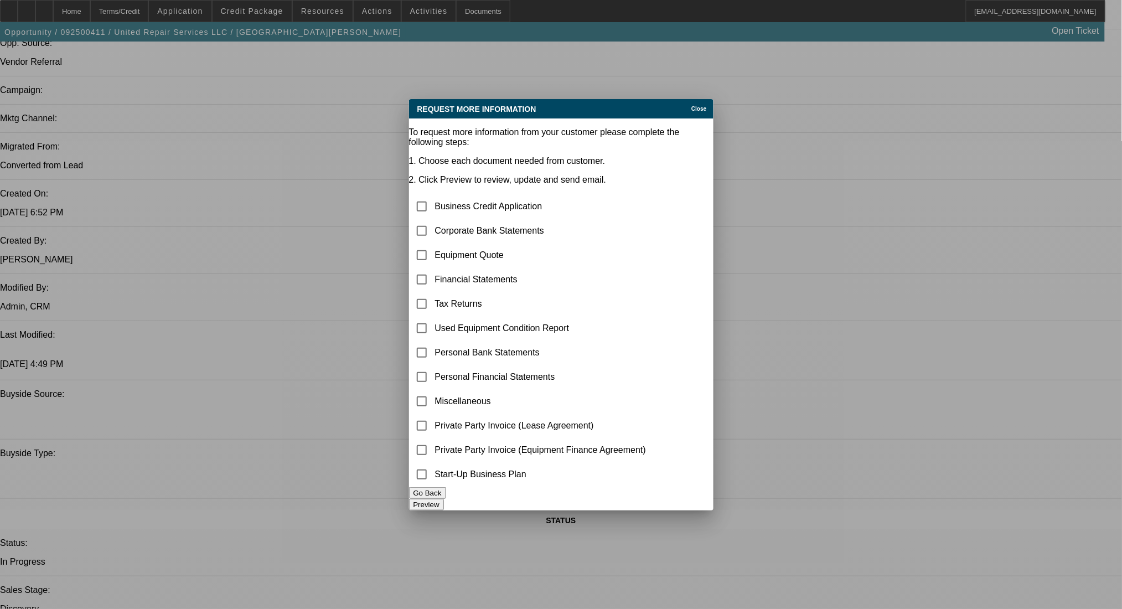
click at [446, 492] on button "Go Back" at bounding box center [427, 493] width 37 height 12
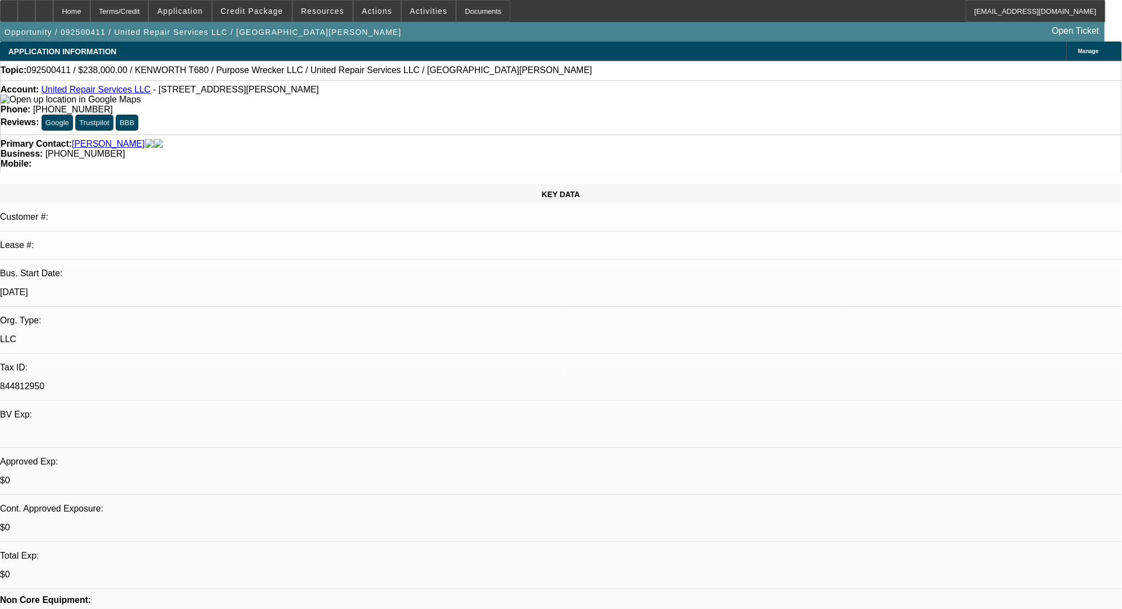
scroll to position [738, 0]
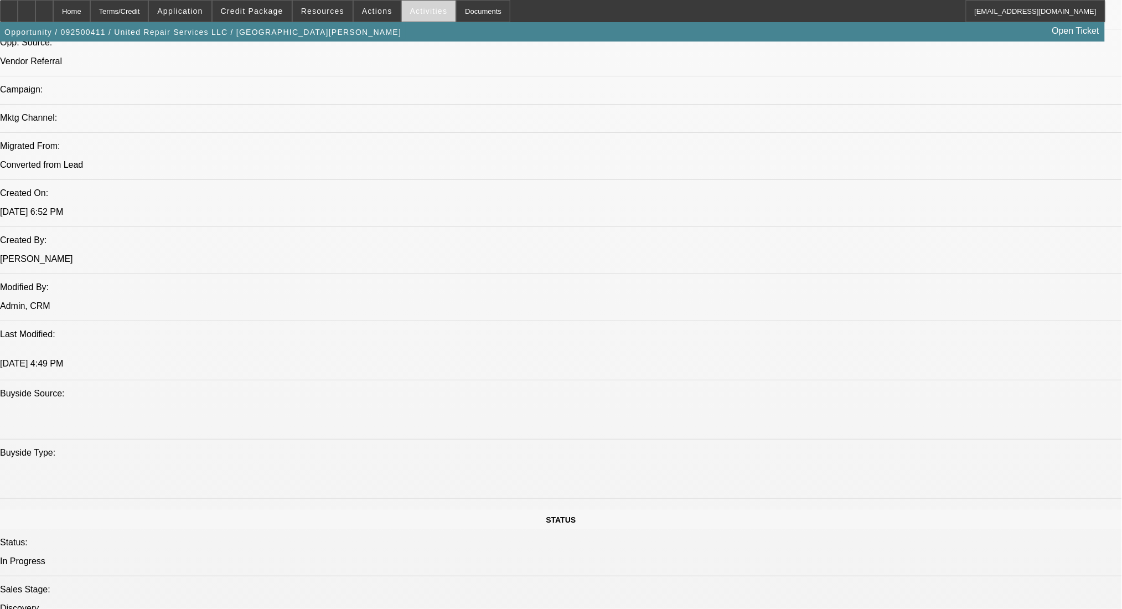
click at [408, 5] on span at bounding box center [429, 11] width 54 height 27
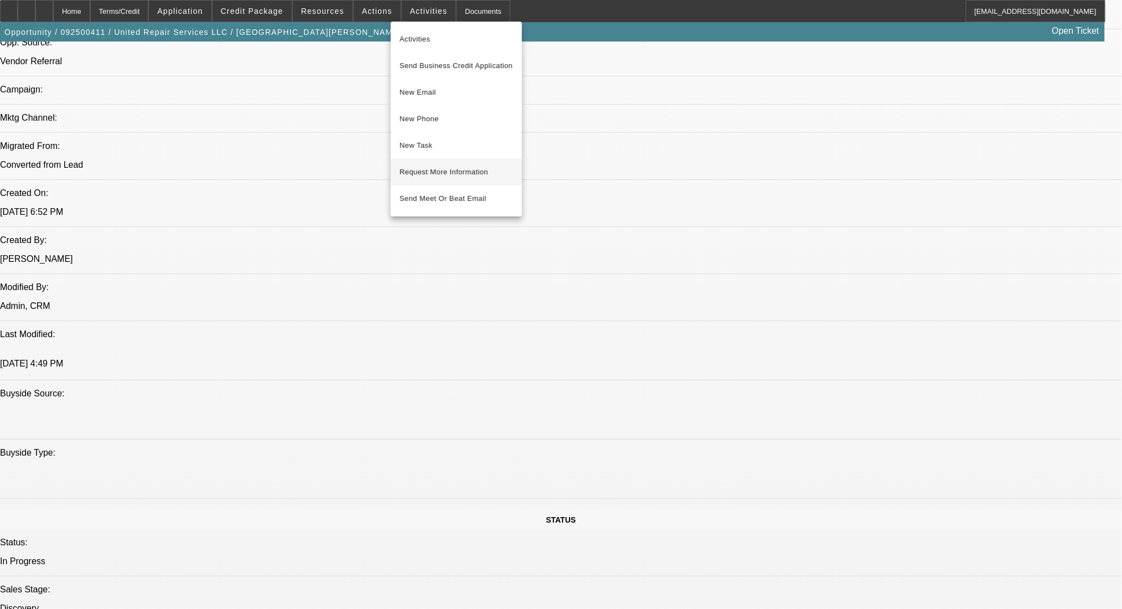
click at [462, 172] on span "Request More Information" at bounding box center [457, 172] width 114 height 13
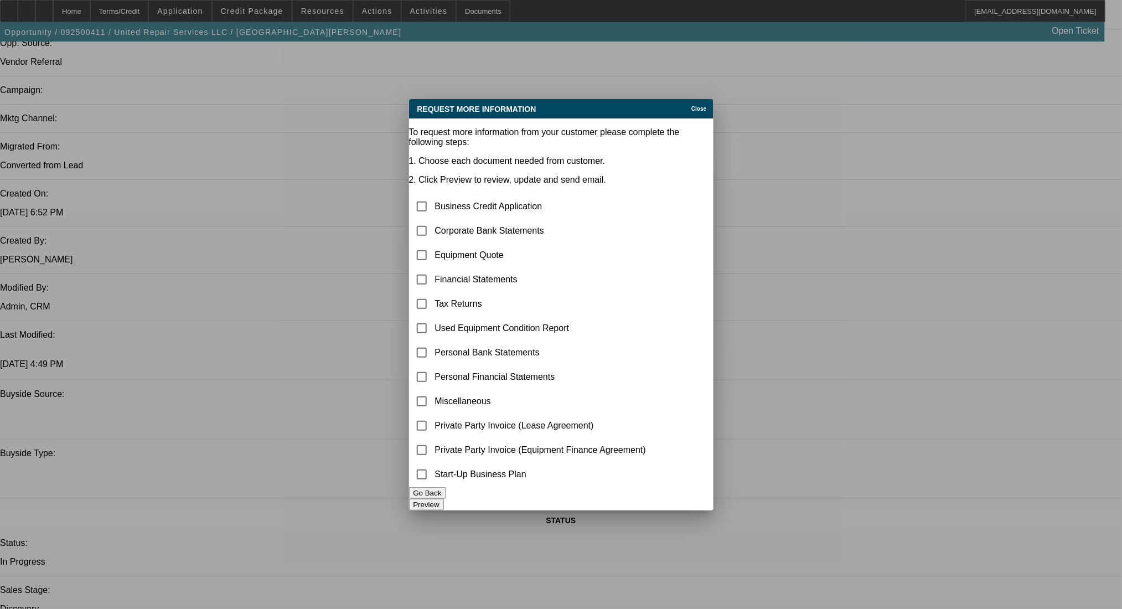
scroll to position [0, 0]
click at [433, 220] on input "checkbox" at bounding box center [422, 231] width 22 height 22
checkbox input "true"
click at [667, 508] on div "Preview" at bounding box center [561, 505] width 305 height 12
click at [444, 500] on button "Preview" at bounding box center [426, 505] width 35 height 12
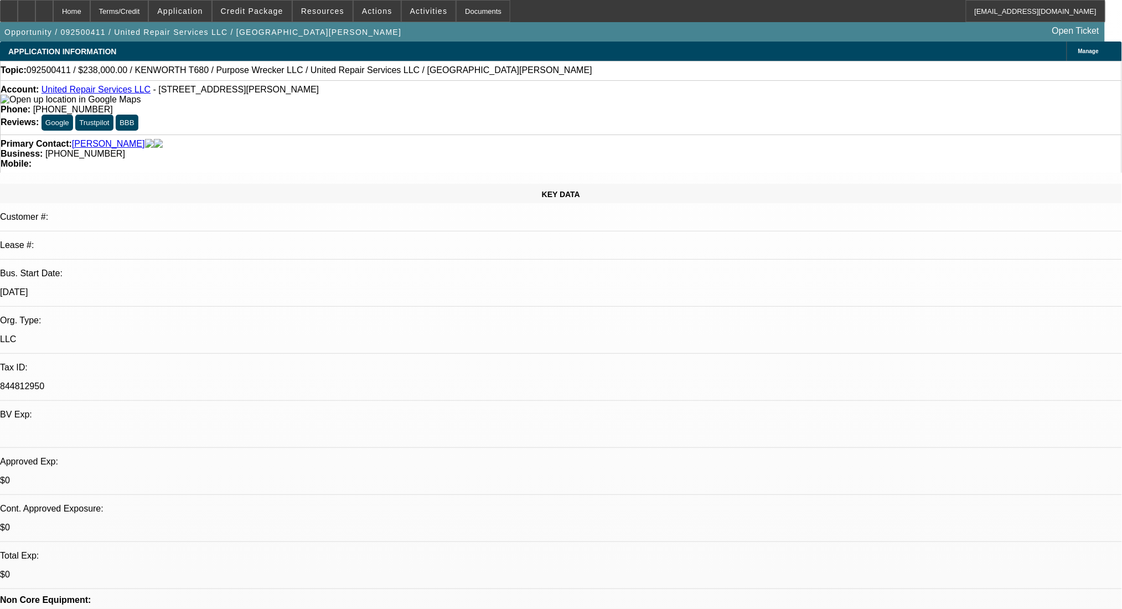
scroll to position [738, 0]
